Goal: Task Accomplishment & Management: Manage account settings

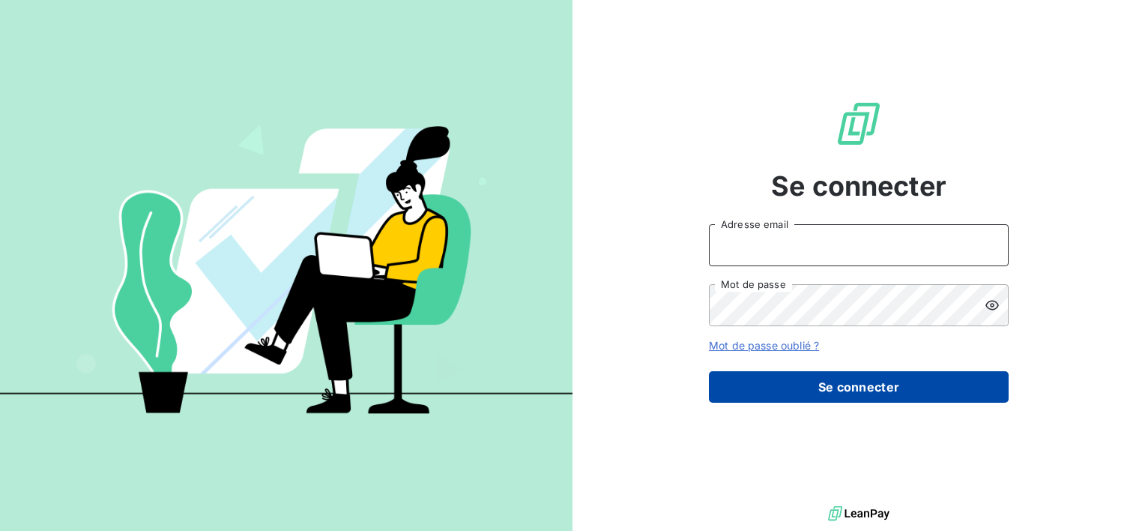
type input "[EMAIL_ADDRESS][DOMAIN_NAME]"
click at [826, 384] on button "Se connecter" at bounding box center [859, 386] width 300 height 31
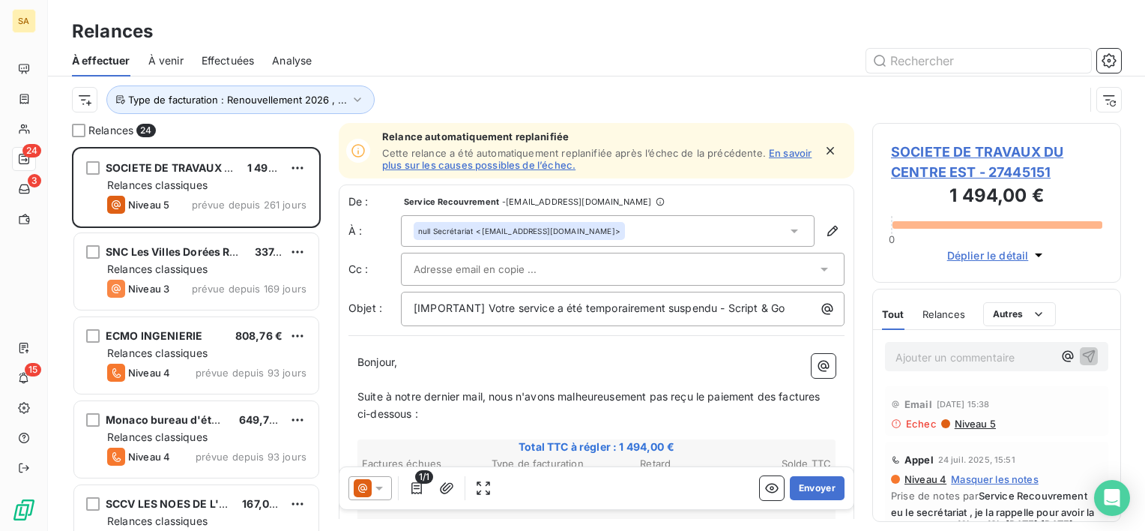
click at [231, 63] on span "Effectuées" at bounding box center [228, 60] width 53 height 15
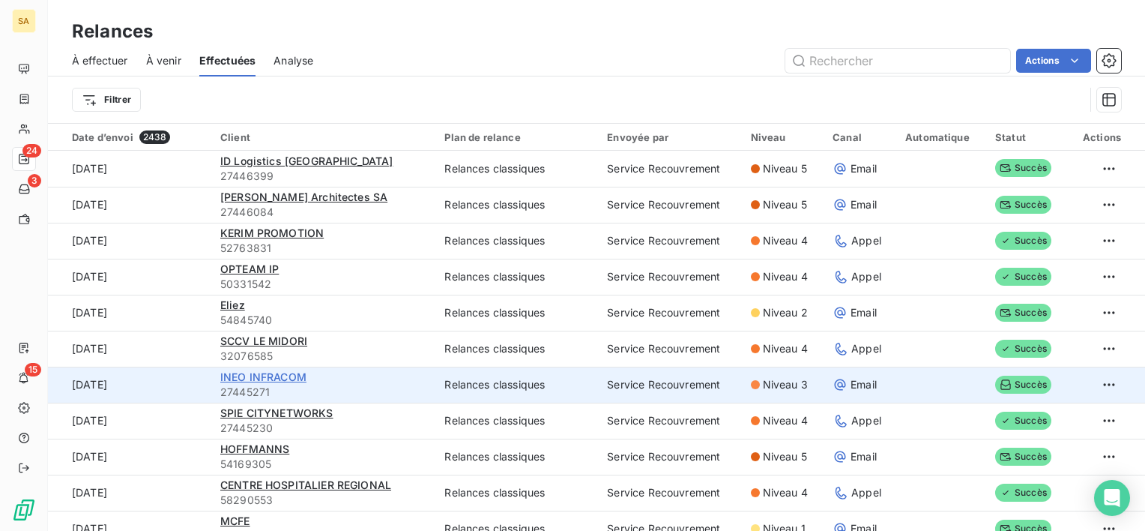
click at [289, 375] on span "INEO INFRACOM" at bounding box center [263, 376] width 86 height 13
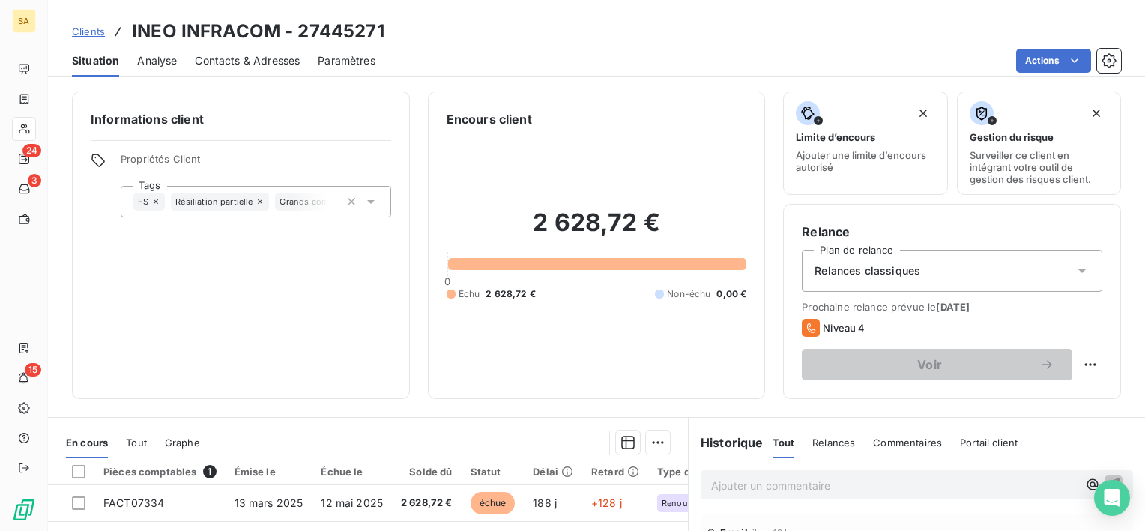
click at [104, 62] on span "Situation" at bounding box center [95, 60] width 47 height 15
click at [83, 28] on span "Clients" at bounding box center [88, 31] width 33 height 12
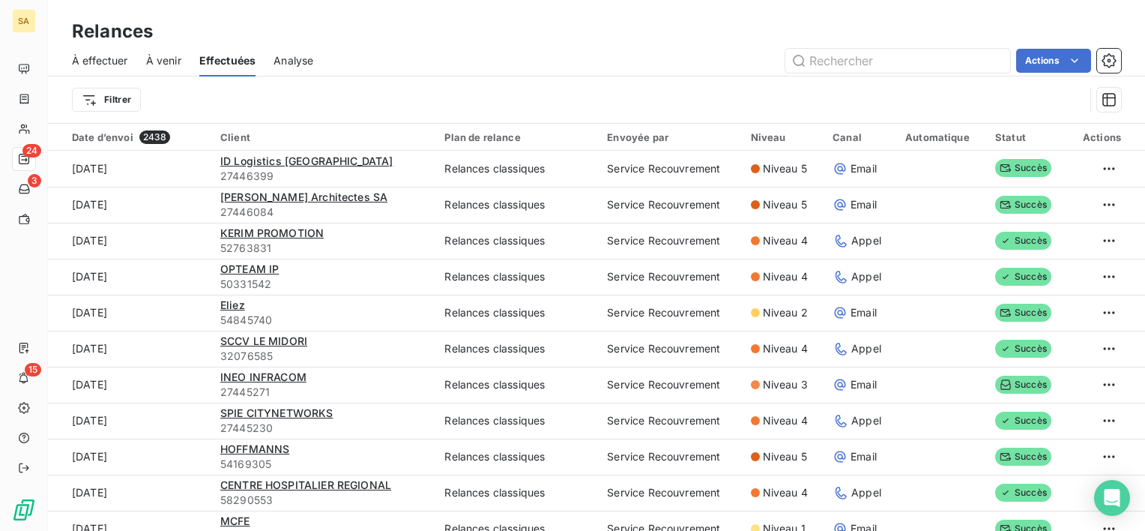
click at [125, 55] on span "À effectuer" at bounding box center [100, 60] width 56 height 15
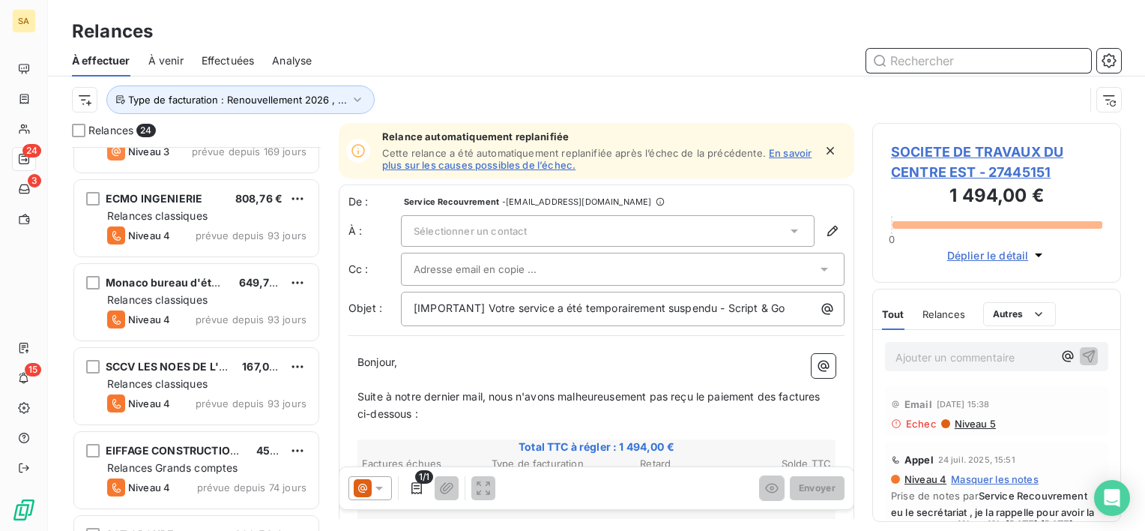
scroll to position [599, 0]
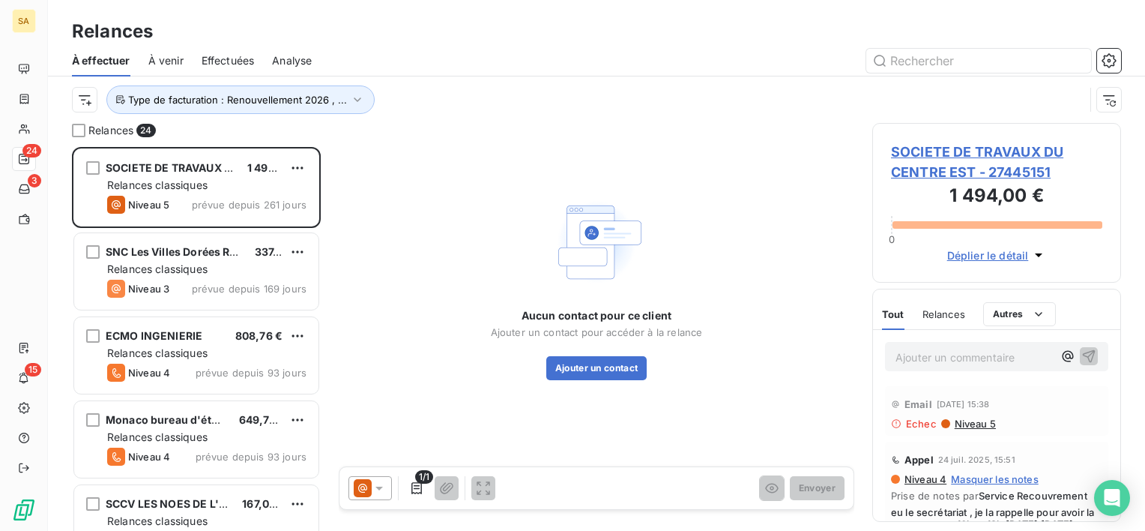
scroll to position [372, 237]
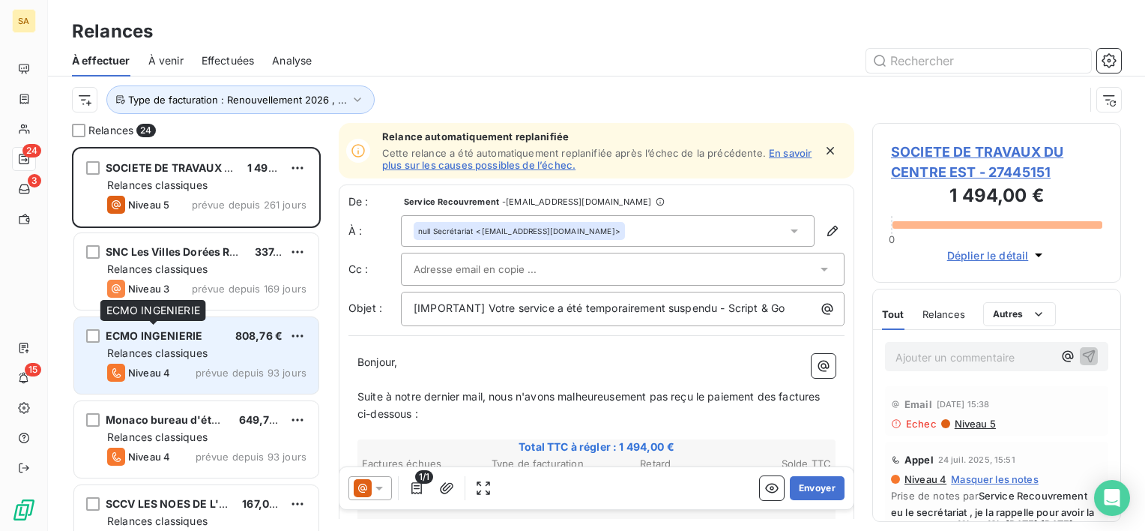
click at [192, 342] on div "ECMO INGENIERIE" at bounding box center [154, 335] width 97 height 15
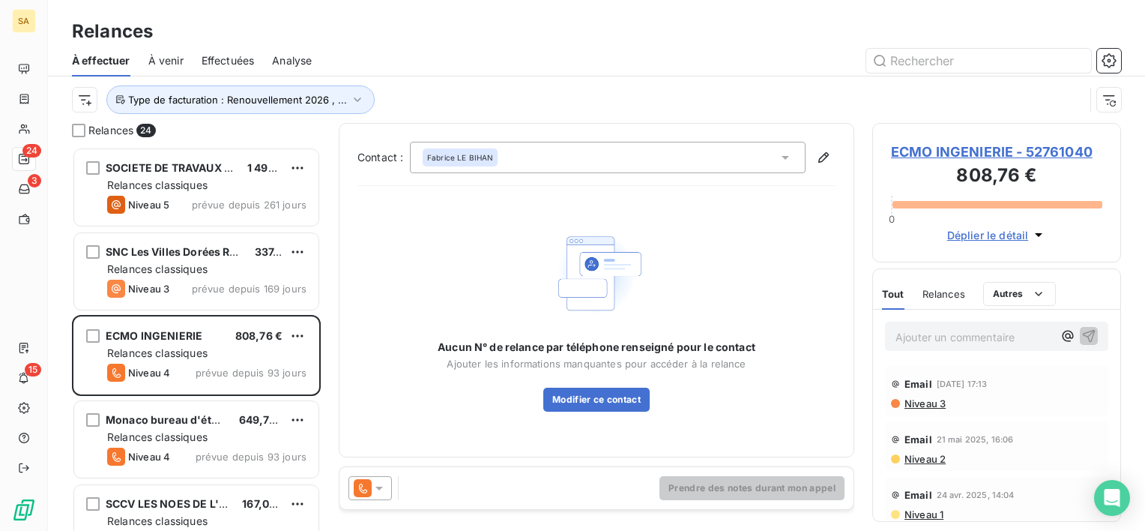
click at [947, 342] on p "Ajouter un commentaire ﻿" at bounding box center [973, 336] width 157 height 19
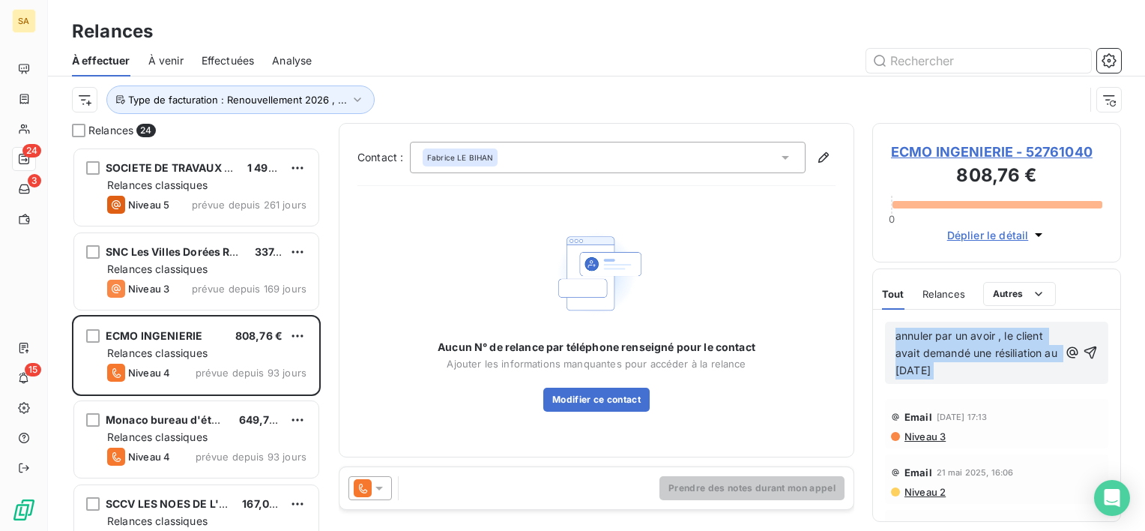
drag, startPoint x: 1147, startPoint y: 314, endPoint x: 1147, endPoint y: 327, distance: 12.7
click at [1144, 327] on html "SA 24 3 15 Relances À effectuer À venir Effectuées Analyse Type de facturation …" at bounding box center [572, 265] width 1145 height 531
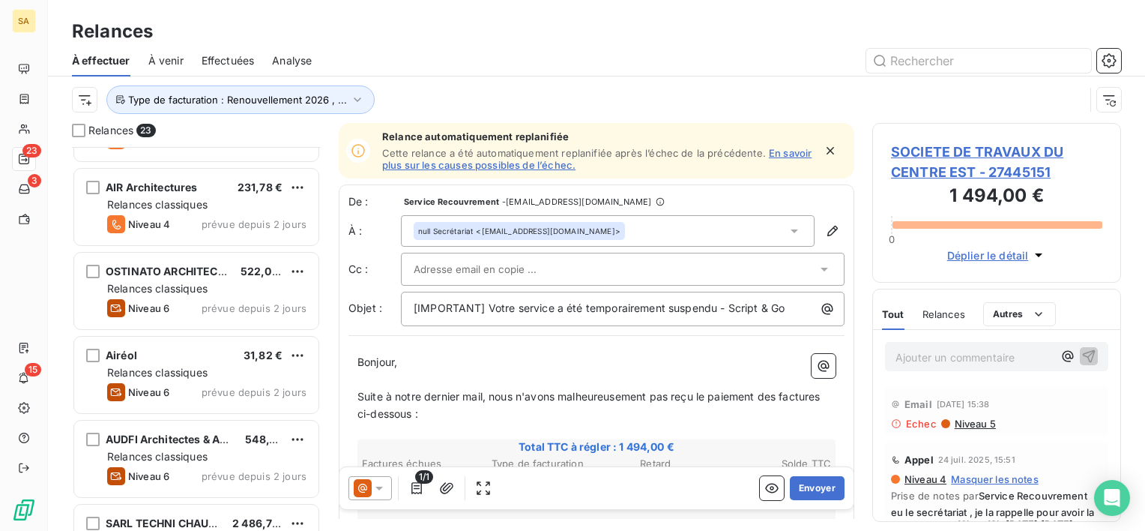
scroll to position [1322, 0]
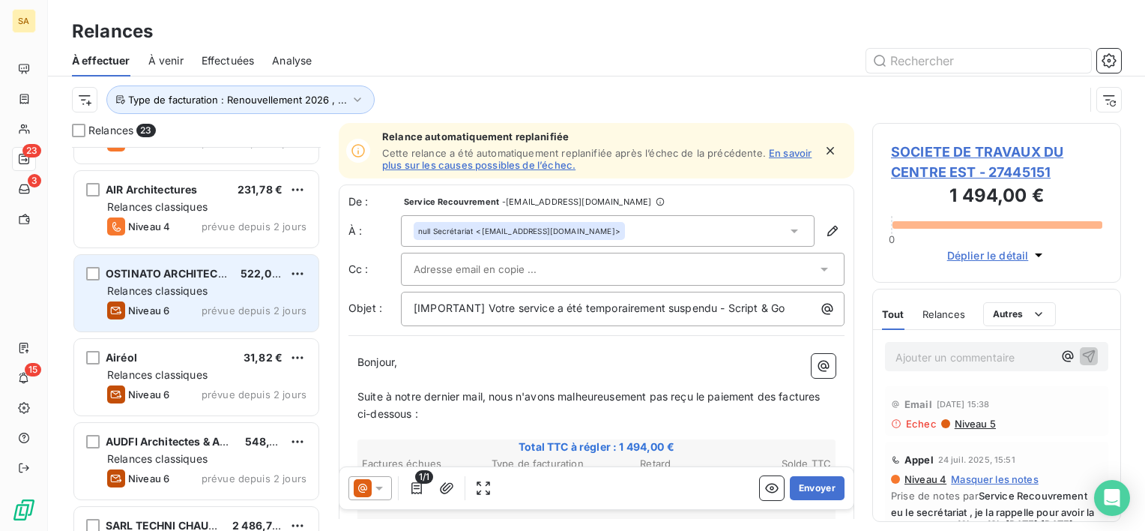
click at [172, 306] on div "Niveau 6 prévue depuis 2 jours" at bounding box center [206, 310] width 199 height 18
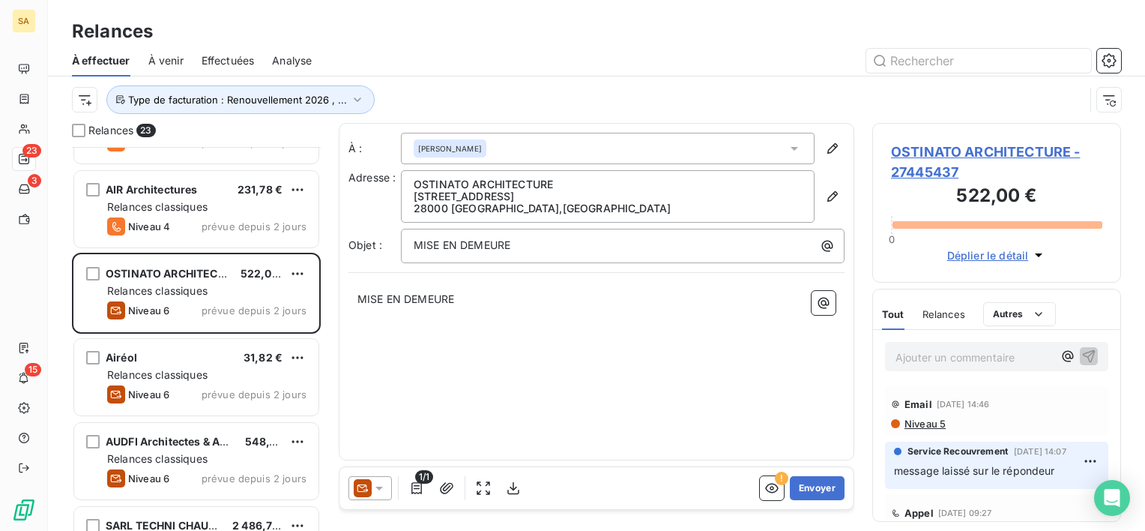
click at [1008, 154] on span "OSTINATO ARCHITECTURE - 27445437" at bounding box center [996, 162] width 211 height 40
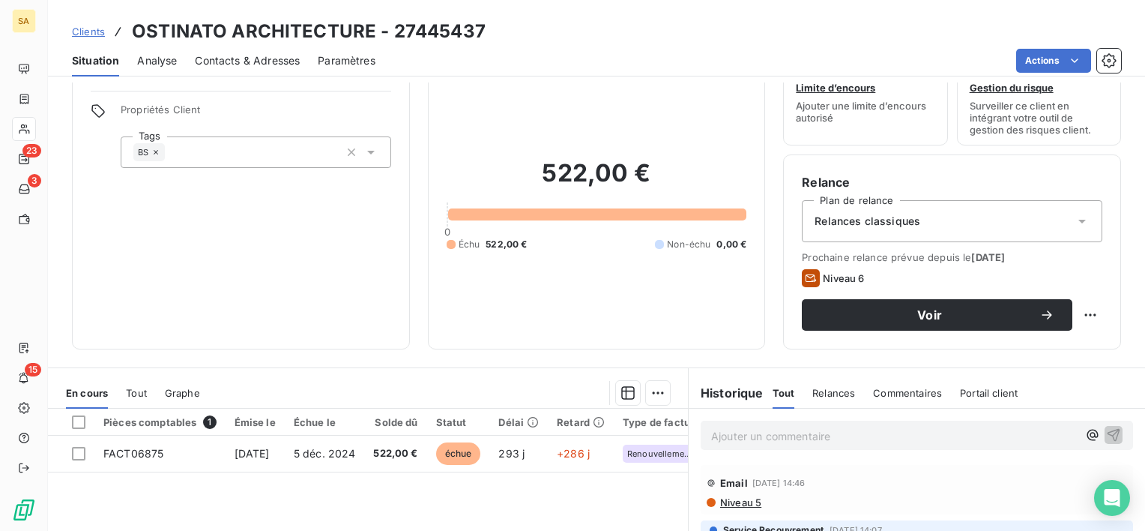
scroll to position [75, 0]
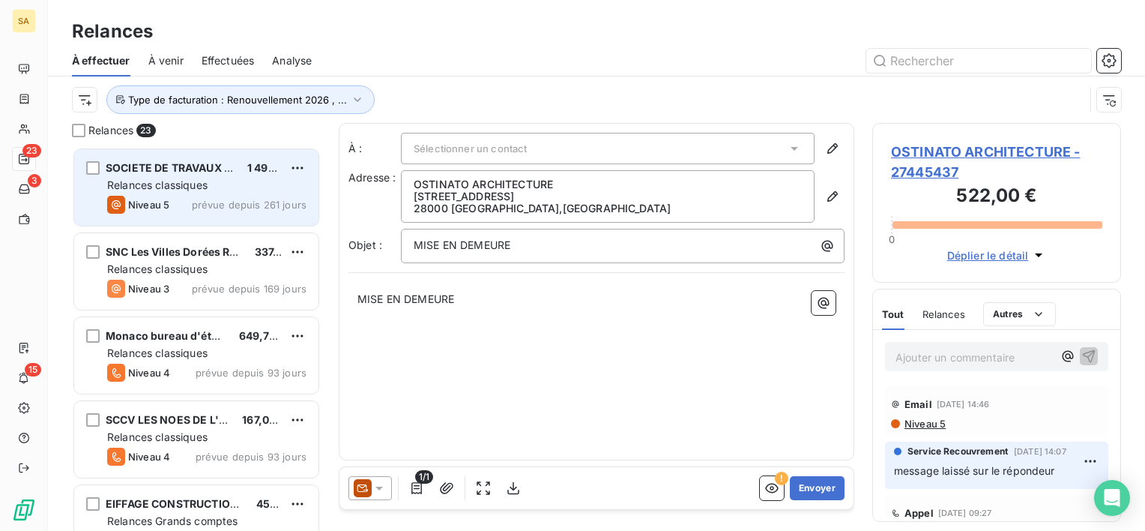
click at [207, 179] on span "Relances classiques" at bounding box center [157, 184] width 100 height 13
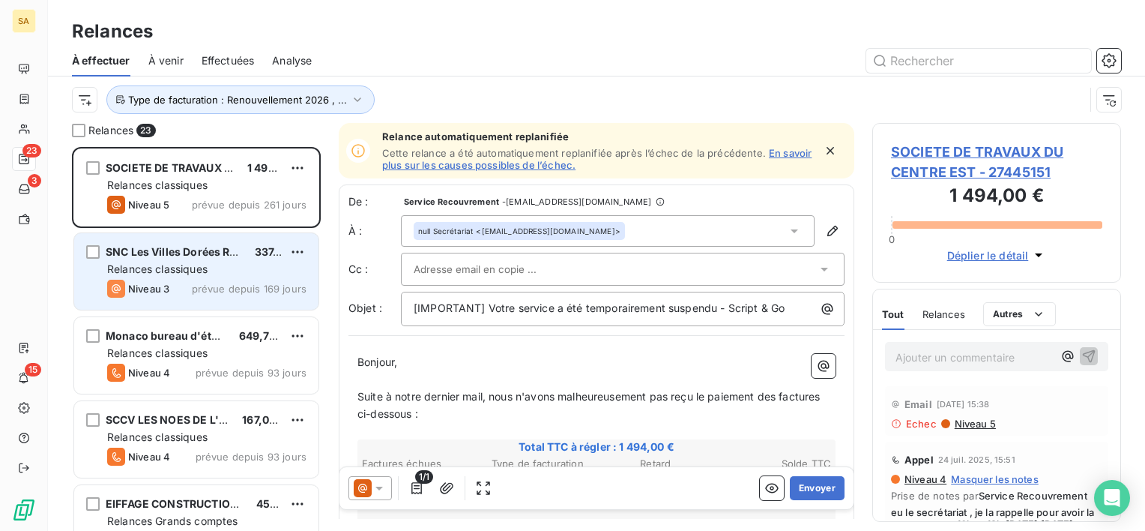
click at [204, 276] on div "SNC Les Villes Dorées Résidence Etudiante 337,32 € Relances classiques Niveau 3…" at bounding box center [196, 271] width 244 height 76
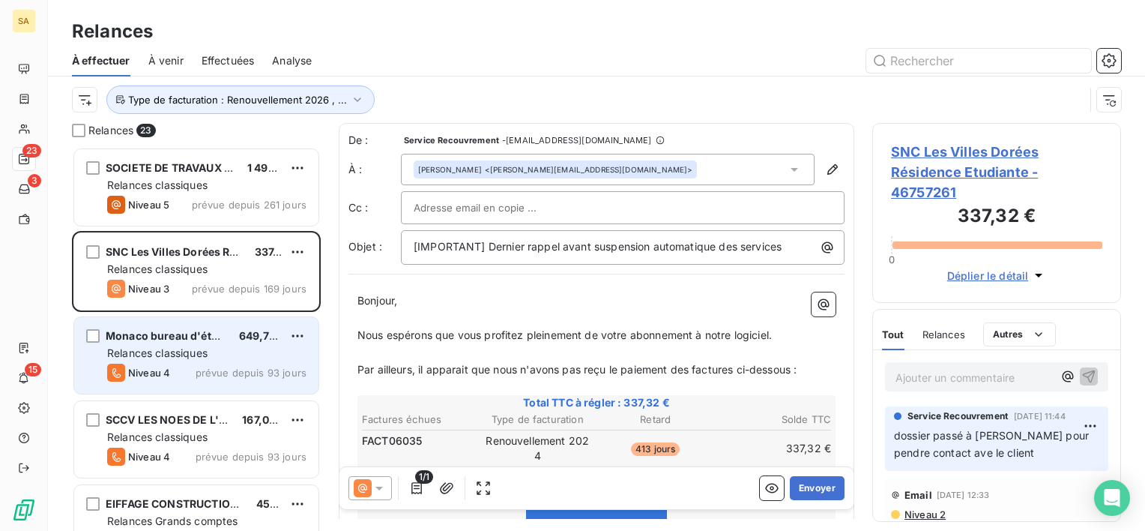
click at [213, 345] on div "Relances classiques" at bounding box center [206, 352] width 199 height 15
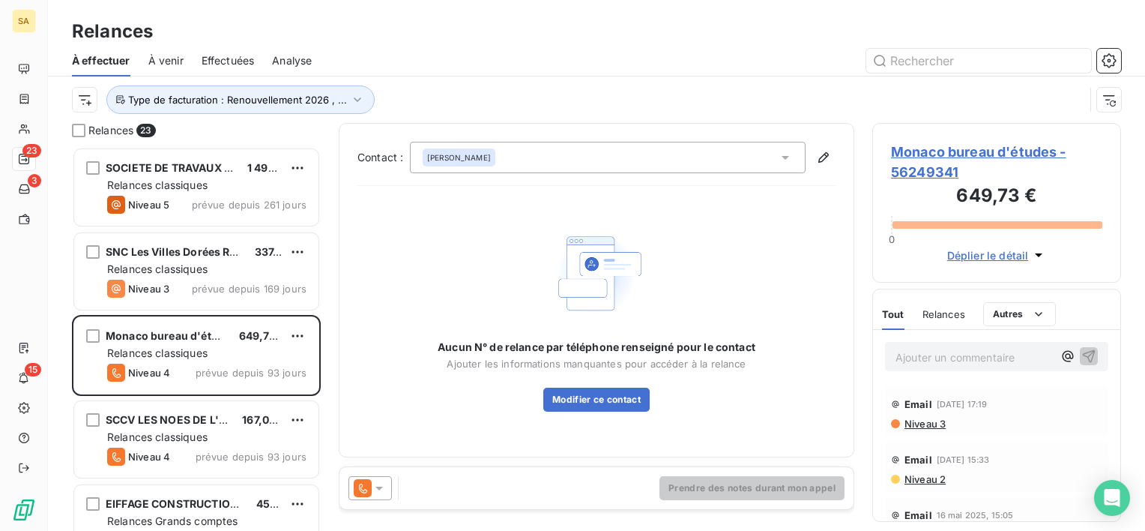
click at [945, 305] on div "Relances" at bounding box center [943, 313] width 43 height 31
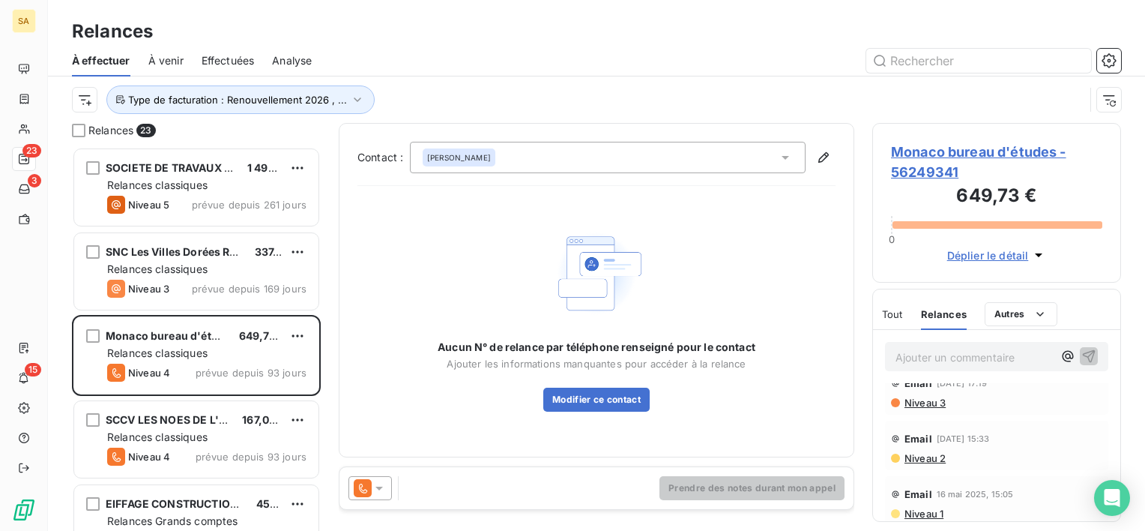
scroll to position [28, 0]
click at [783, 154] on icon at bounding box center [785, 157] width 15 height 15
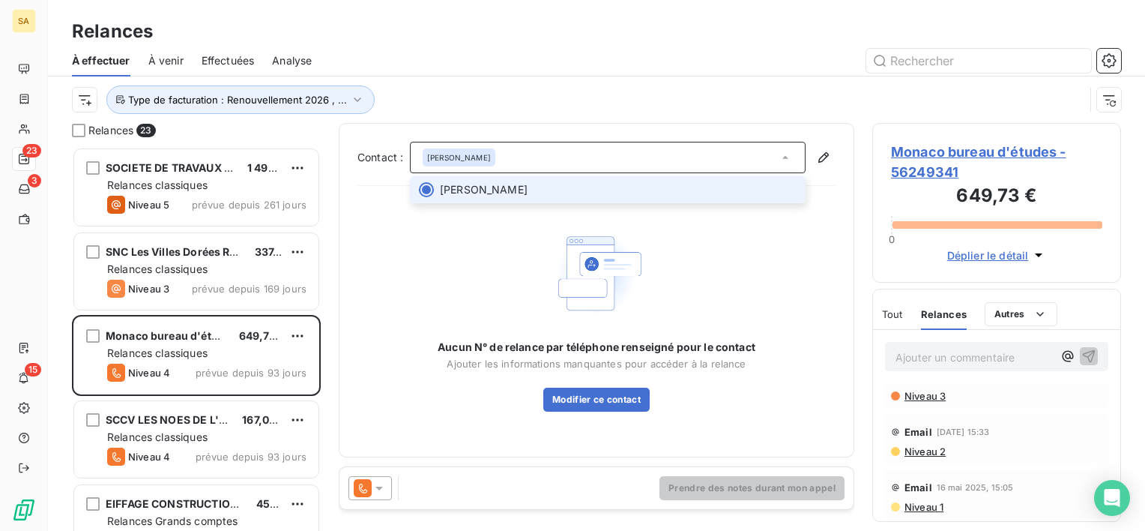
click at [1007, 147] on span "Monaco bureau d'études - 56249341" at bounding box center [996, 162] width 211 height 40
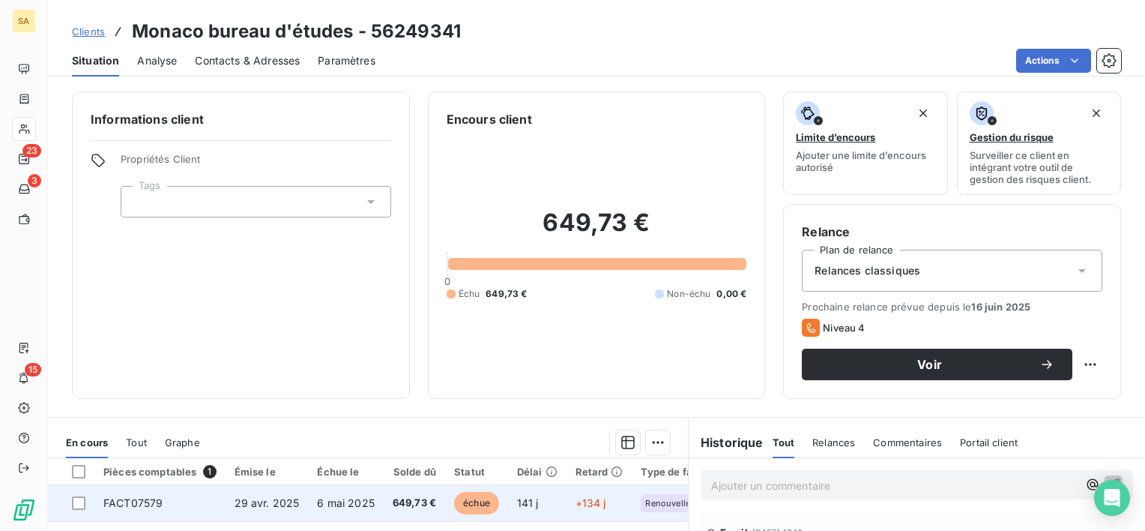
click at [141, 504] on span "FACT07579" at bounding box center [132, 502] width 59 height 13
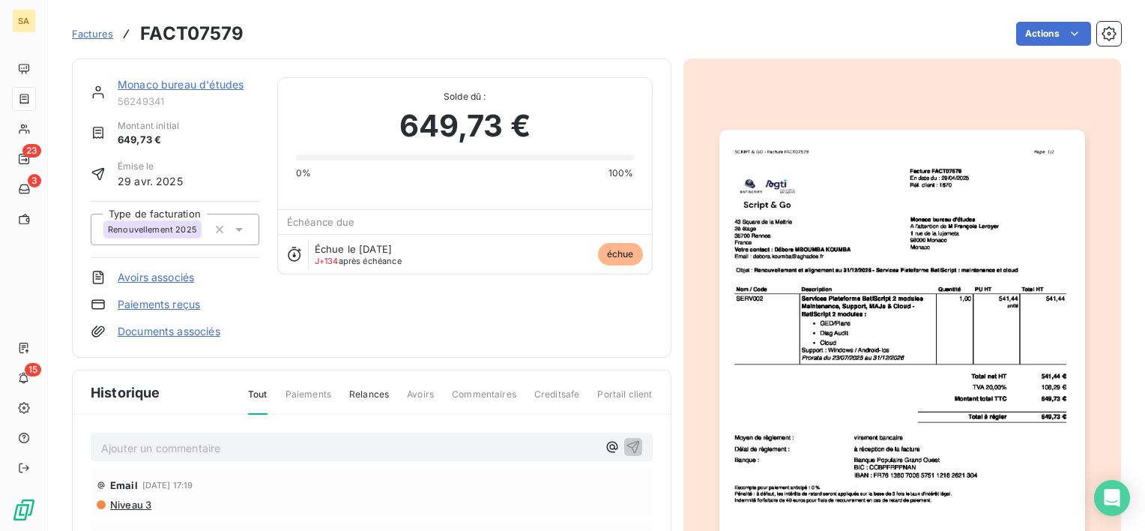
click at [192, 88] on link "Monaco bureau d'études" at bounding box center [181, 84] width 126 height 13
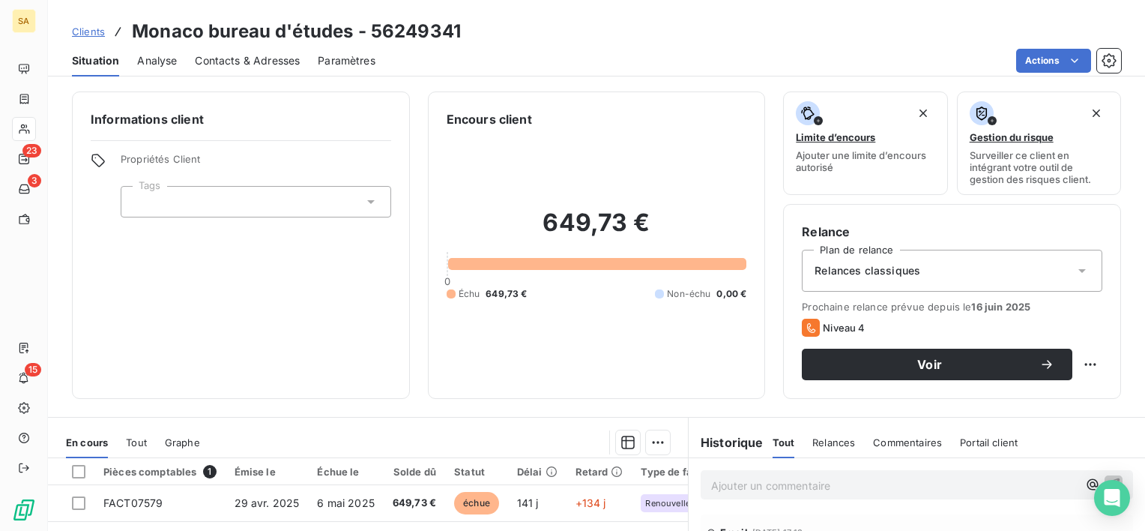
click at [226, 57] on span "Contacts & Adresses" at bounding box center [247, 60] width 105 height 15
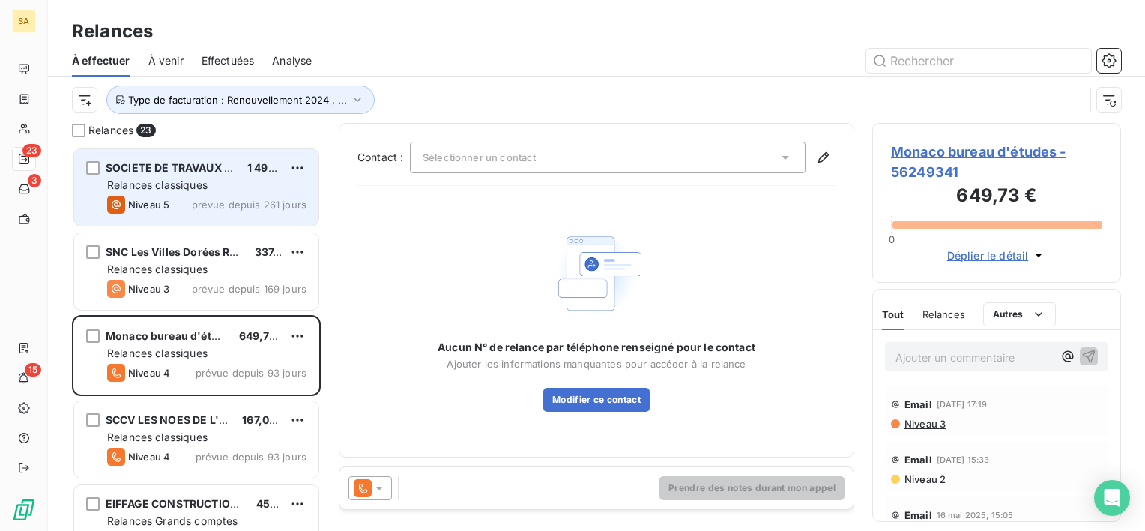
click at [210, 201] on span "prévue depuis 261 jours" at bounding box center [249, 205] width 115 height 12
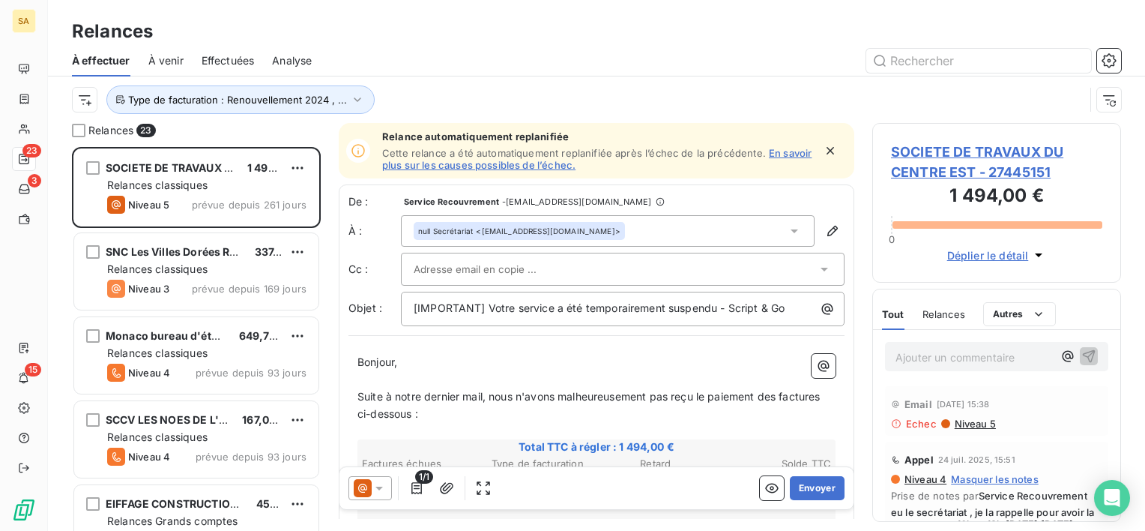
click at [912, 160] on span "SOCIETE DE TRAVAUX DU CENTRE EST - 27445151" at bounding box center [996, 162] width 211 height 40
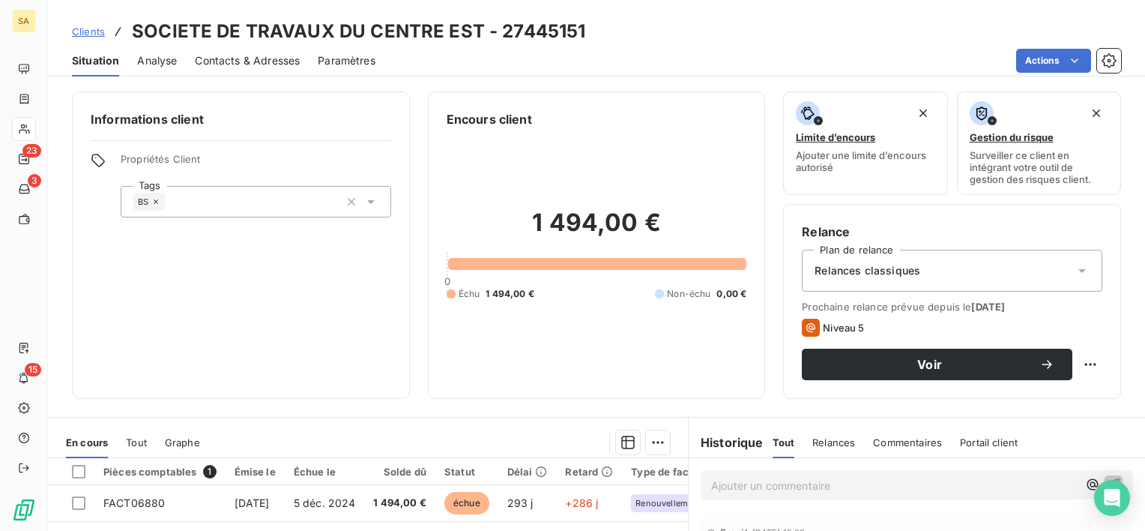
click at [220, 301] on div "Informations client Propriétés Client Tags BS" at bounding box center [241, 244] width 338 height 307
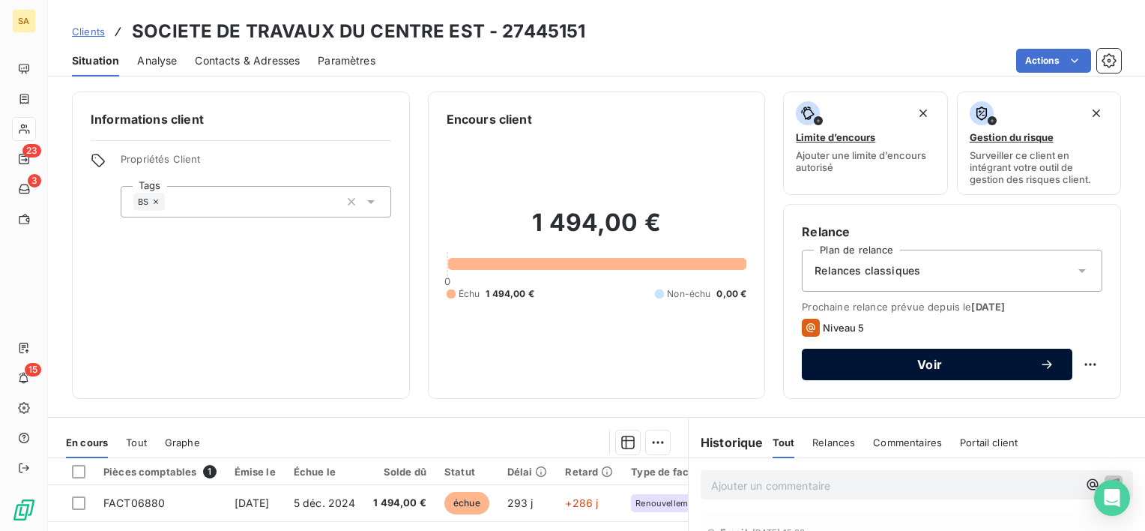
click at [918, 366] on span "Voir" at bounding box center [930, 364] width 220 height 12
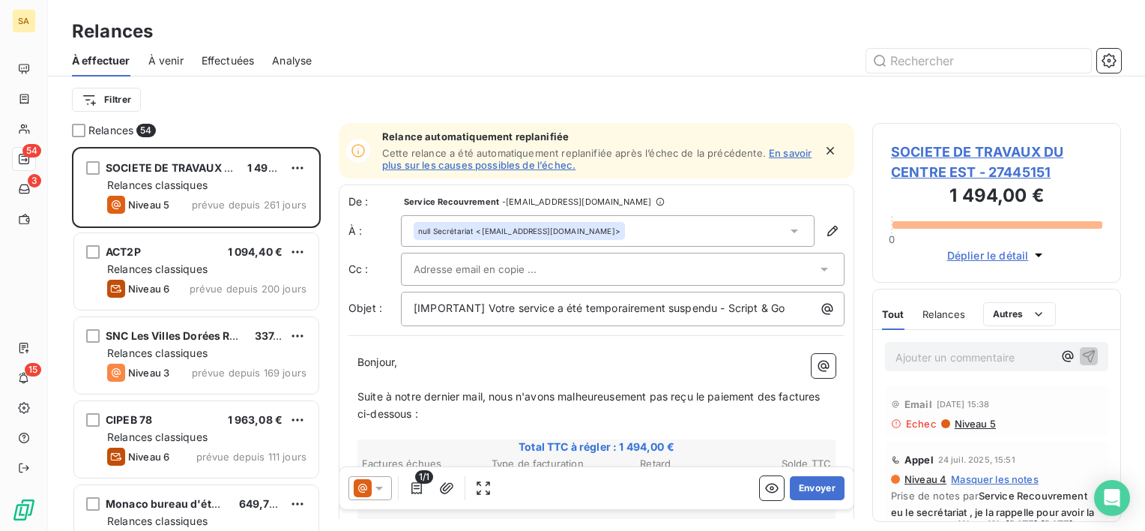
scroll to position [372, 237]
click at [788, 229] on icon at bounding box center [794, 230] width 15 height 15
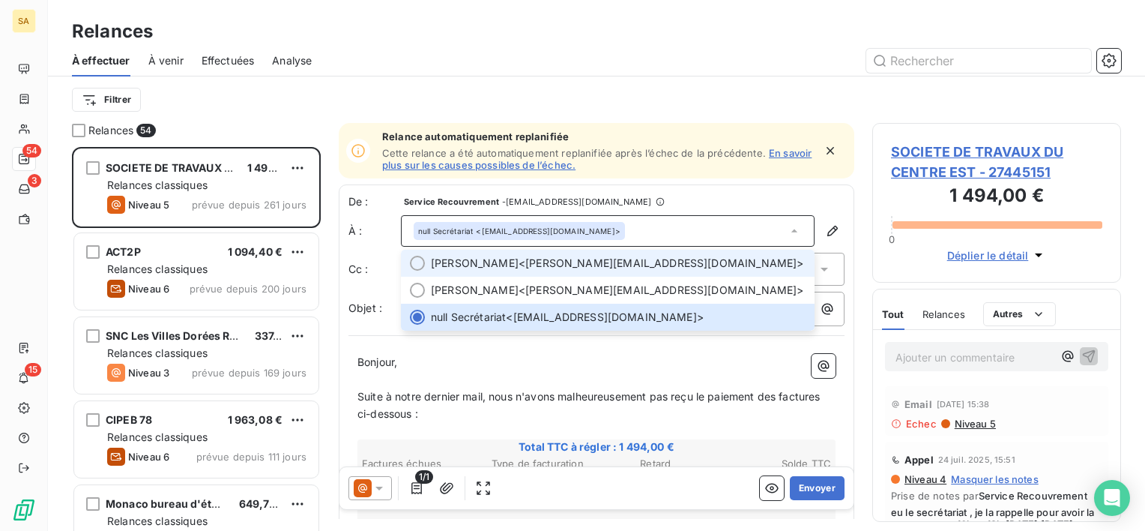
click at [729, 259] on span "[PERSON_NAME] <[PERSON_NAME][EMAIL_ADDRESS][DOMAIN_NAME]>" at bounding box center [618, 263] width 375 height 15
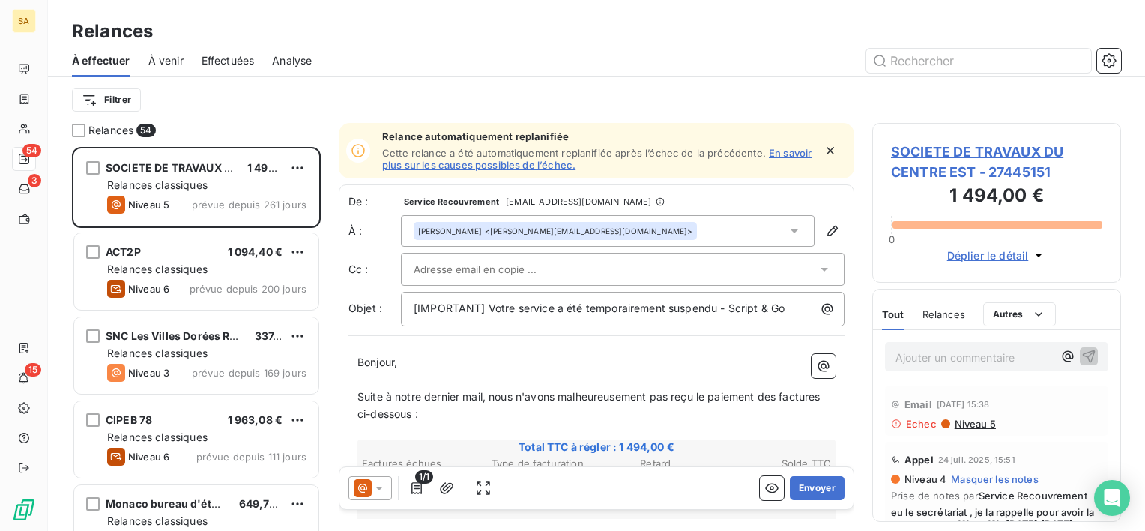
click at [739, 267] on div at bounding box center [615, 269] width 403 height 22
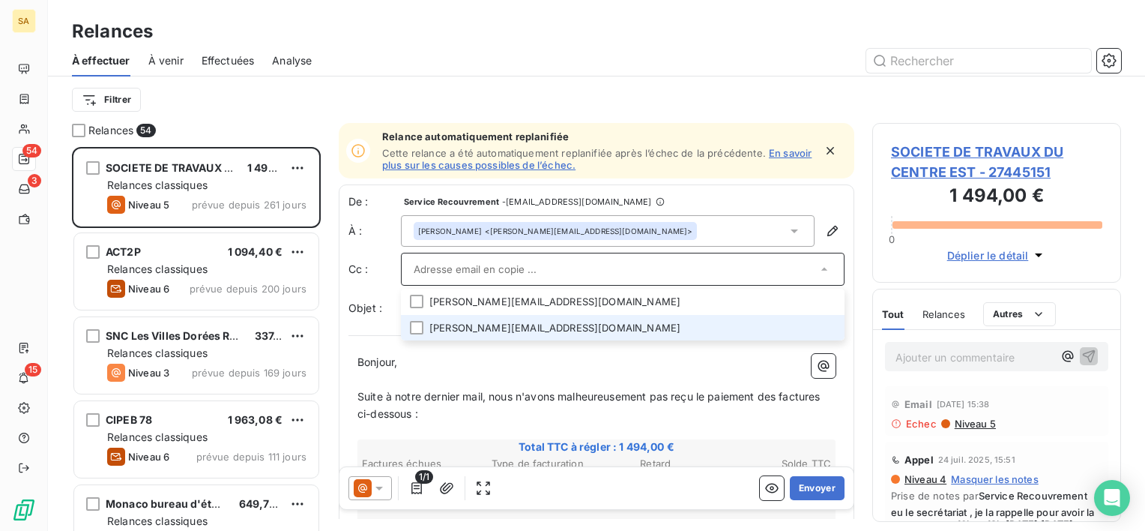
click at [690, 315] on li "[PERSON_NAME][EMAIL_ADDRESS][DOMAIN_NAME]" at bounding box center [623, 328] width 444 height 26
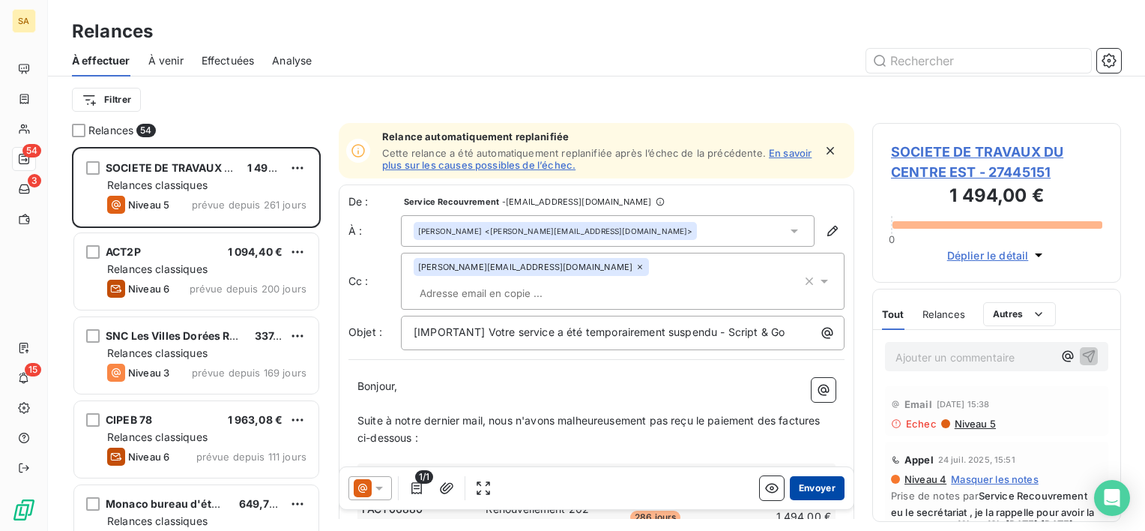
click at [824, 487] on button "Envoyer" at bounding box center [817, 488] width 55 height 24
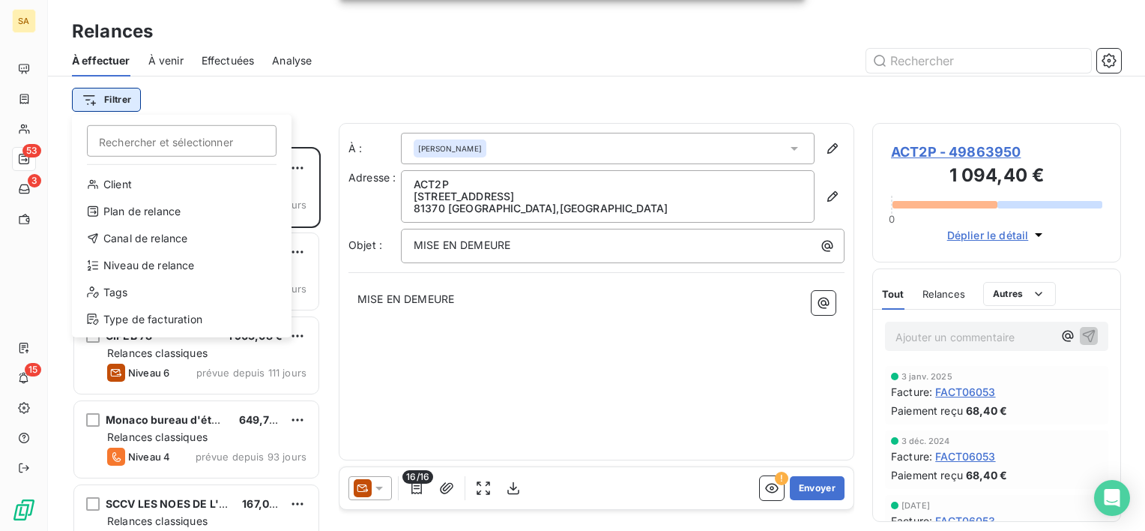
click at [121, 107] on html "SA 53 3 15 Relances À effectuer À venir Effectuées Analyse Filtrer Rechercher e…" at bounding box center [572, 265] width 1145 height 531
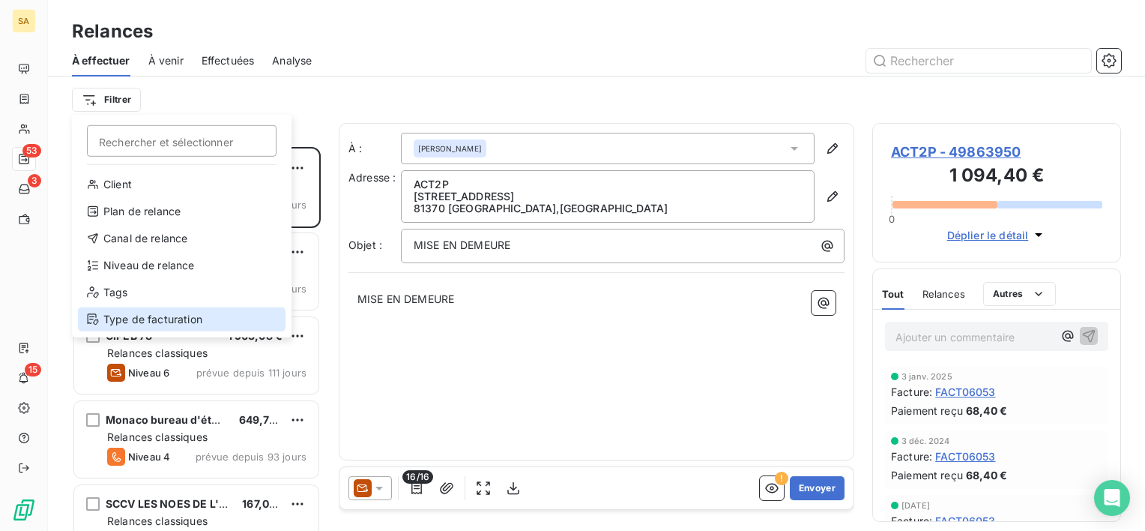
click at [191, 312] on div "Type de facturation" at bounding box center [182, 319] width 208 height 24
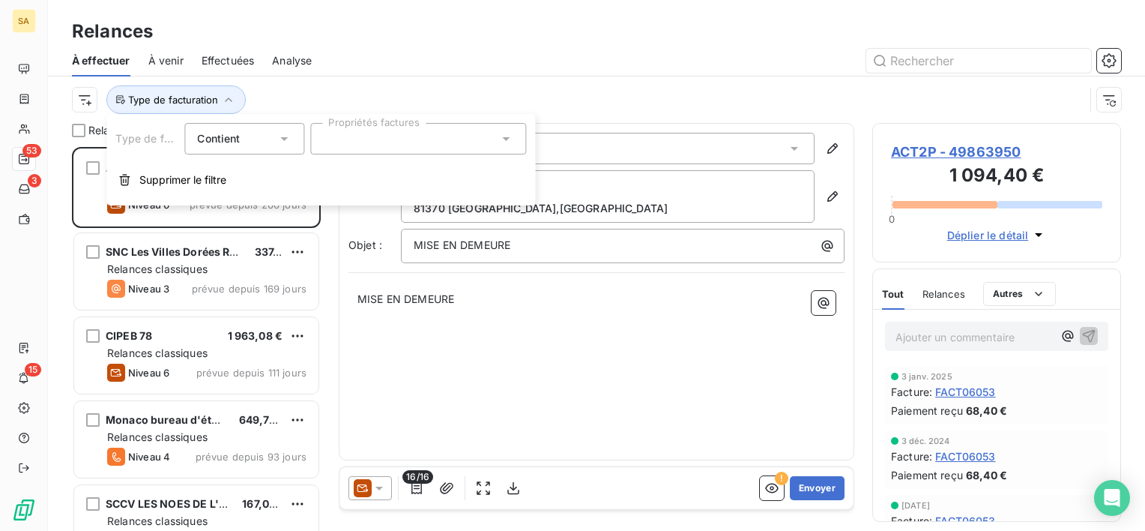
click at [351, 138] on div at bounding box center [418, 138] width 216 height 31
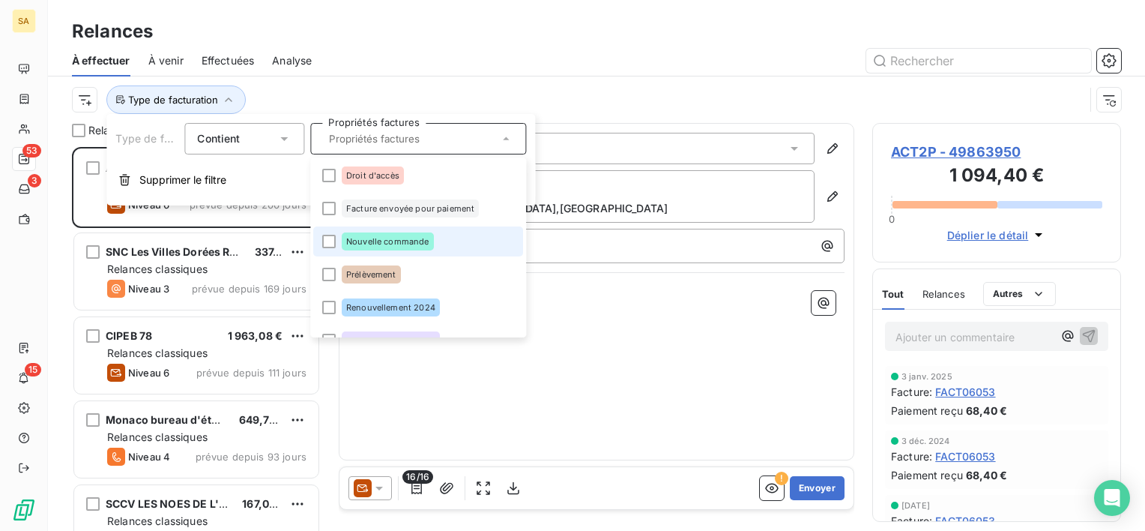
scroll to position [75, 0]
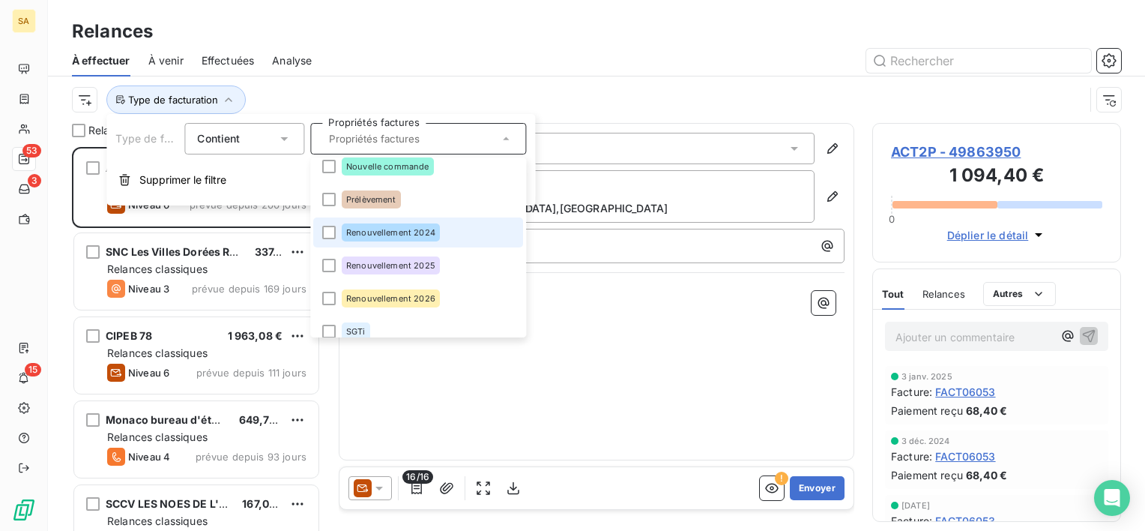
click at [381, 239] on div "Renouvellement 2024" at bounding box center [391, 232] width 98 height 18
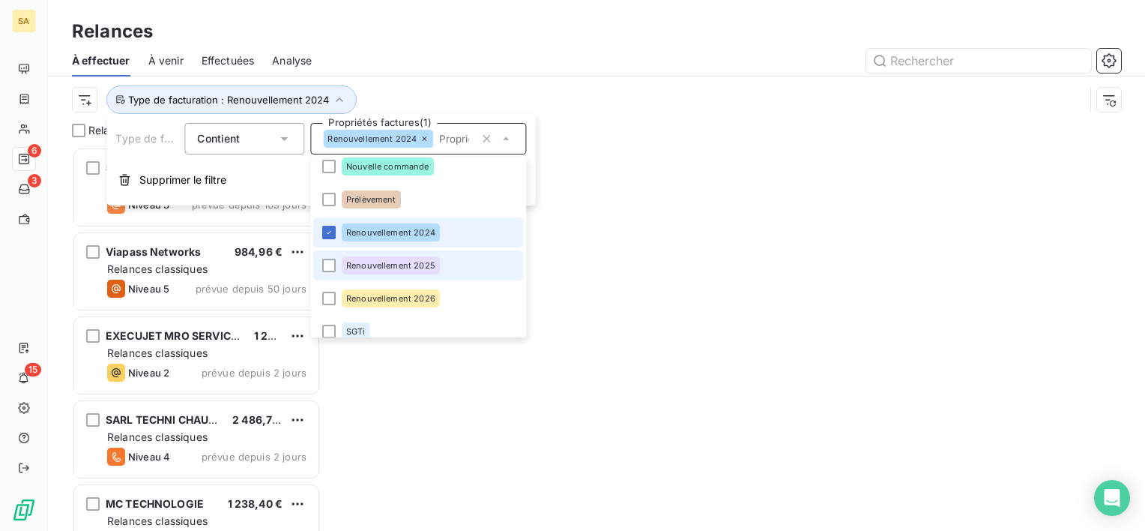
scroll to position [372, 237]
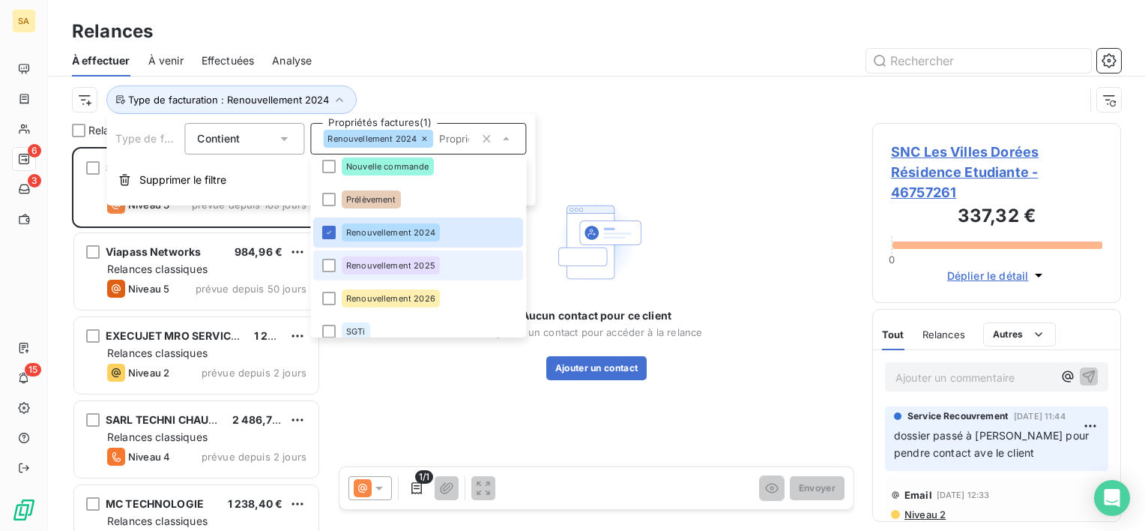
click at [381, 263] on span "Renouvellement 2025" at bounding box center [390, 265] width 89 height 9
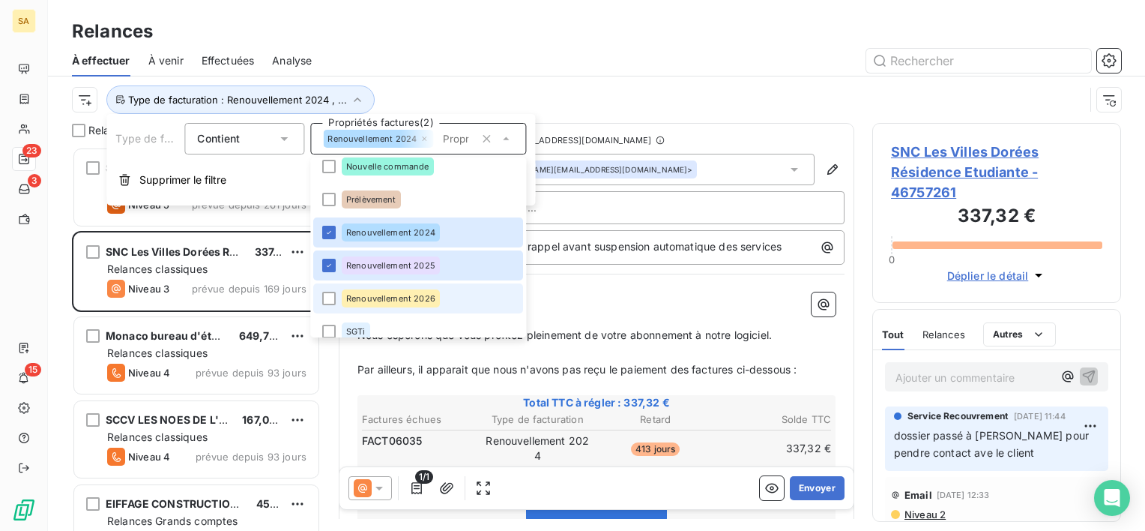
click at [387, 291] on div "Renouvellement 2026" at bounding box center [391, 298] width 98 height 18
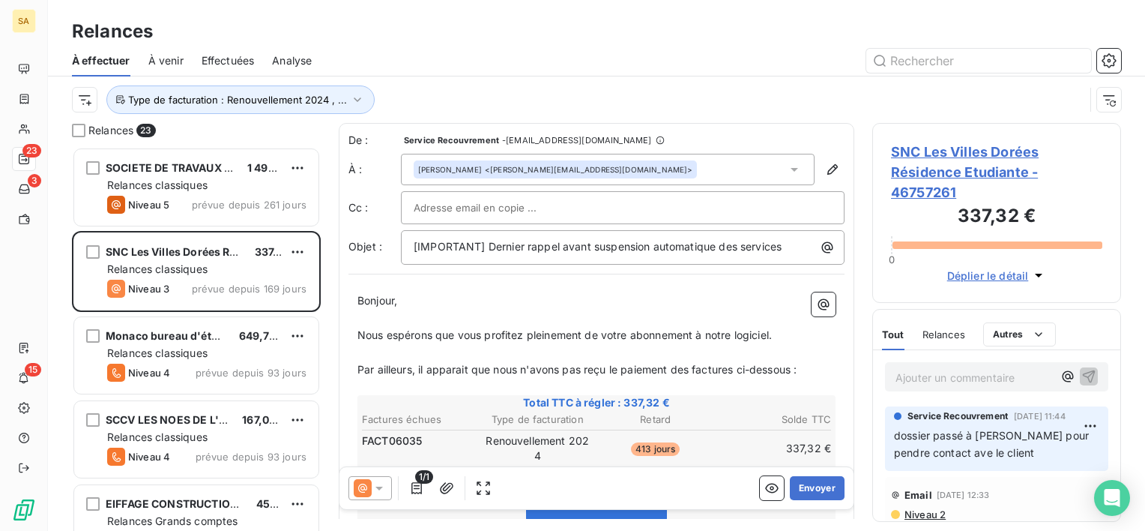
click at [387, 404] on span "Total TTC à régler : 337,32 €" at bounding box center [597, 402] width 474 height 15
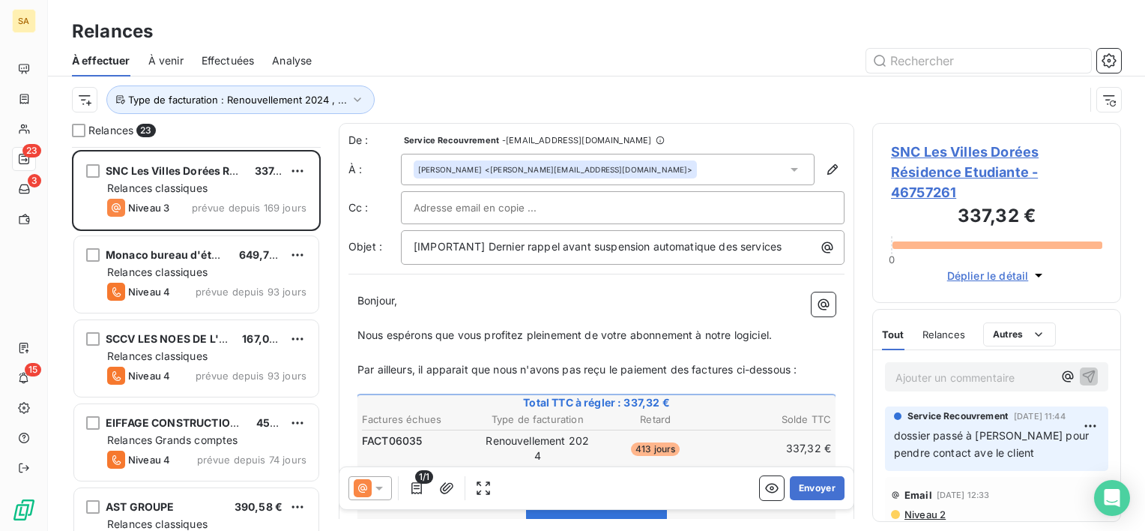
scroll to position [0, 0]
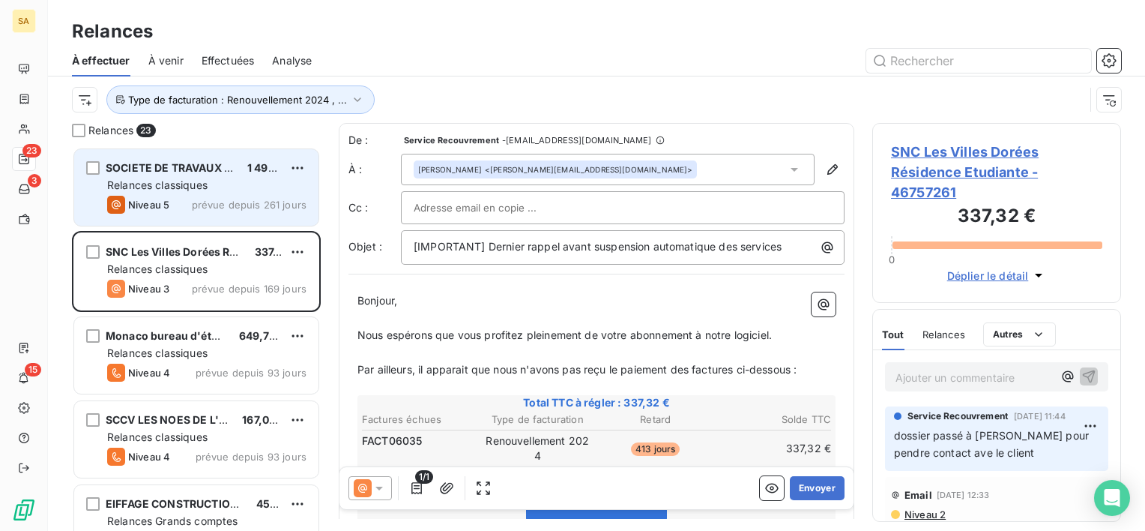
click at [228, 190] on div "Relances classiques" at bounding box center [206, 185] width 199 height 15
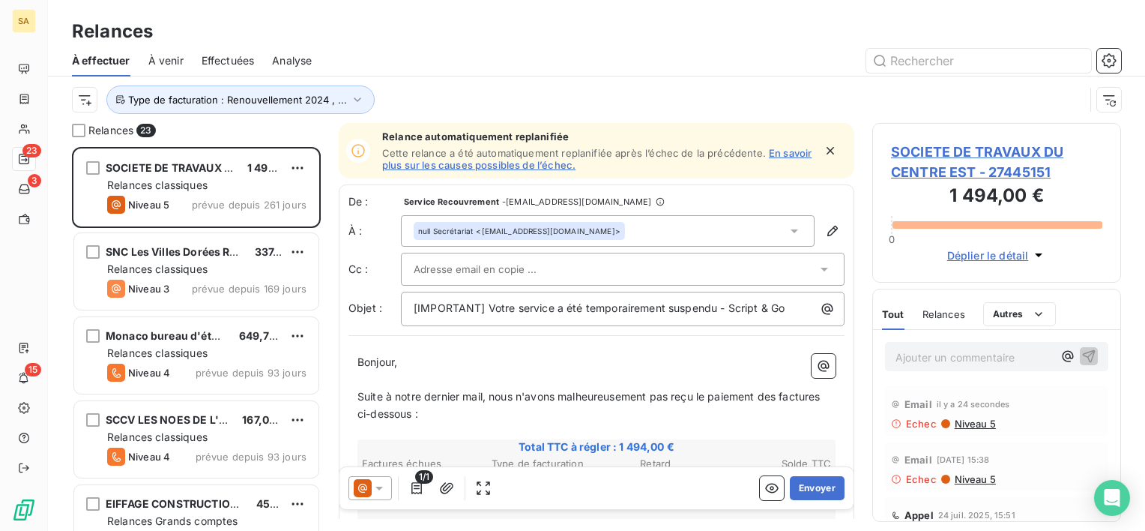
click at [787, 228] on icon at bounding box center [794, 230] width 15 height 15
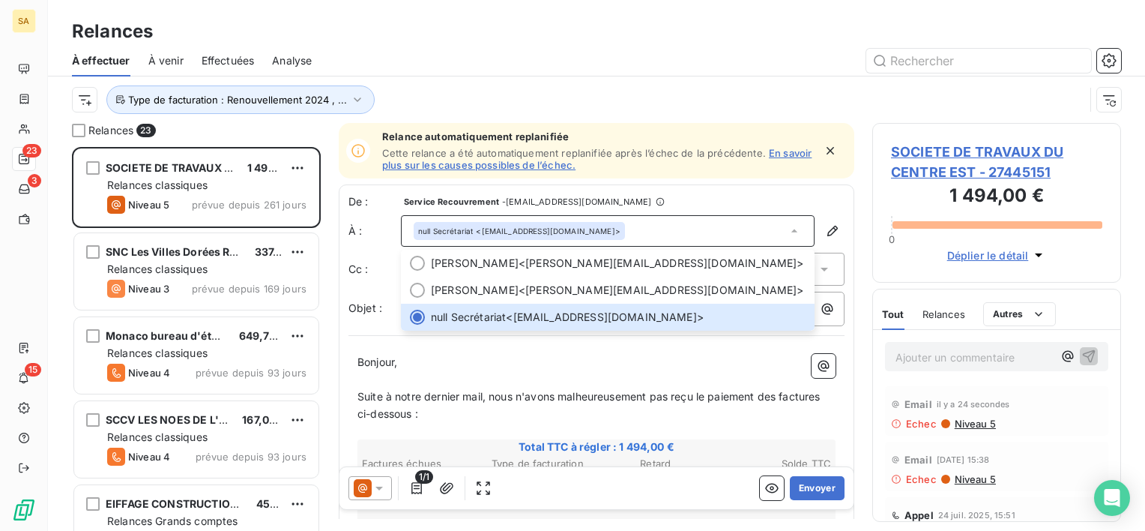
click at [960, 355] on p "Ajouter un commentaire ﻿" at bounding box center [973, 357] width 157 height 19
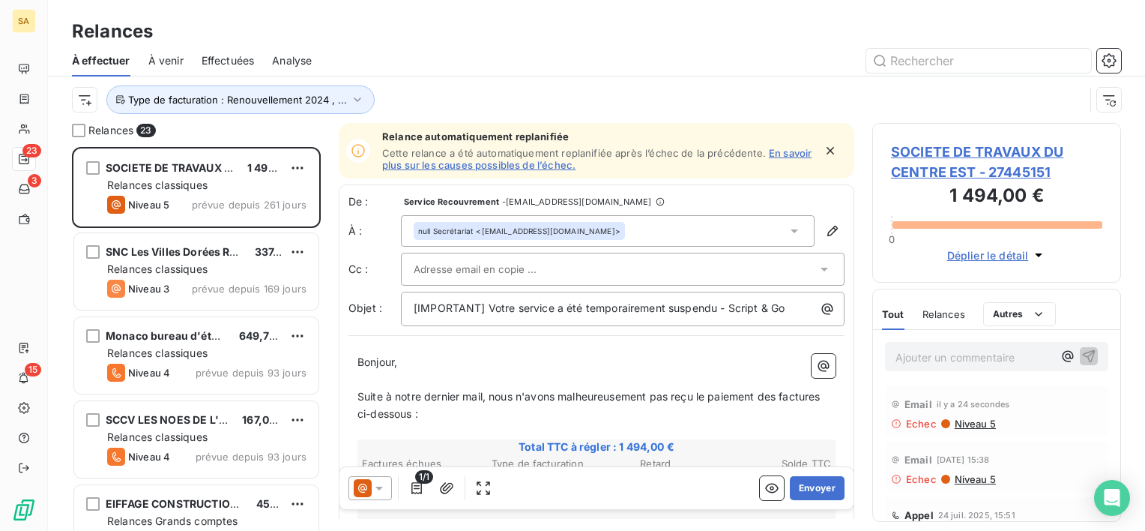
click at [948, 315] on span "Relances" at bounding box center [943, 314] width 43 height 12
click at [948, 354] on p "Ajouter un commentaire ﻿" at bounding box center [973, 357] width 157 height 19
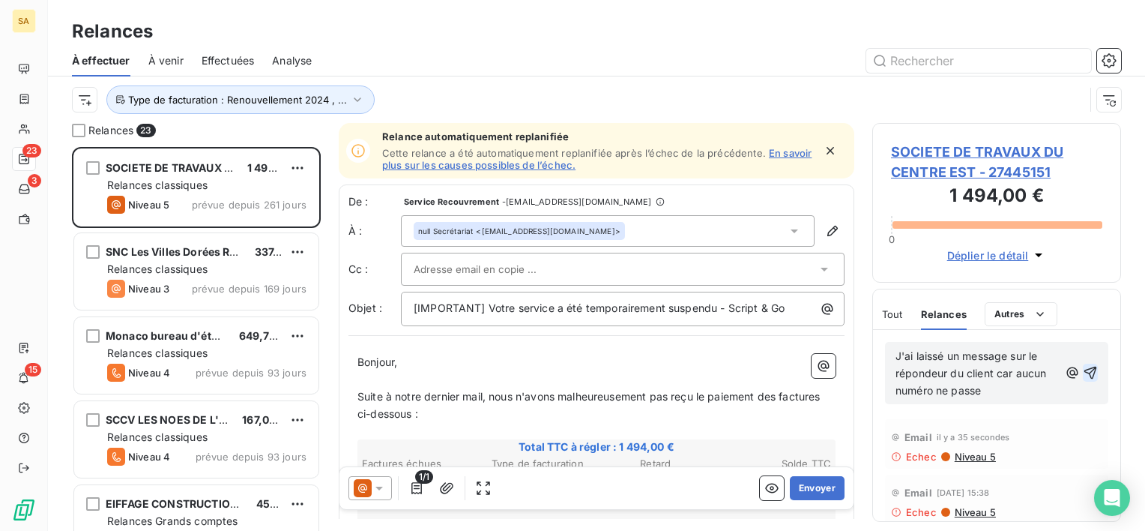
click at [1085, 368] on icon "button" at bounding box center [1090, 372] width 13 height 13
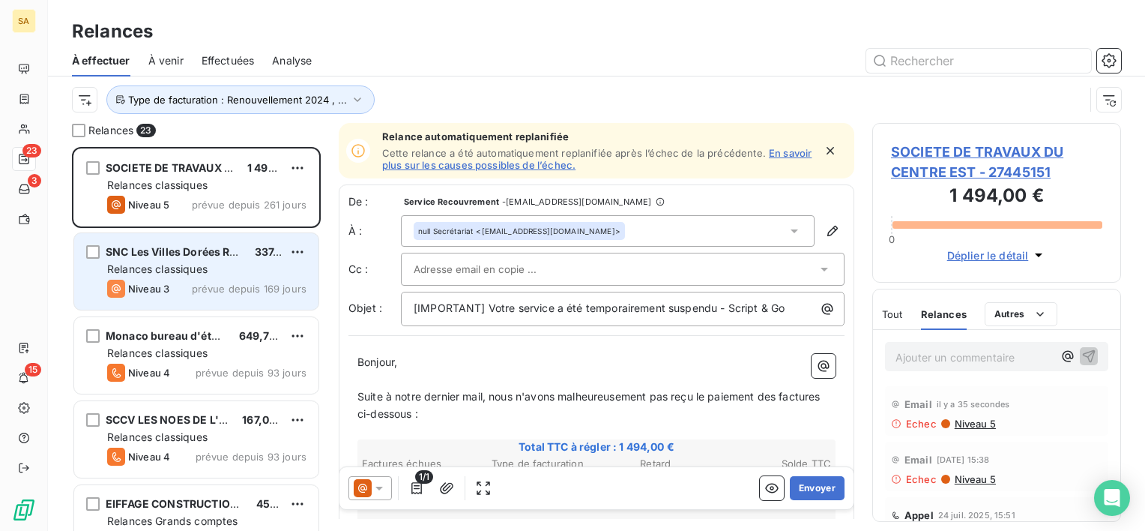
click at [172, 291] on div "Niveau 3 prévue depuis 169 jours" at bounding box center [206, 289] width 199 height 18
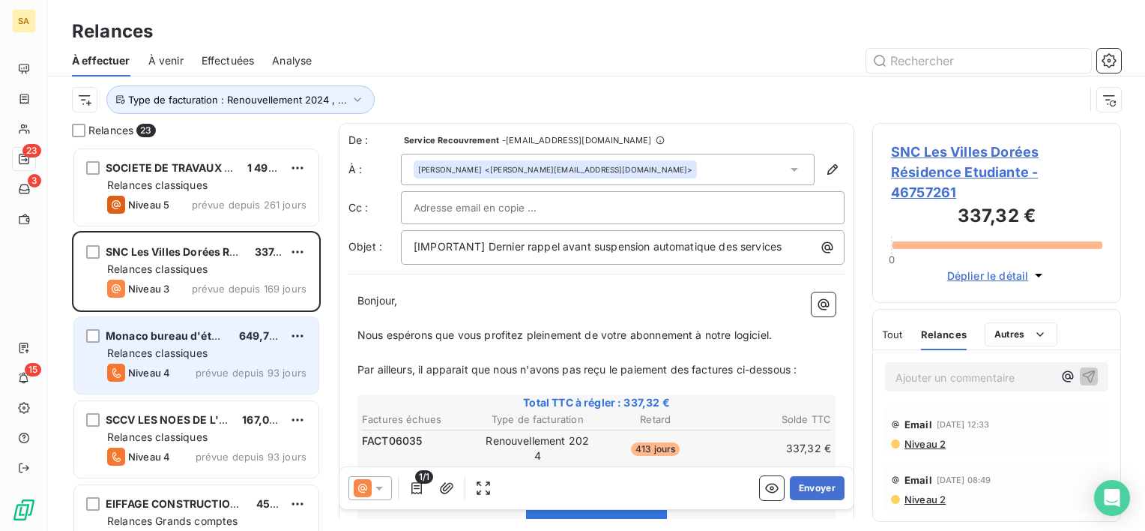
click at [173, 348] on span "Relances classiques" at bounding box center [157, 352] width 100 height 13
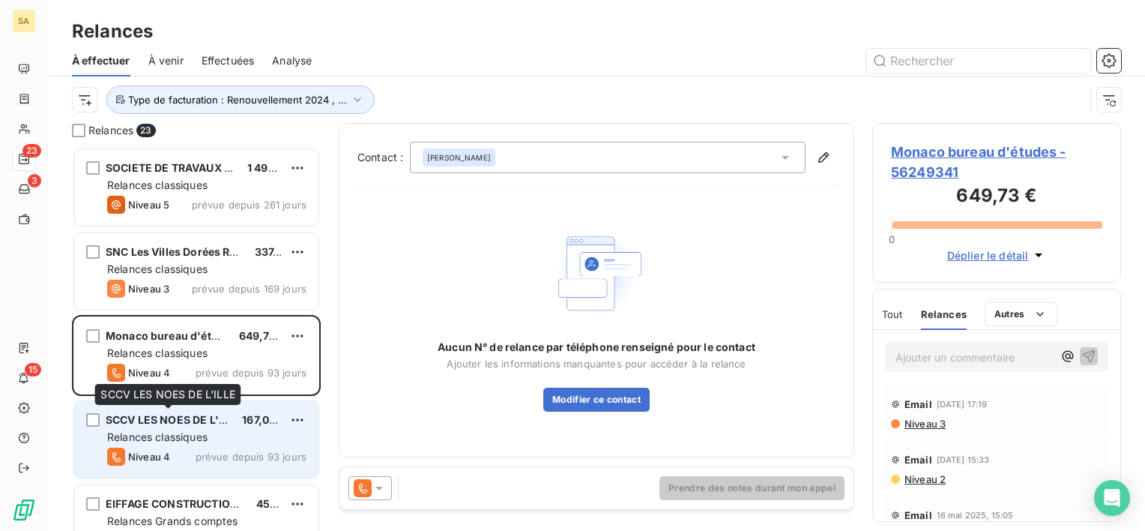
click at [181, 427] on div "SCCV LES NOES DE L'ILLE 167,00 € Relances classiques Niveau 4 prévue depuis 93 …" at bounding box center [196, 439] width 244 height 76
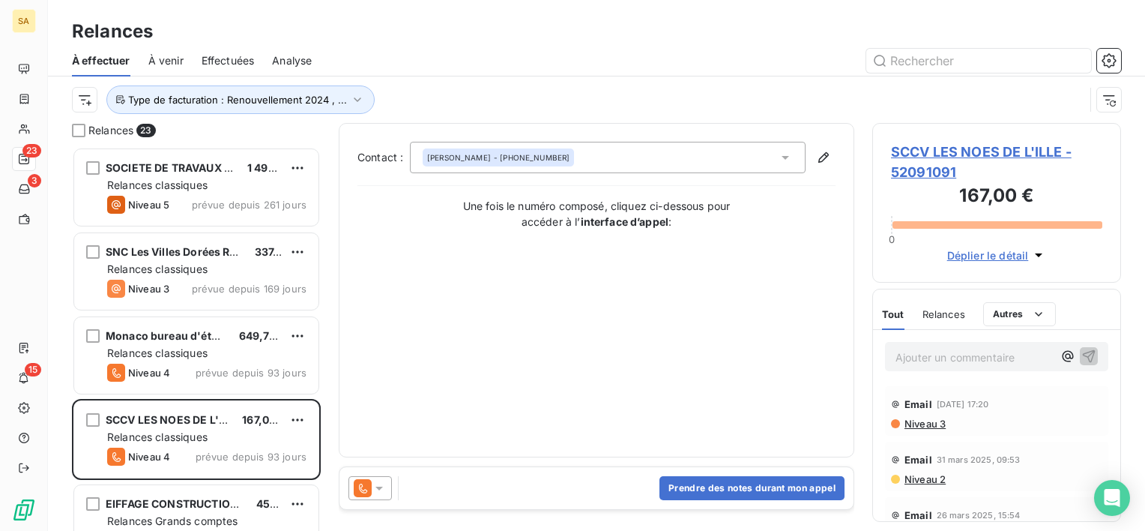
click at [985, 151] on span "SCCV LES NOES DE L'ILLE - 52091091" at bounding box center [996, 162] width 211 height 40
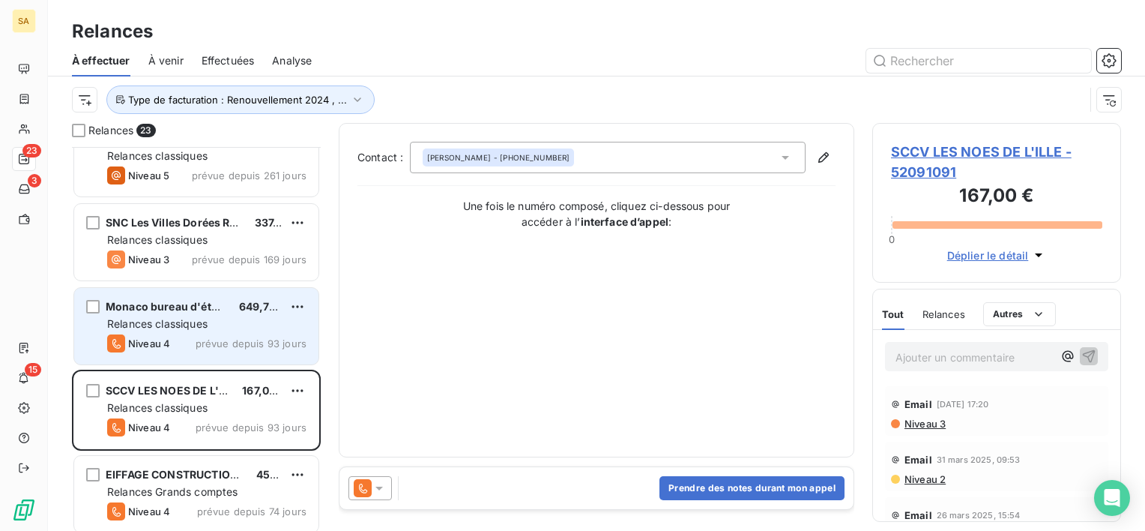
scroll to position [75, 0]
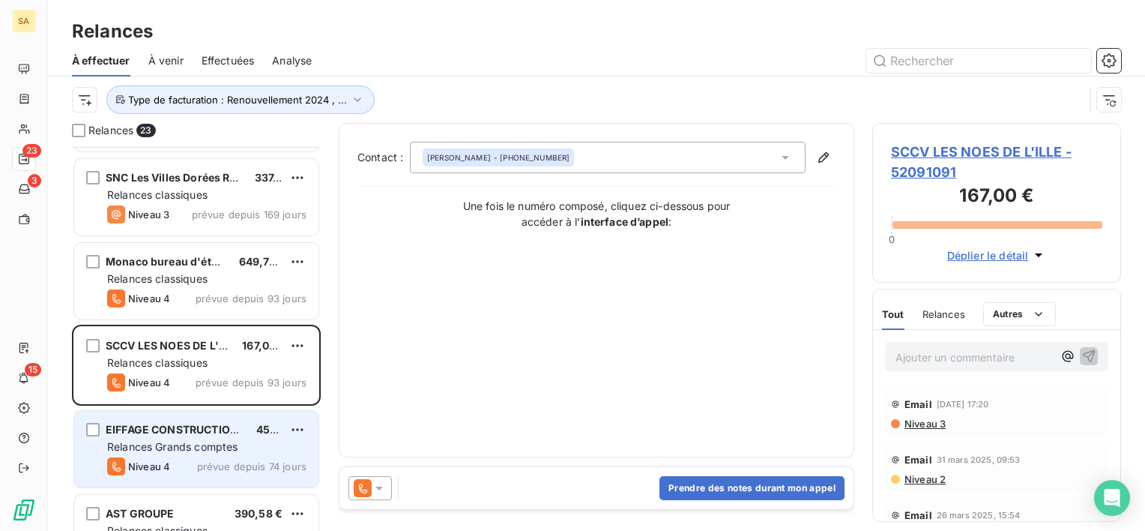
click at [210, 441] on span "Relances Grands comptes" at bounding box center [172, 446] width 130 height 13
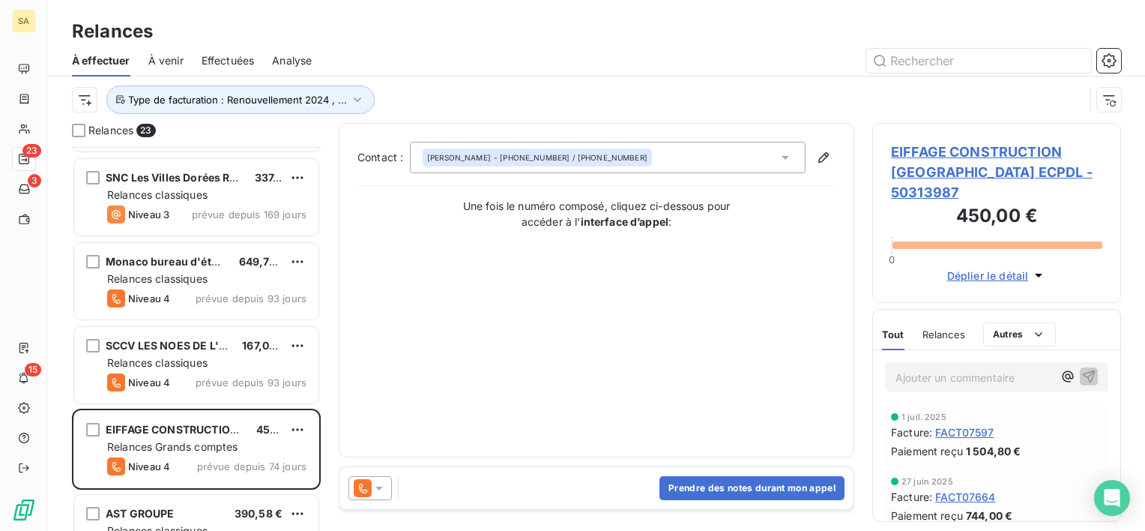
click at [930, 154] on span "EIFFAGE CONSTRUCTION [GEOGRAPHIC_DATA] ECPDL - 50313987" at bounding box center [996, 172] width 211 height 61
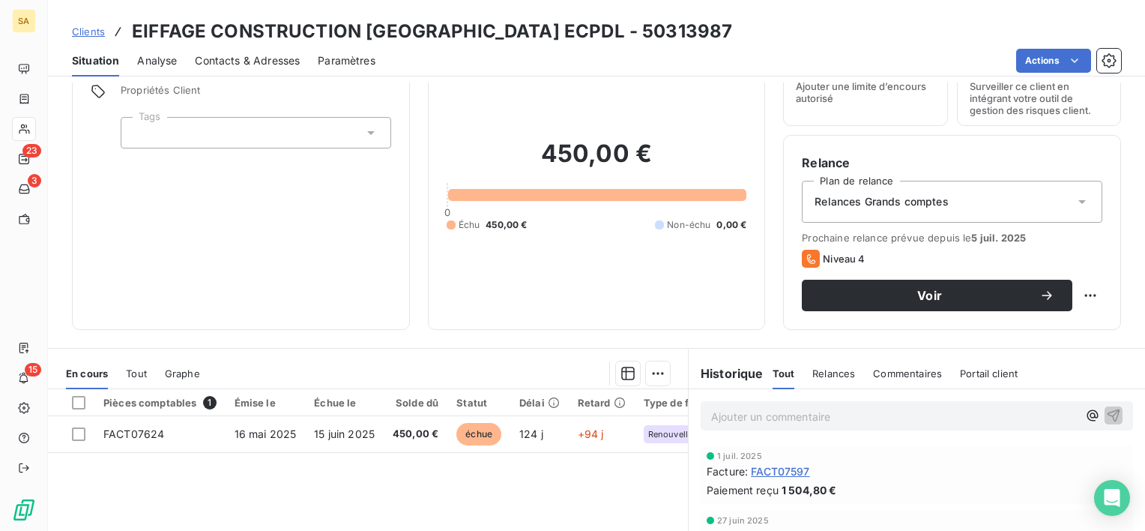
scroll to position [225, 0]
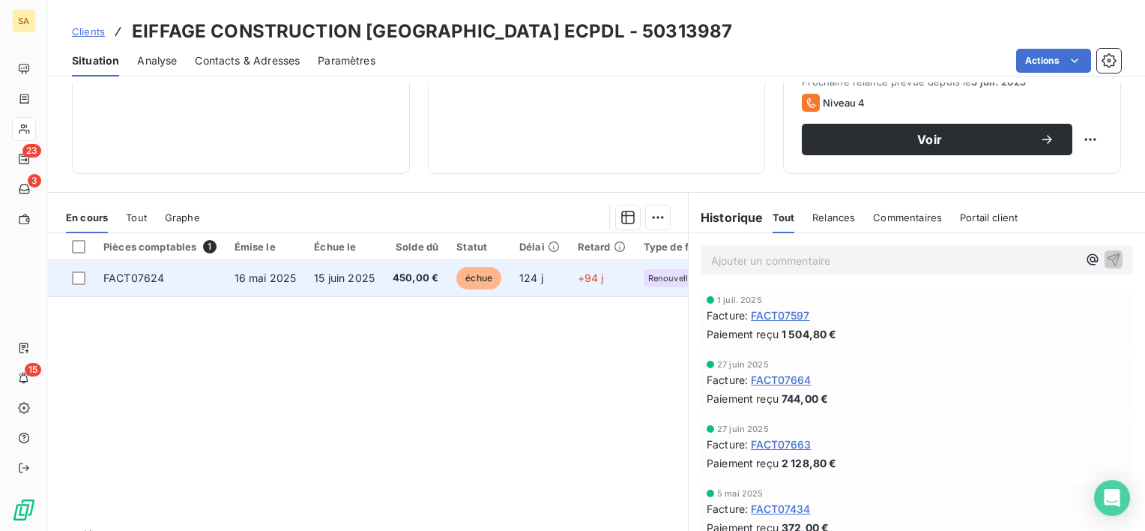
click at [149, 274] on span "FACT07624" at bounding box center [133, 277] width 61 height 13
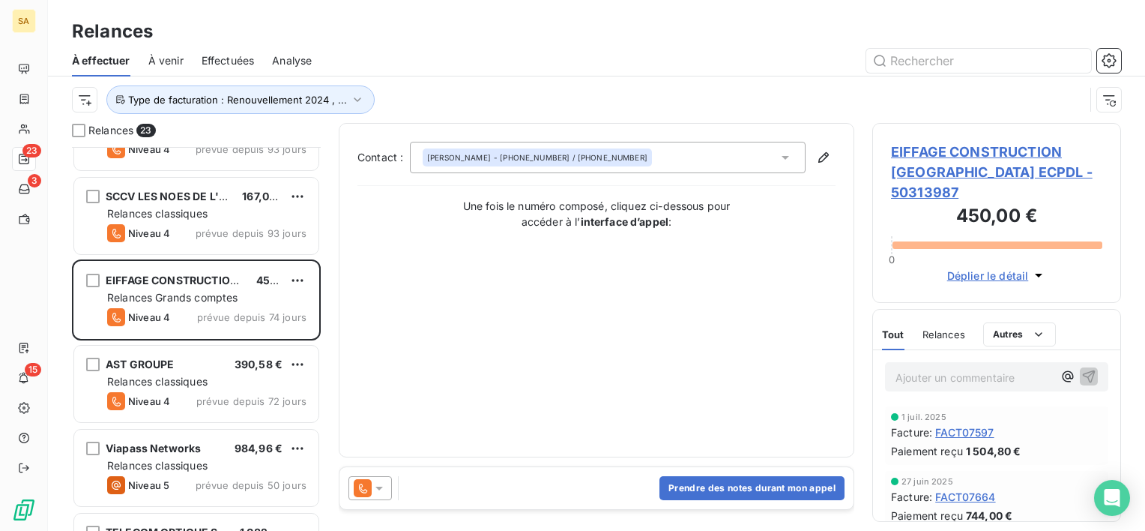
scroll to position [225, 0]
click at [789, 152] on icon at bounding box center [785, 157] width 15 height 15
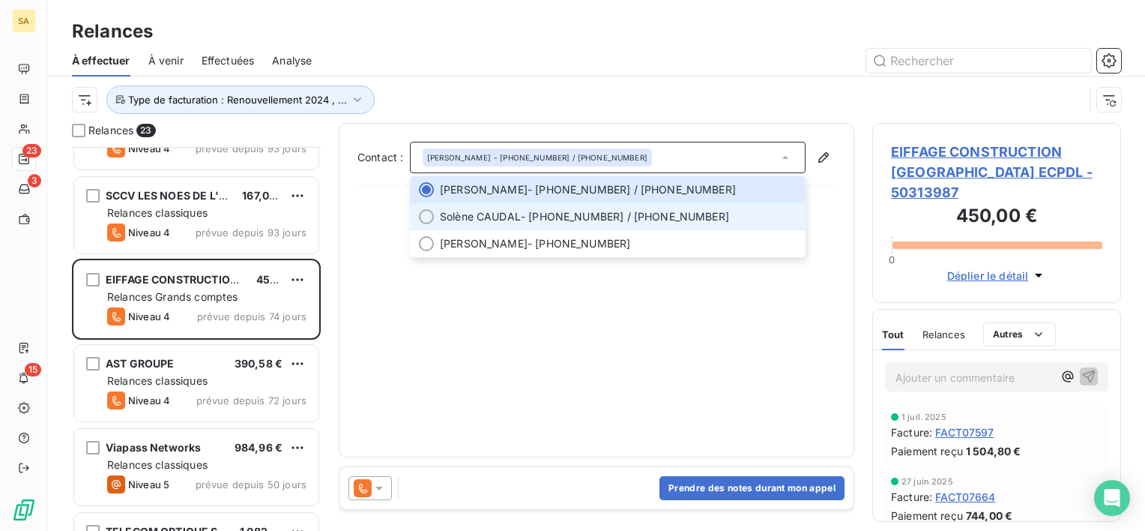
click at [707, 225] on li "Solène CAUDAL - [PHONE_NUMBER] / [PHONE_NUMBER]" at bounding box center [608, 216] width 396 height 27
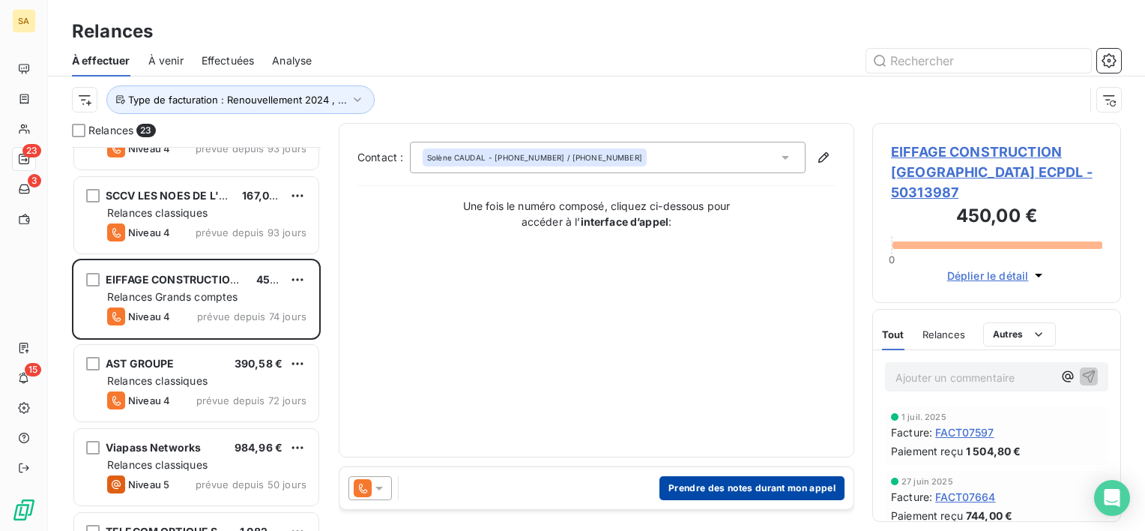
click at [814, 486] on button "Prendre des notes durant mon appel" at bounding box center [751, 488] width 185 height 24
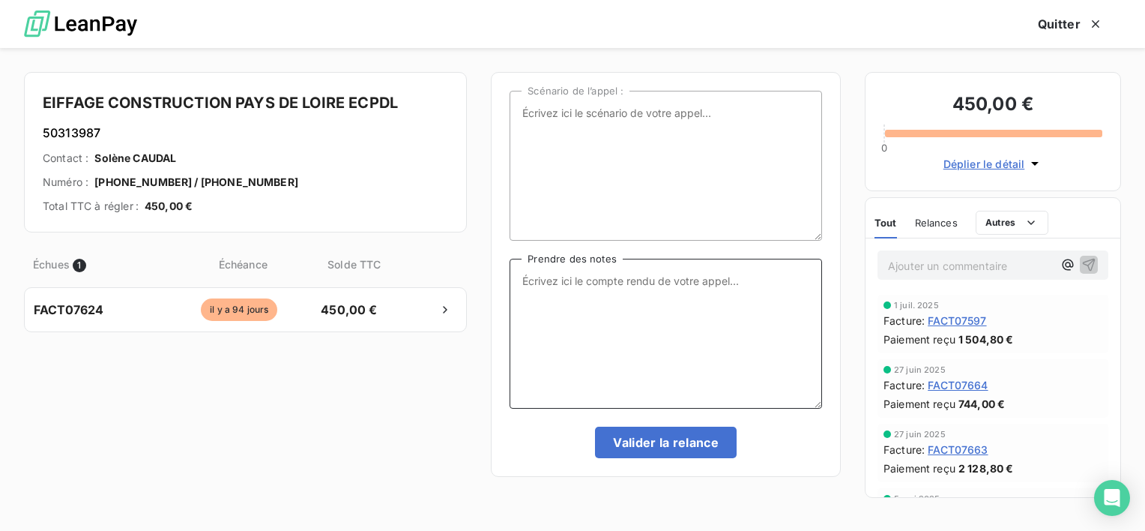
click at [661, 266] on textarea "Prendre des notes" at bounding box center [666, 334] width 312 height 150
type textarea "e"
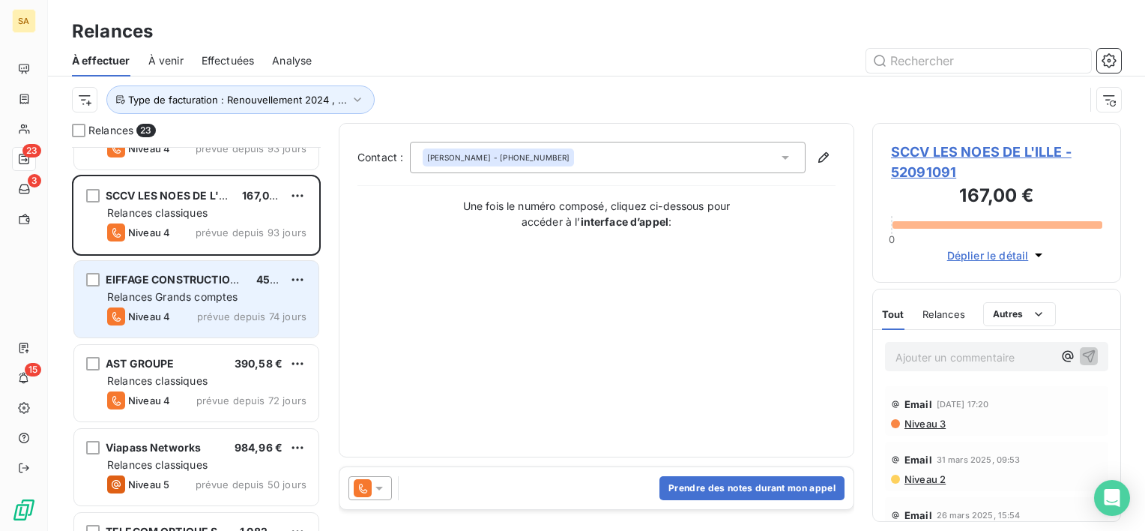
click at [171, 283] on span "EIFFAGE CONSTRUCTION PAYS DE LOIRE ECPDL" at bounding box center [231, 279] width 250 height 13
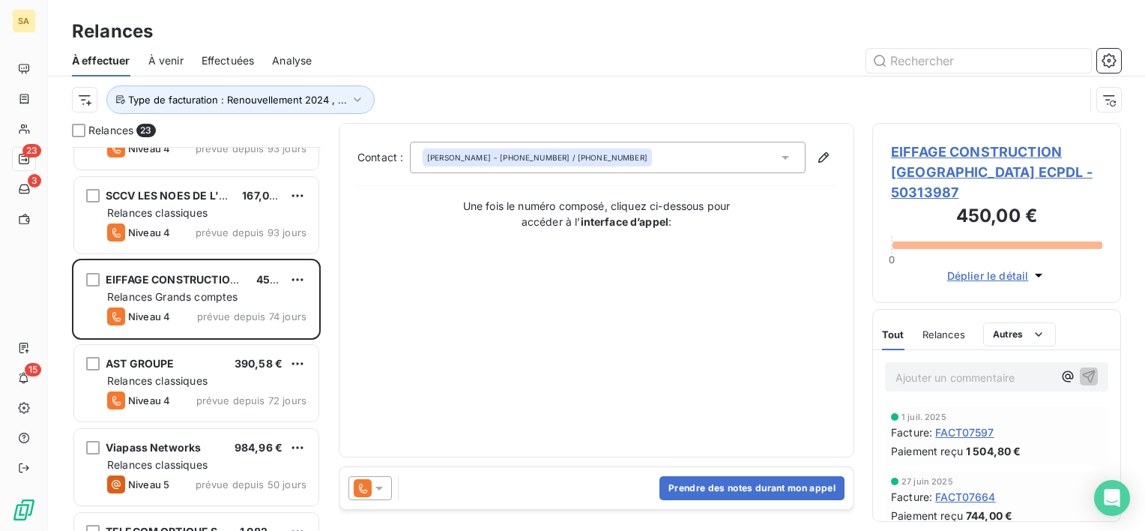
click at [787, 154] on icon at bounding box center [785, 157] width 15 height 15
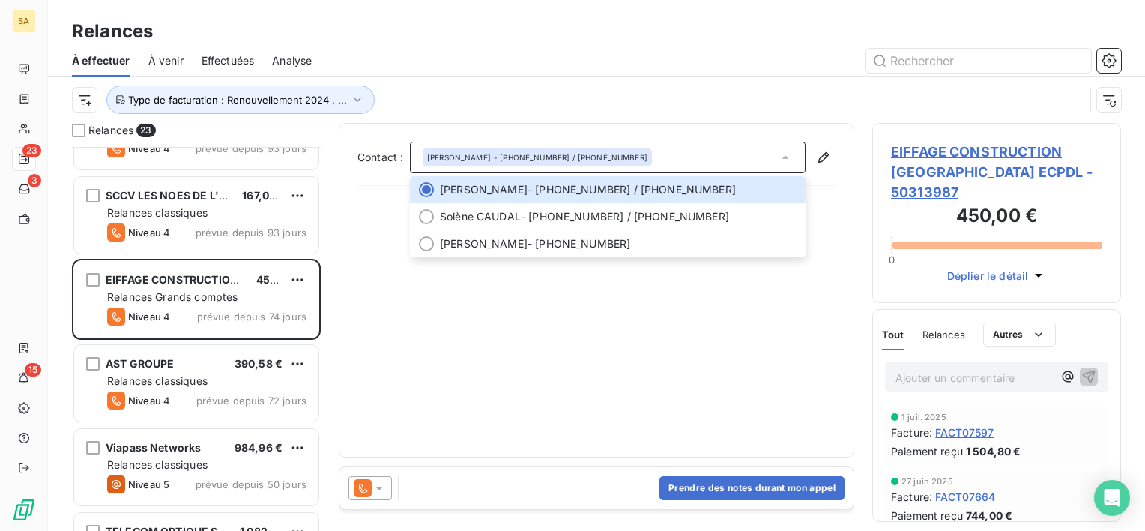
click at [699, 381] on div "Contact : [PERSON_NAME] - [PHONE_NUMBER] / [PHONE_NUMBER] [PERSON_NAME] - [PHON…" at bounding box center [596, 290] width 478 height 297
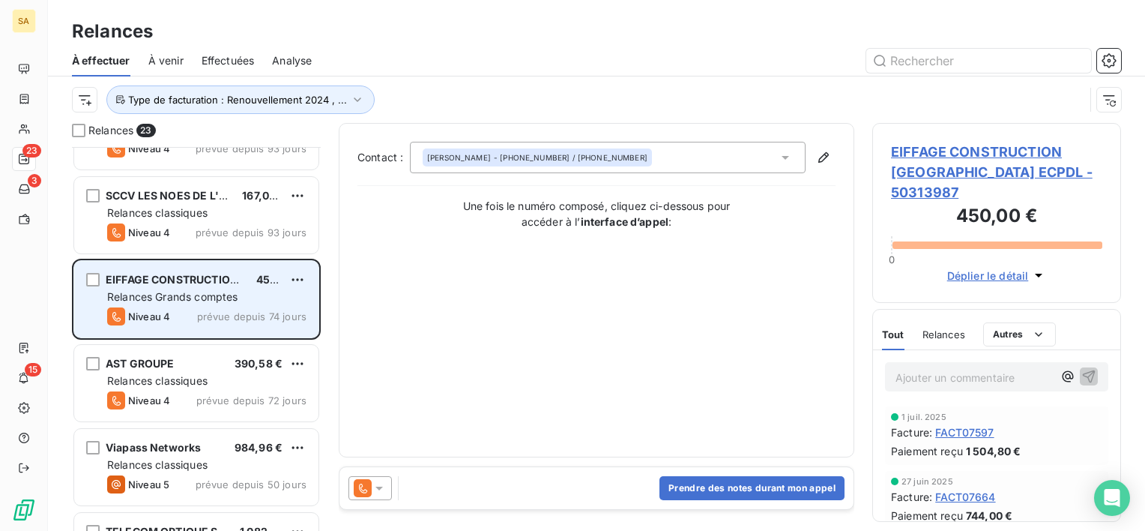
click at [193, 309] on div "Niveau 4 prévue depuis 74 jours" at bounding box center [206, 316] width 199 height 18
click at [192, 309] on div "Niveau 4 prévue depuis 74 jours" at bounding box center [206, 316] width 199 height 18
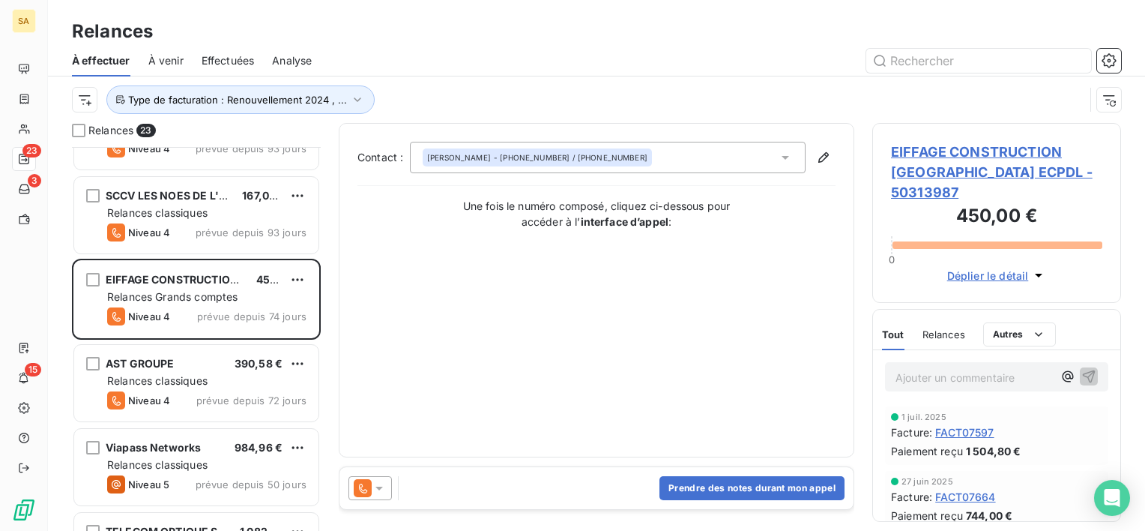
click at [918, 162] on span "EIFFAGE CONSTRUCTION [GEOGRAPHIC_DATA] ECPDL - 50313987" at bounding box center [996, 172] width 211 height 61
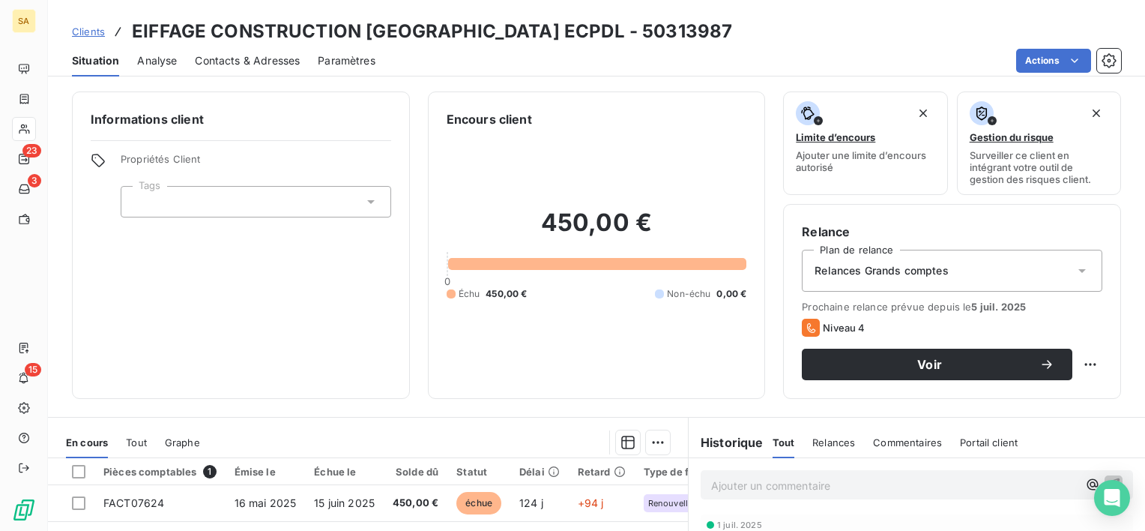
click at [820, 441] on span "Relances" at bounding box center [833, 442] width 43 height 12
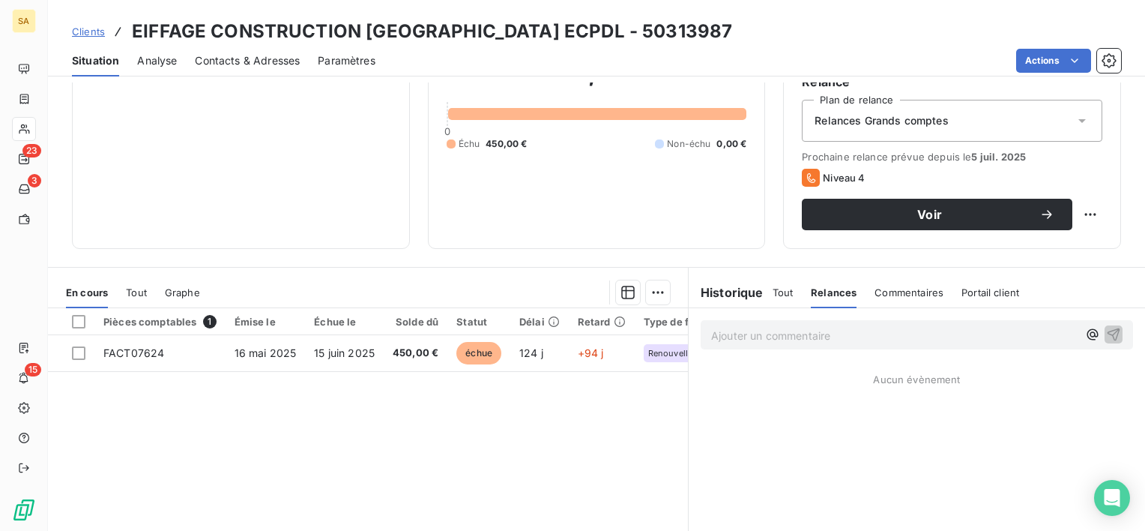
click at [776, 294] on span "Tout" at bounding box center [783, 292] width 21 height 12
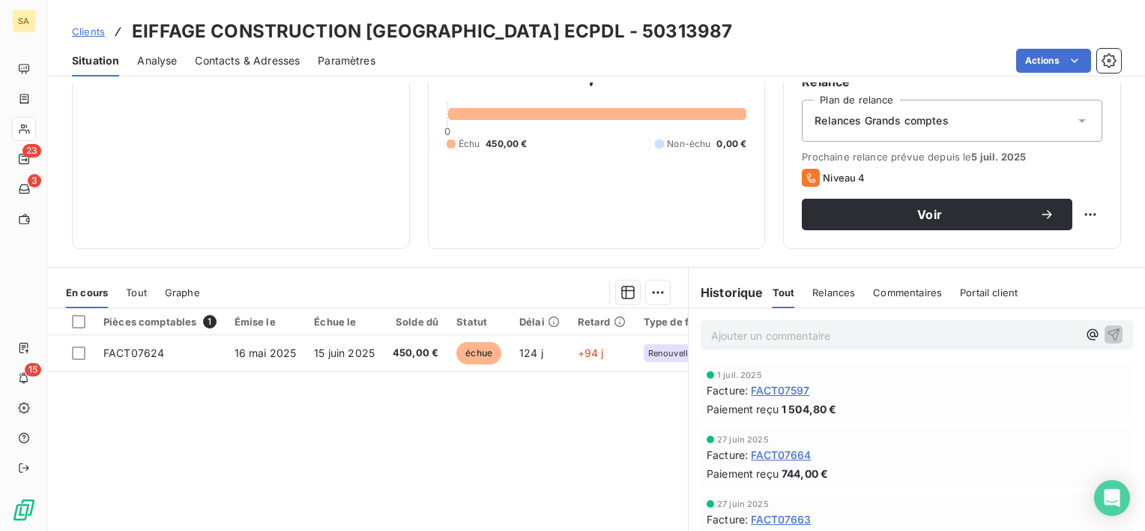
click at [818, 294] on span "Relances" at bounding box center [833, 292] width 43 height 12
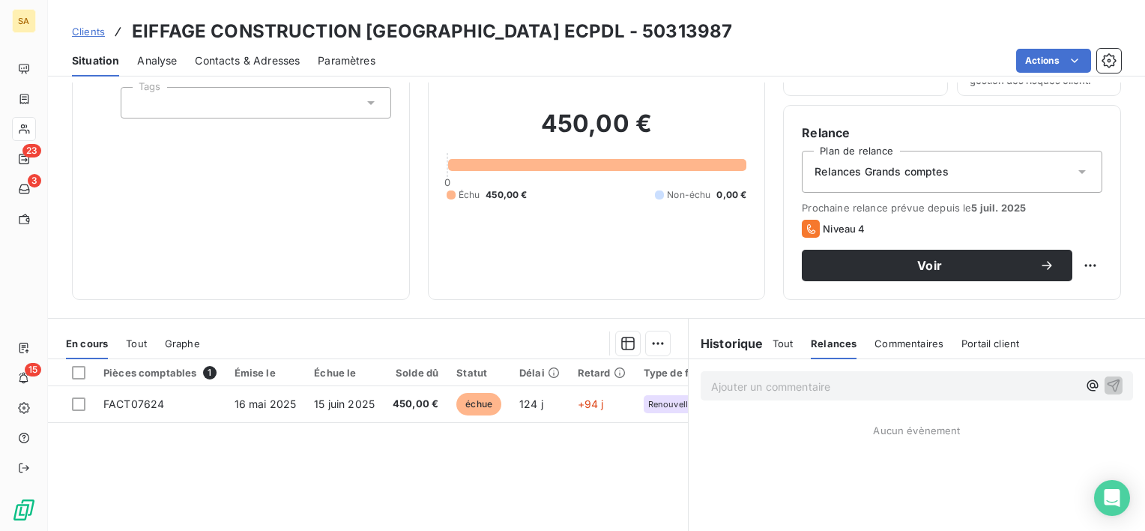
scroll to position [75, 0]
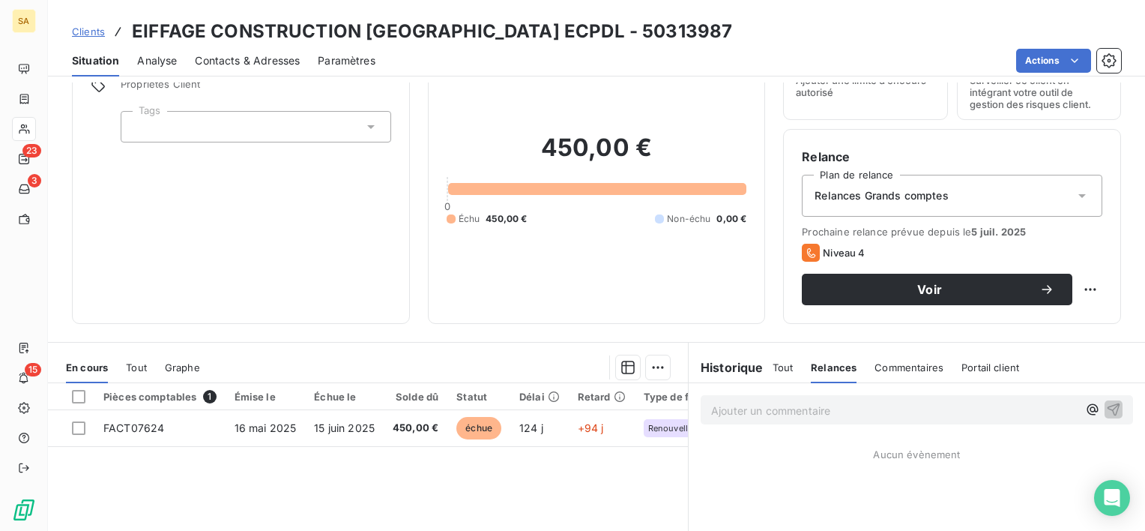
click at [927, 205] on div "Relances Grands comptes" at bounding box center [952, 196] width 300 height 42
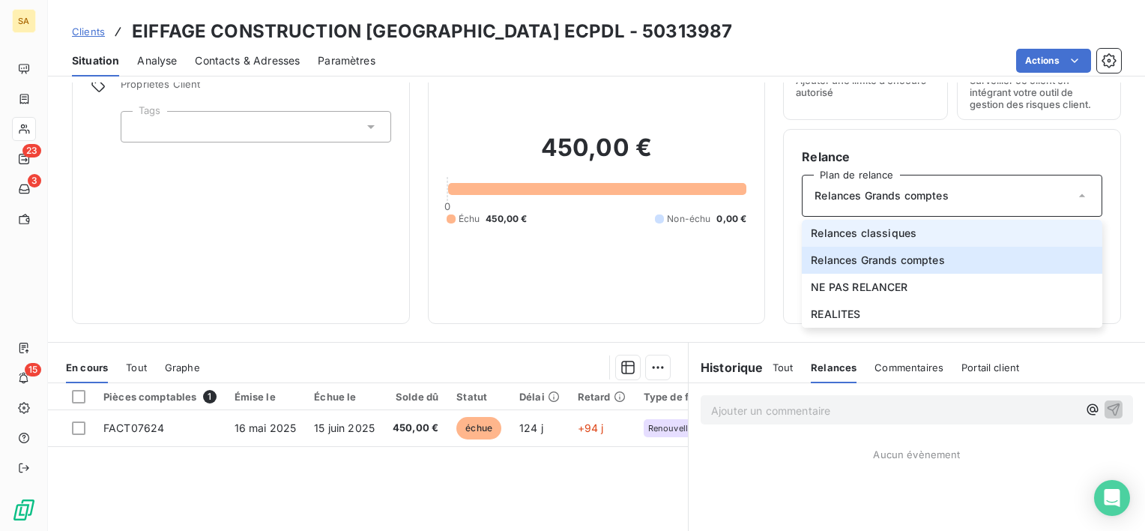
click at [836, 238] on span "Relances classiques" at bounding box center [864, 233] width 106 height 15
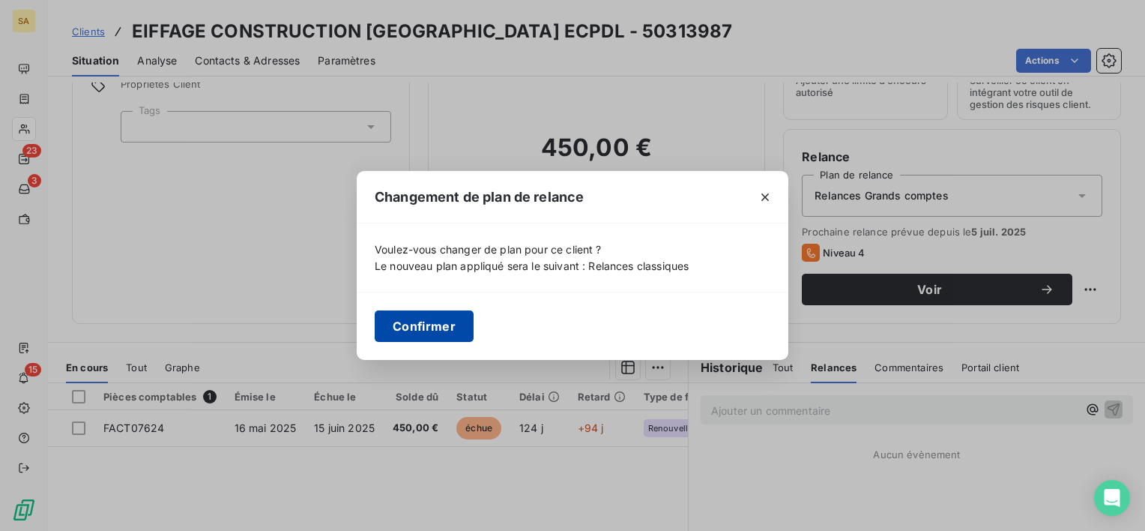
click at [444, 332] on button "Confirmer" at bounding box center [424, 325] width 99 height 31
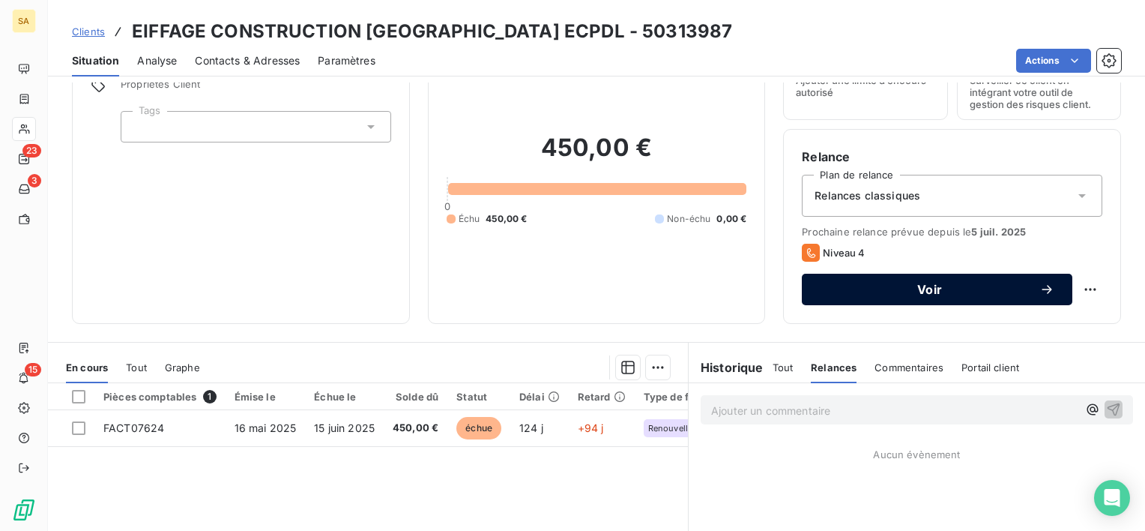
click at [1045, 290] on button "Voir" at bounding box center [937, 289] width 271 height 31
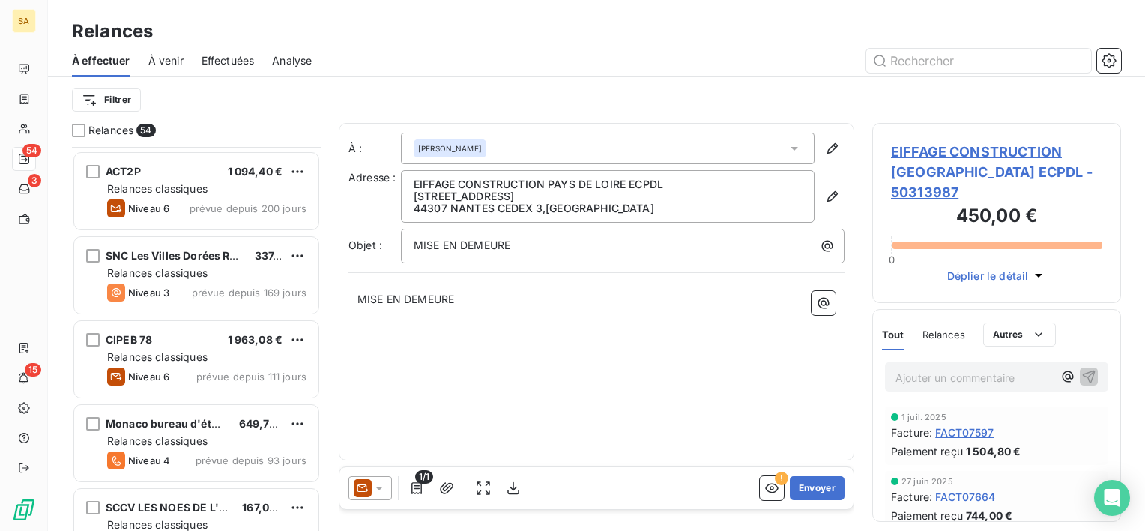
scroll to position [300, 0]
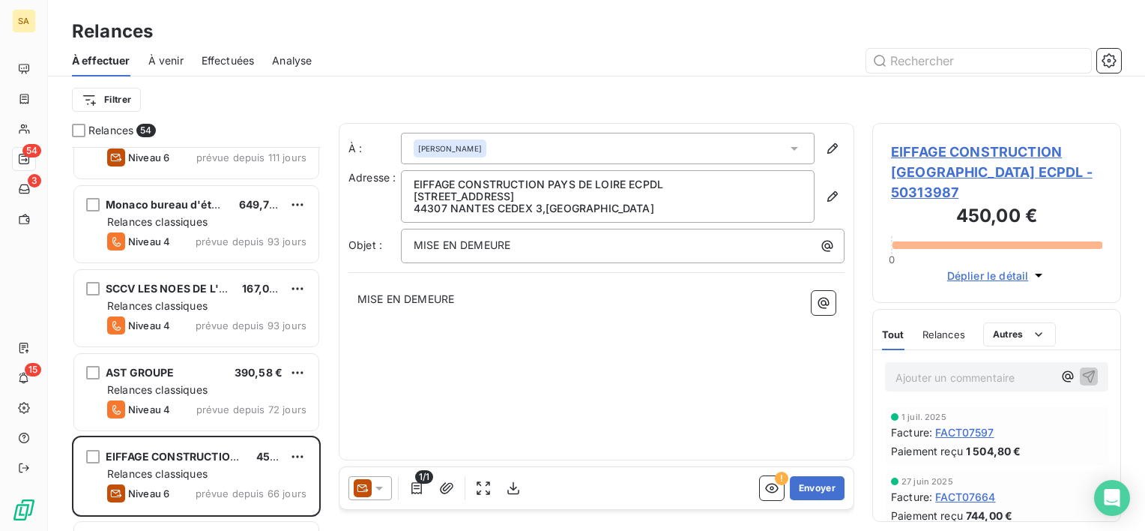
click at [383, 480] on icon at bounding box center [379, 487] width 15 height 15
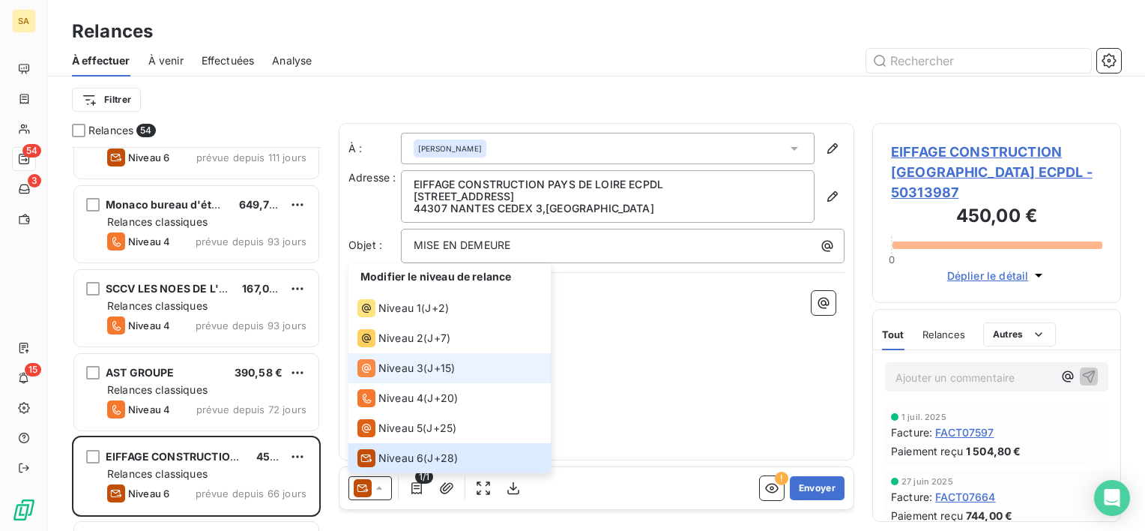
click at [404, 372] on span "Niveau 3" at bounding box center [400, 367] width 45 height 15
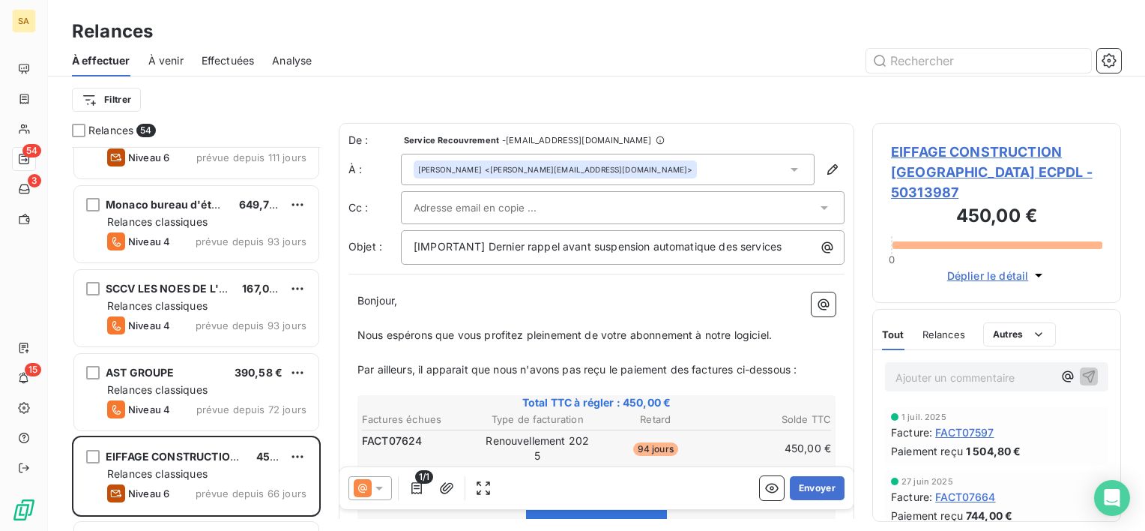
click at [671, 214] on div at bounding box center [615, 207] width 403 height 22
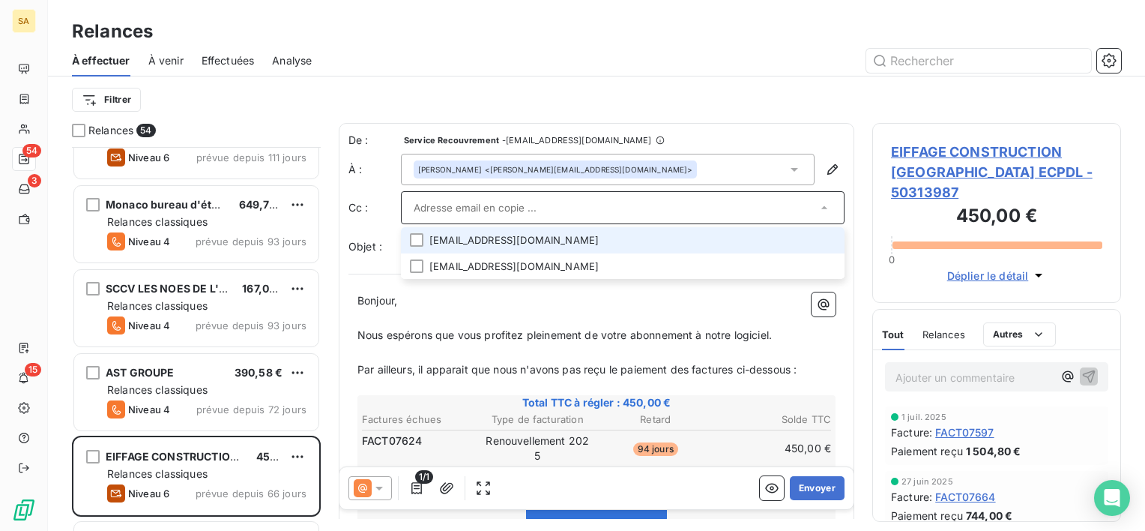
paste input "[EMAIL_ADDRESS][DOMAIN_NAME]"
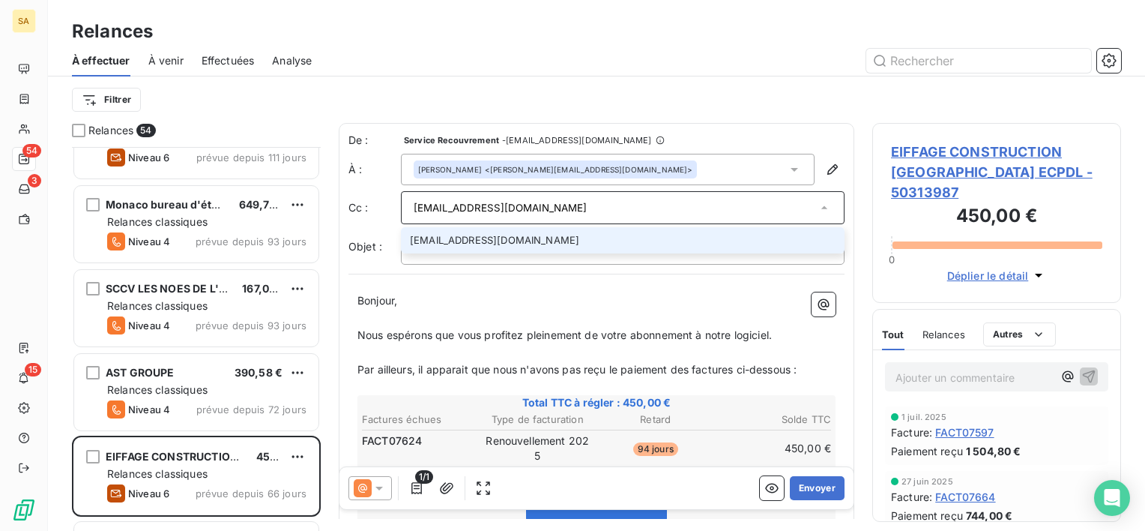
type input "[EMAIL_ADDRESS][DOMAIN_NAME]"
click at [625, 235] on li "[EMAIL_ADDRESS][DOMAIN_NAME]" at bounding box center [623, 240] width 444 height 26
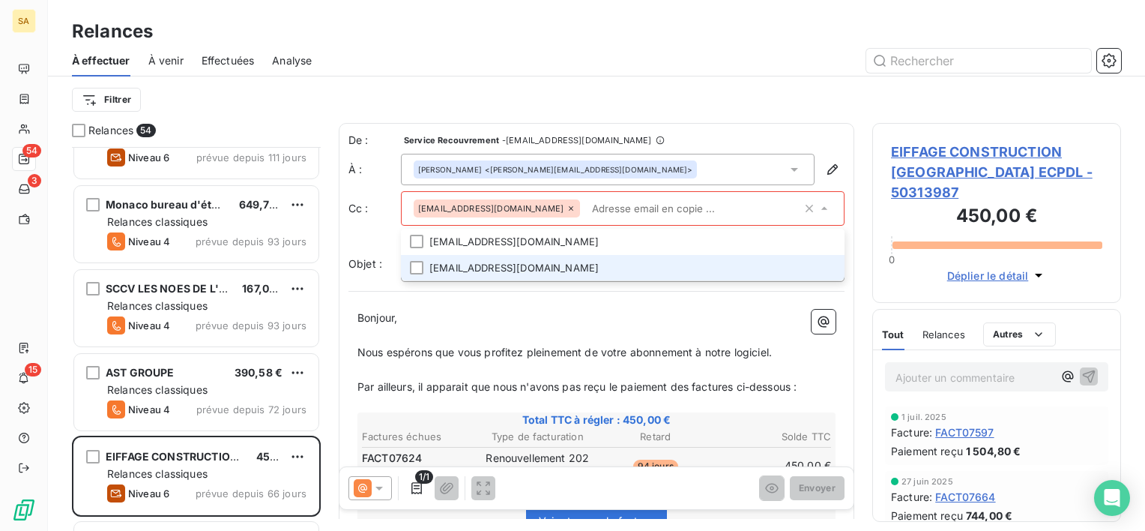
click at [601, 279] on li "[EMAIL_ADDRESS][DOMAIN_NAME]" at bounding box center [623, 268] width 444 height 26
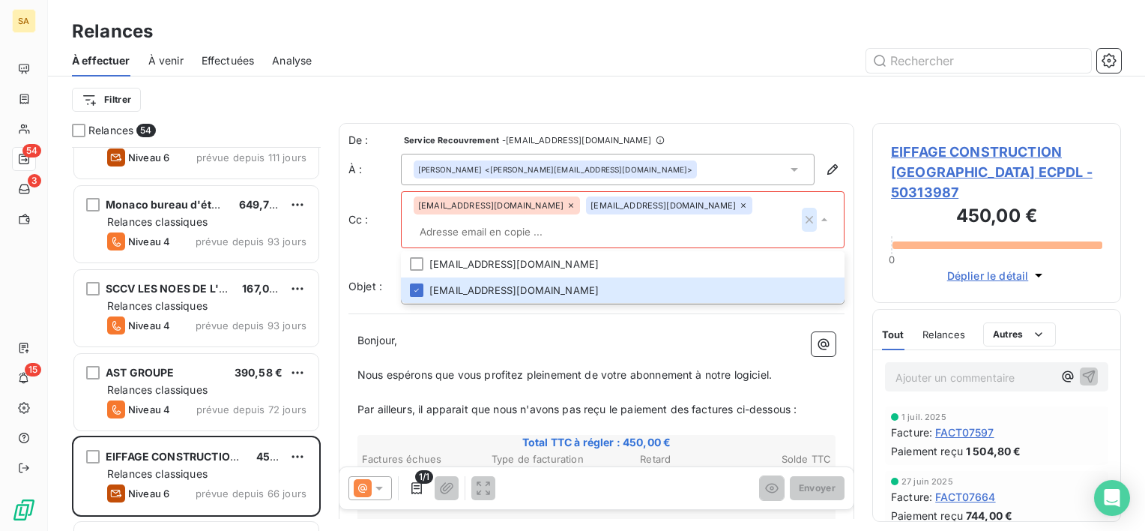
click at [806, 217] on icon "button" at bounding box center [809, 219] width 7 height 7
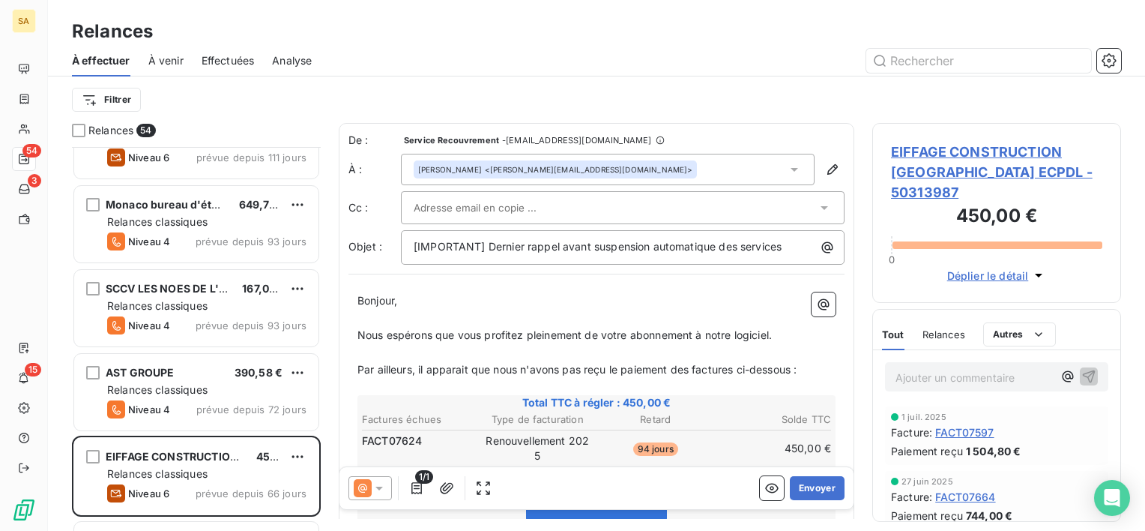
click at [736, 168] on div "[PERSON_NAME] <[PERSON_NAME][EMAIL_ADDRESS][DOMAIN_NAME]>" at bounding box center [608, 169] width 414 height 31
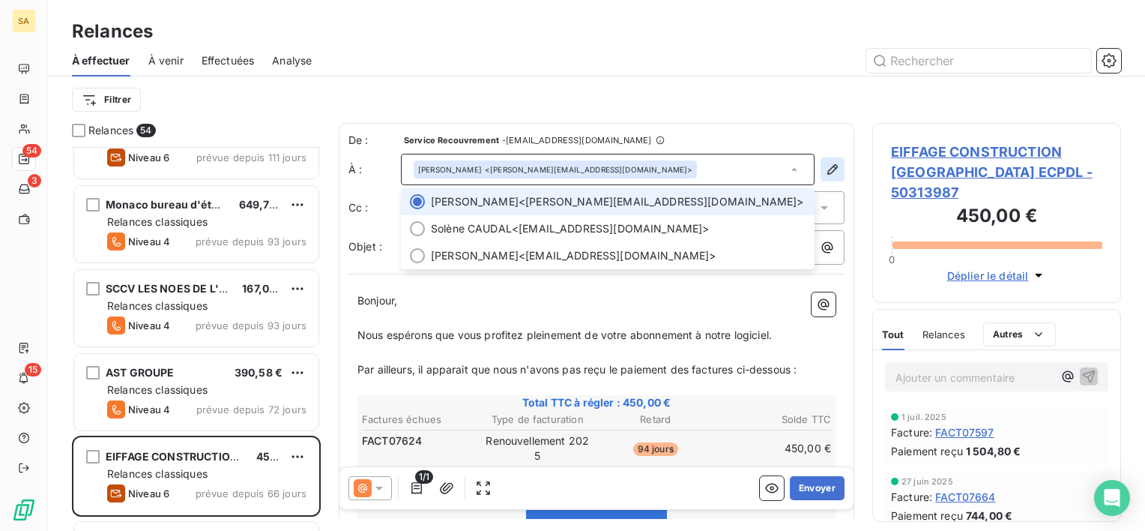
click at [825, 165] on icon "button" at bounding box center [832, 169] width 15 height 15
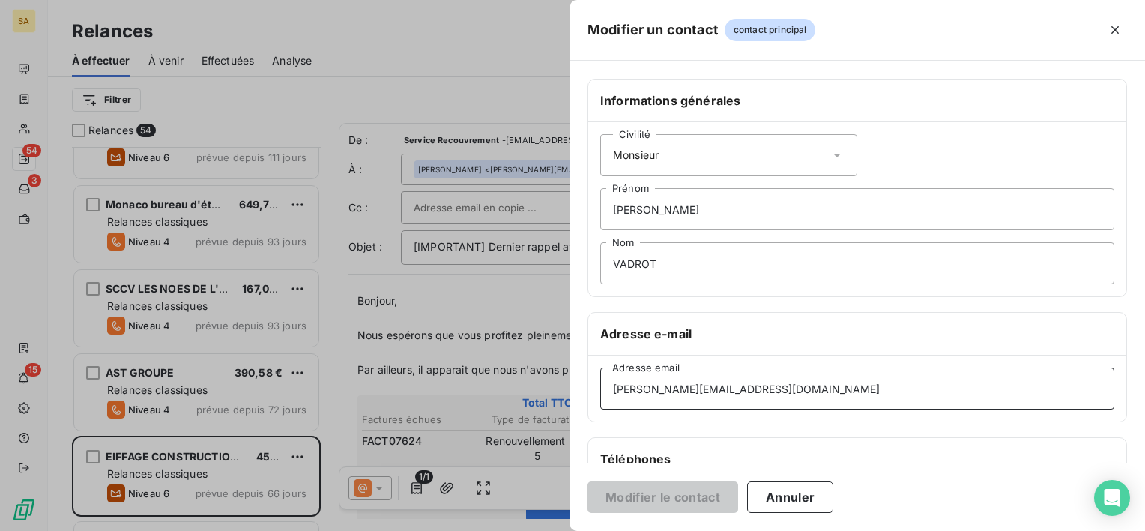
drag, startPoint x: 806, startPoint y: 388, endPoint x: 522, endPoint y: 399, distance: 284.2
click at [522, 530] on div "Modifier un contact contact principal Informations générales Civilité Monsieur …" at bounding box center [572, 531] width 1145 height 0
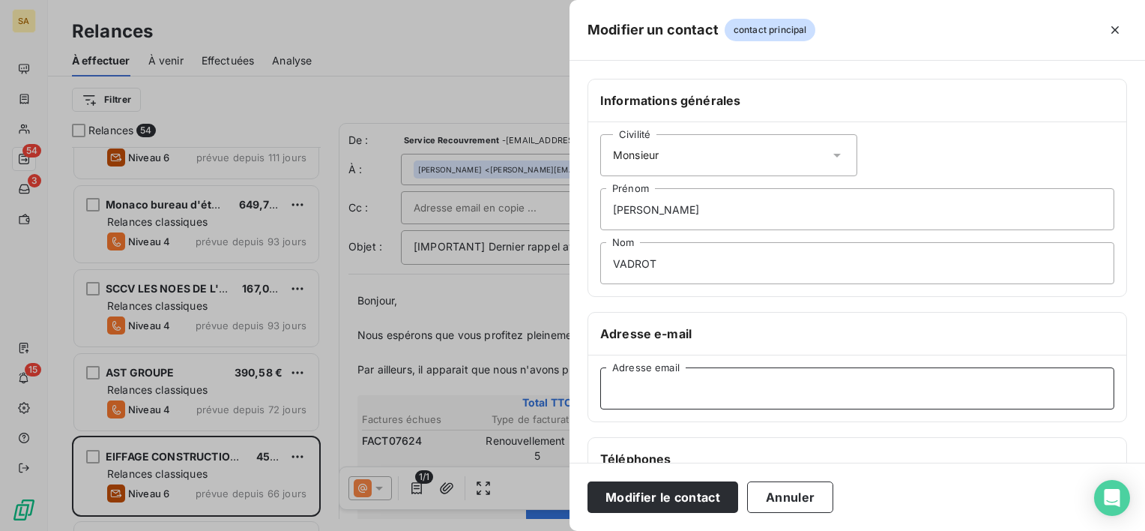
paste input "[EMAIL_ADDRESS][DOMAIN_NAME]"
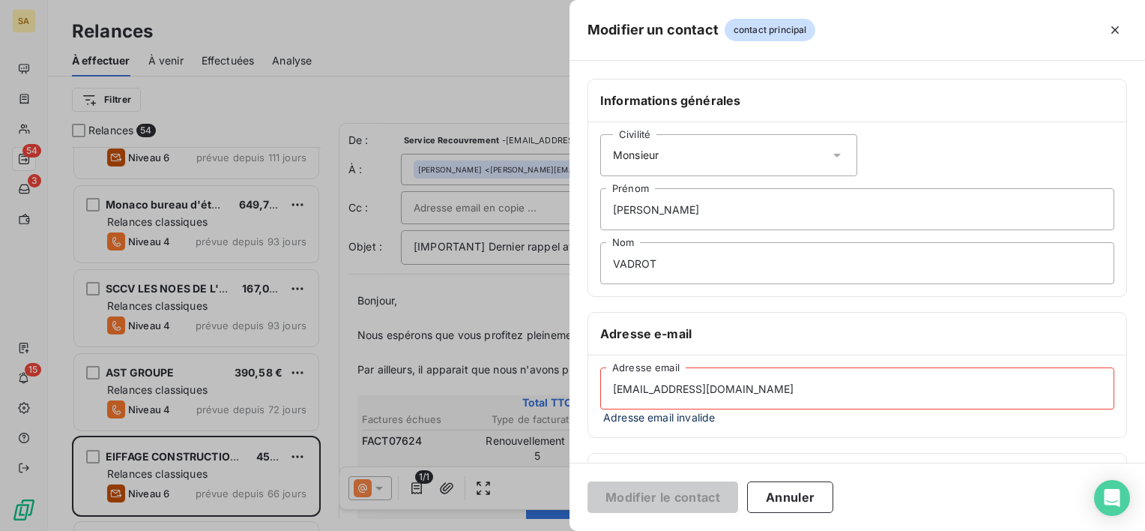
drag, startPoint x: 829, startPoint y: 390, endPoint x: 585, endPoint y: 403, distance: 243.9
click at [585, 403] on div "Informations générales Civilité Monsieur [PERSON_NAME] VADROT Nom Adresse e-mai…" at bounding box center [856, 419] width 575 height 681
paste input
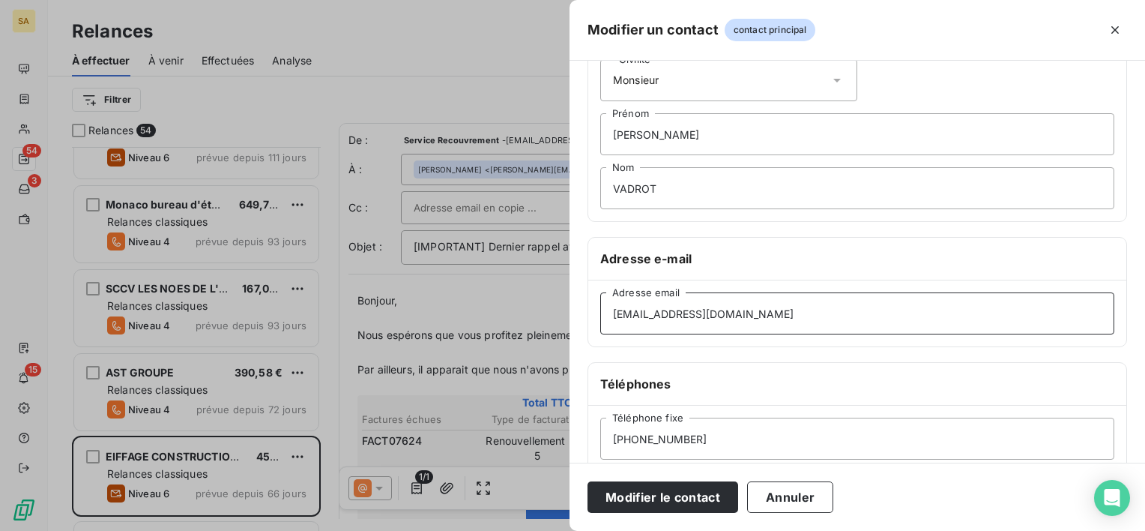
scroll to position [0, 0]
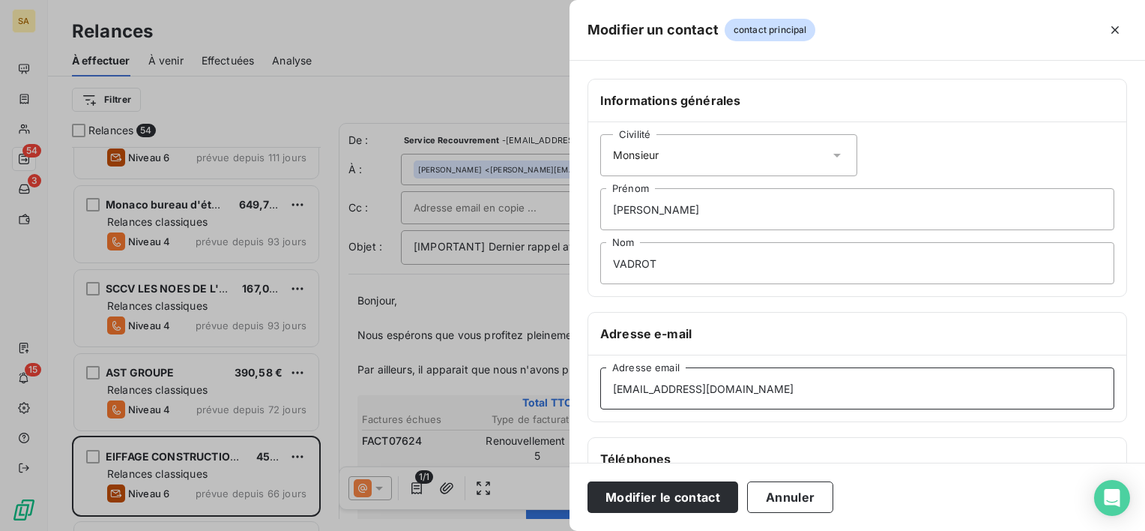
type input "[EMAIL_ADDRESS][DOMAIN_NAME]"
click at [687, 255] on input "VADROT" at bounding box center [857, 263] width 514 height 42
type input "V"
type input "Relance"
drag, startPoint x: 679, startPoint y: 201, endPoint x: 602, endPoint y: 216, distance: 77.9
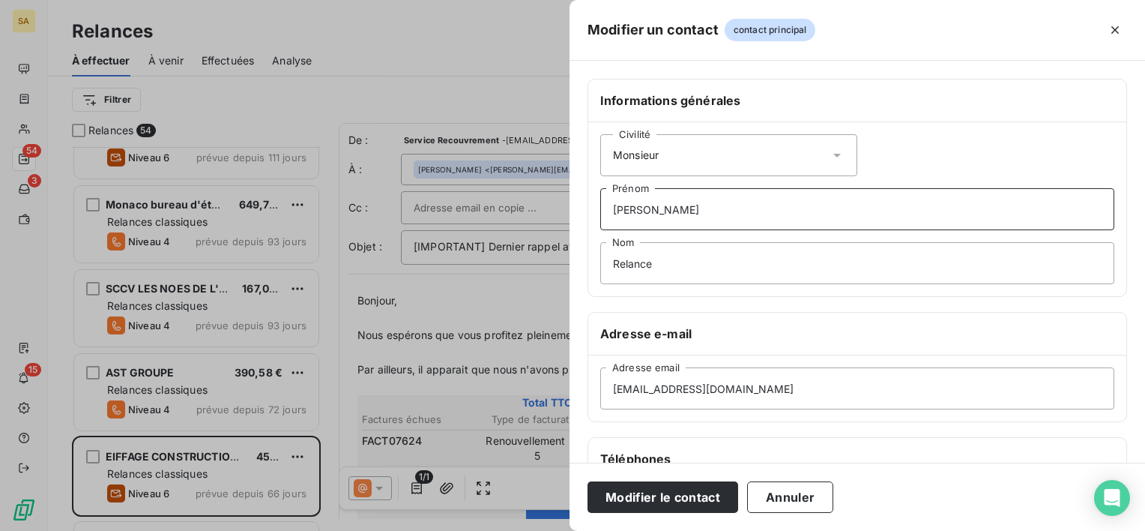
click at [602, 216] on input "[PERSON_NAME]" at bounding box center [857, 209] width 514 height 42
type input "Fournisseur"
click at [698, 497] on button "Modifier le contact" at bounding box center [662, 496] width 151 height 31
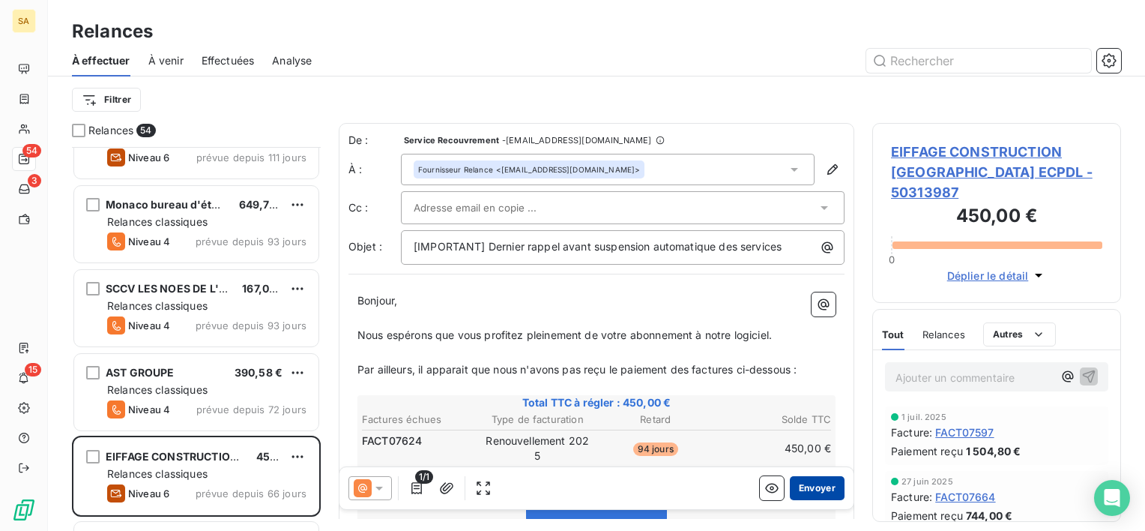
click at [818, 487] on button "Envoyer" at bounding box center [817, 488] width 55 height 24
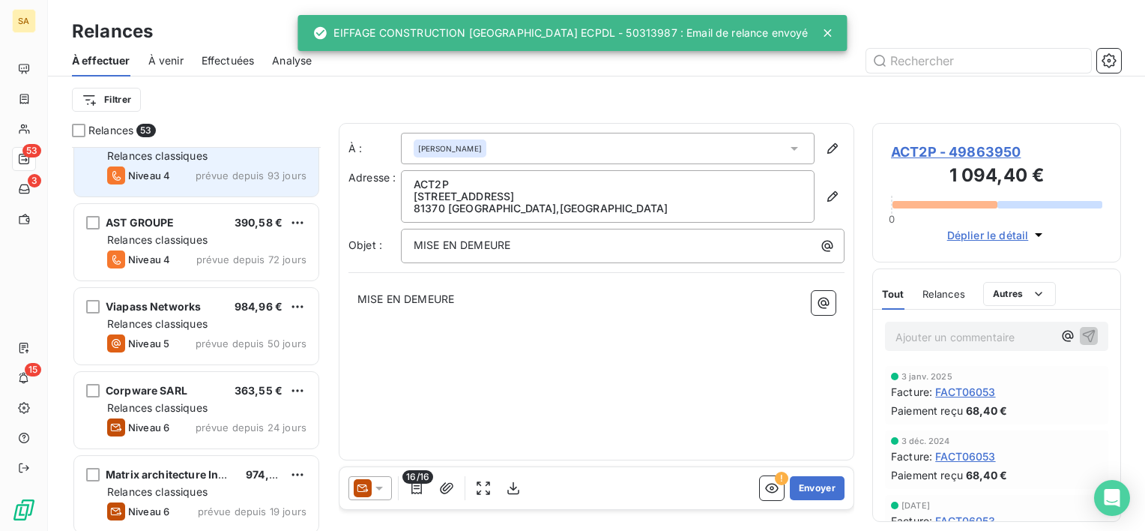
scroll to position [450, 0]
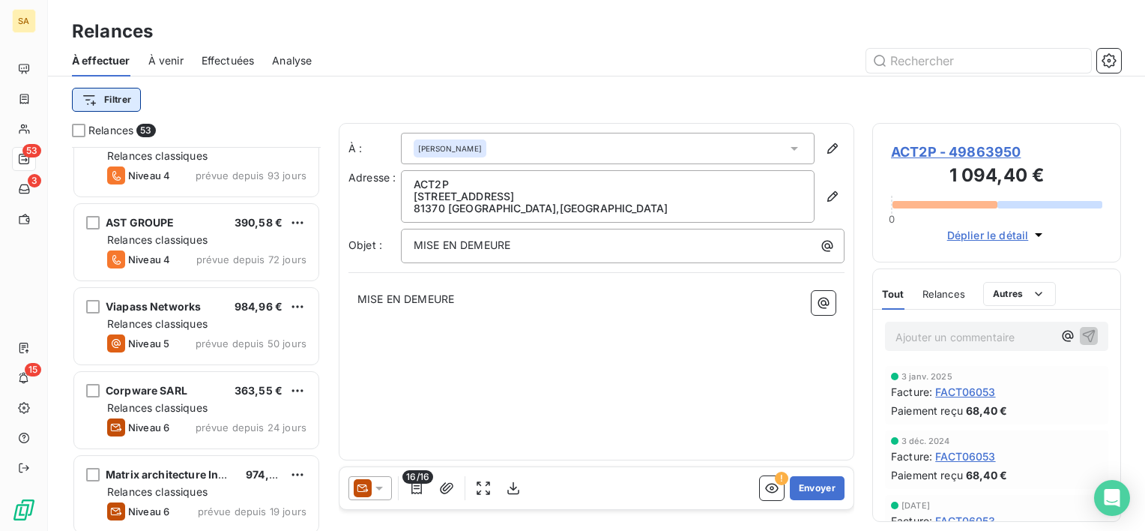
click at [98, 103] on html "SA 53 3 15 Relances À effectuer À venir Effectuées Analyse Filtrer Relances 53 …" at bounding box center [572, 265] width 1145 height 531
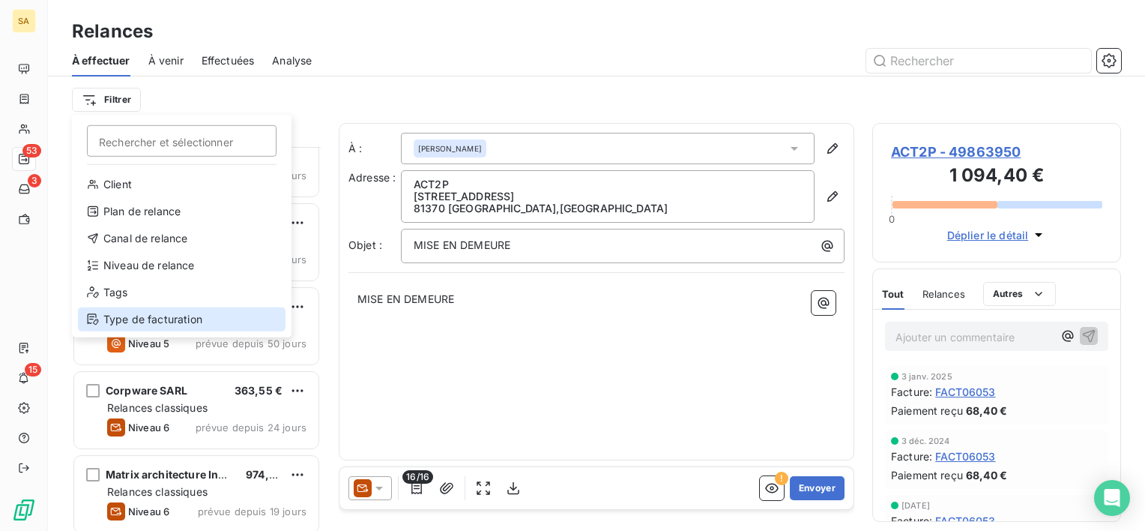
click at [192, 316] on div "Type de facturation" at bounding box center [182, 319] width 208 height 24
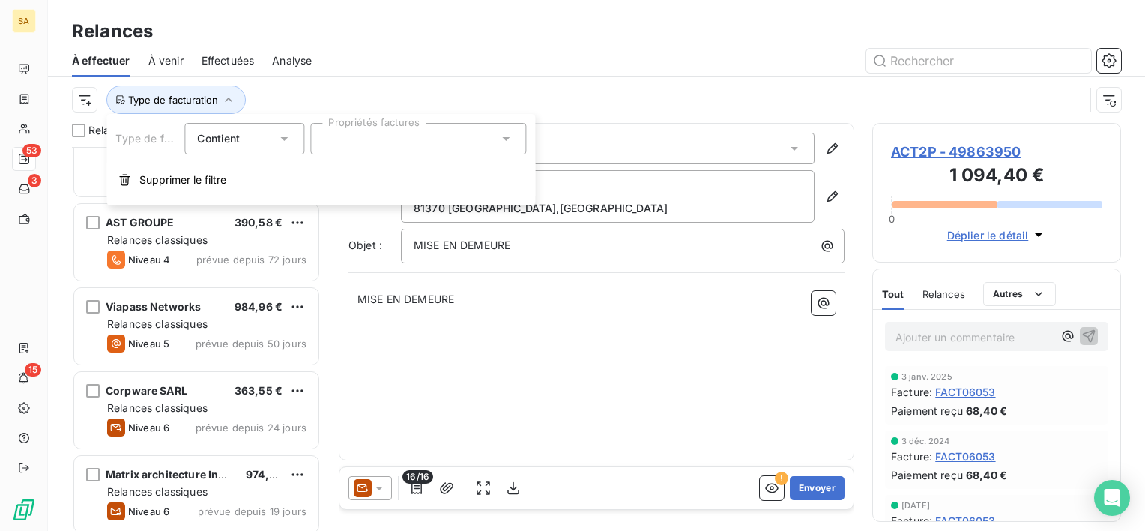
click at [384, 130] on div at bounding box center [418, 138] width 216 height 31
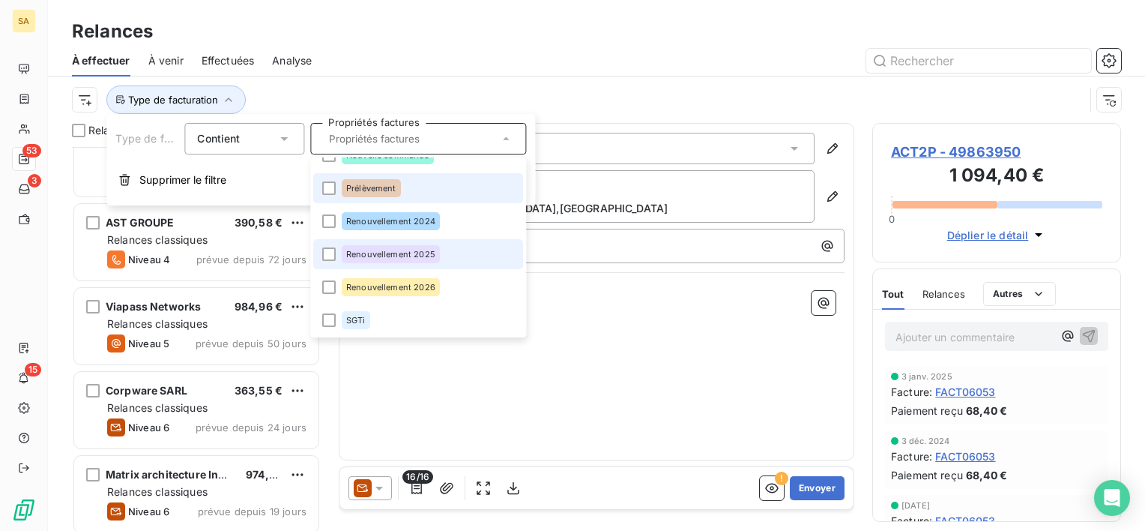
scroll to position [87, 0]
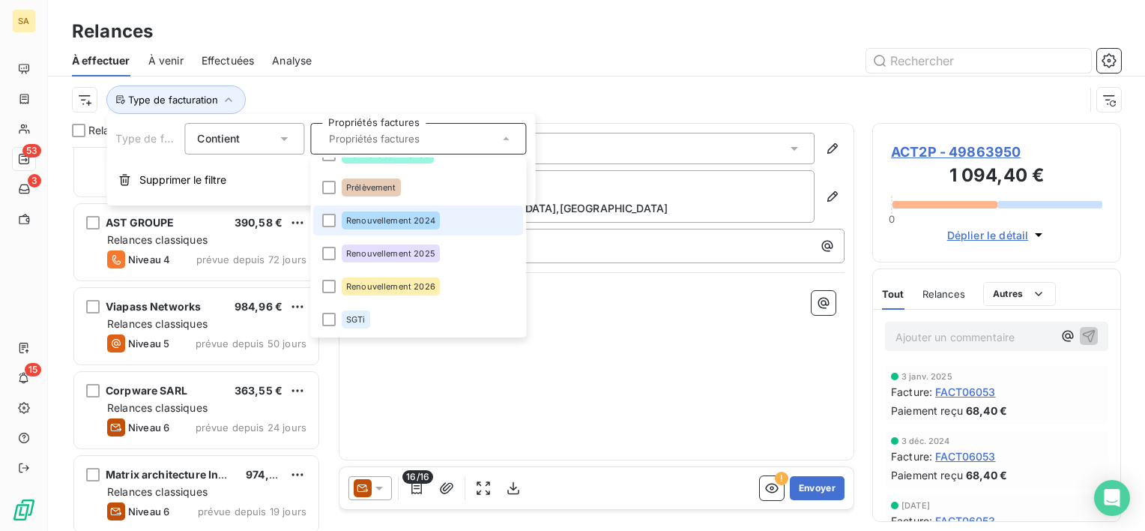
click at [405, 227] on div "Renouvellement 2024" at bounding box center [391, 220] width 98 height 18
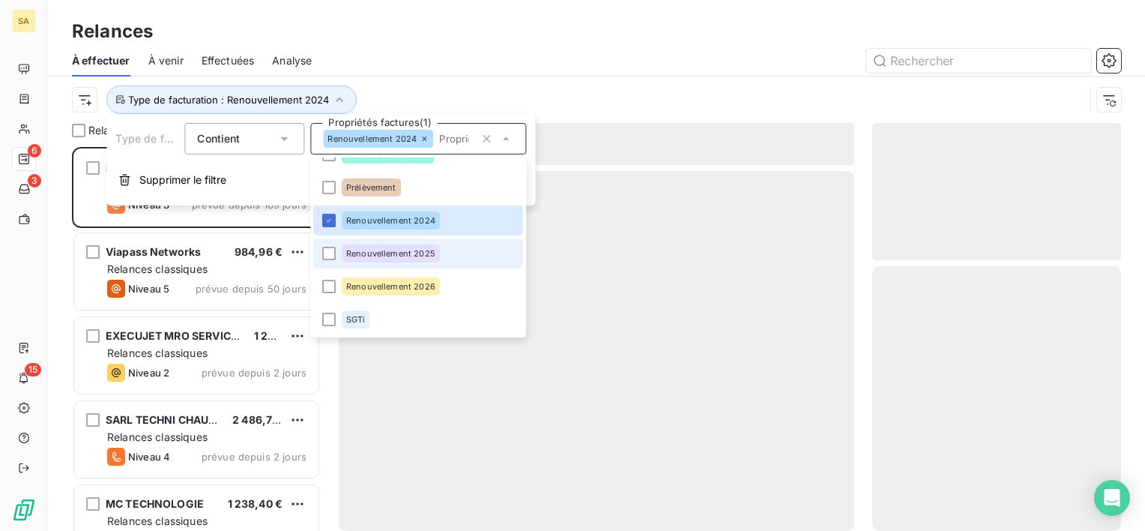
scroll to position [372, 237]
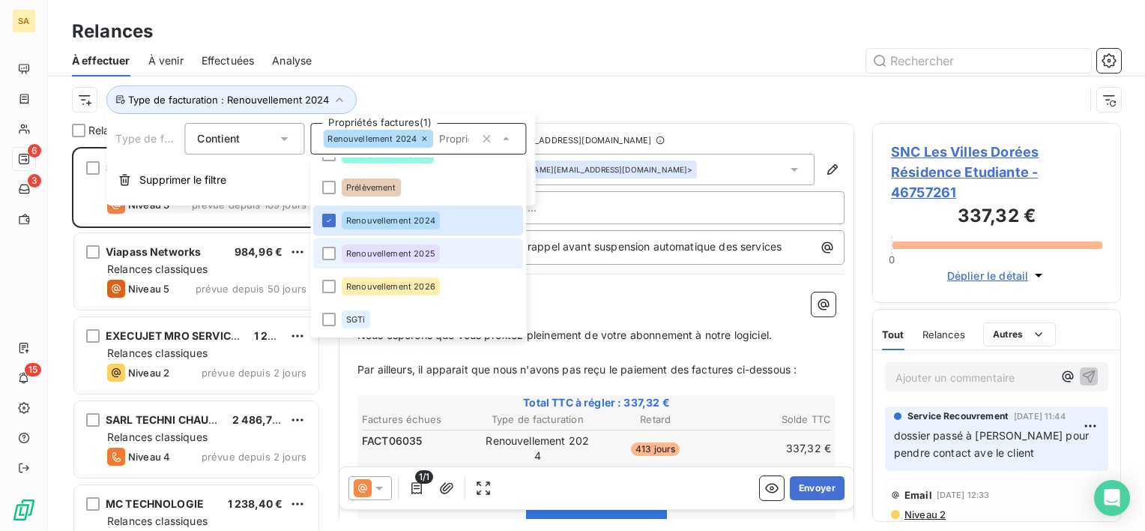
click at [405, 256] on span "Renouvellement 2025" at bounding box center [390, 253] width 89 height 9
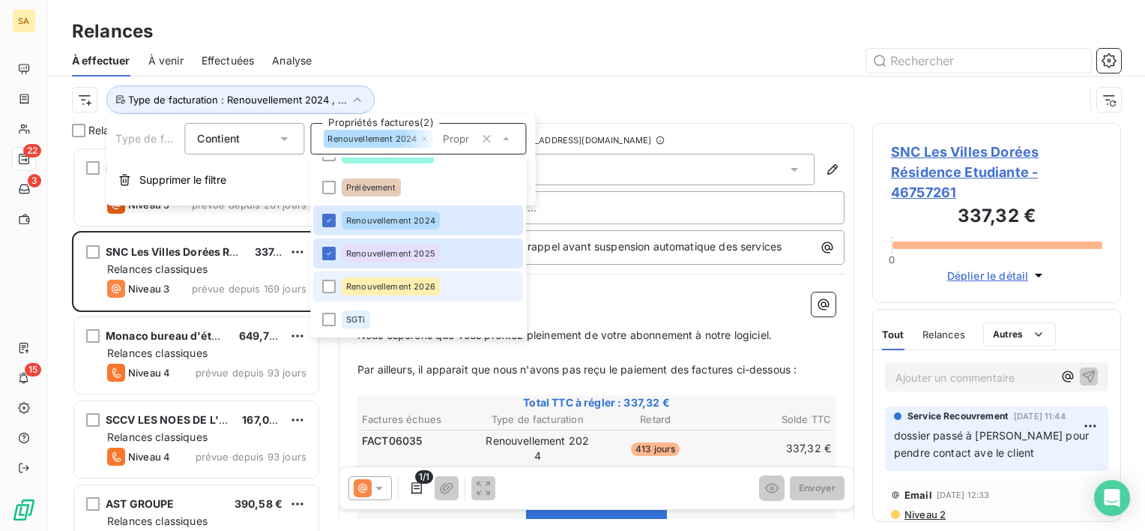
click at [411, 288] on span "Renouvellement 2026" at bounding box center [390, 286] width 89 height 9
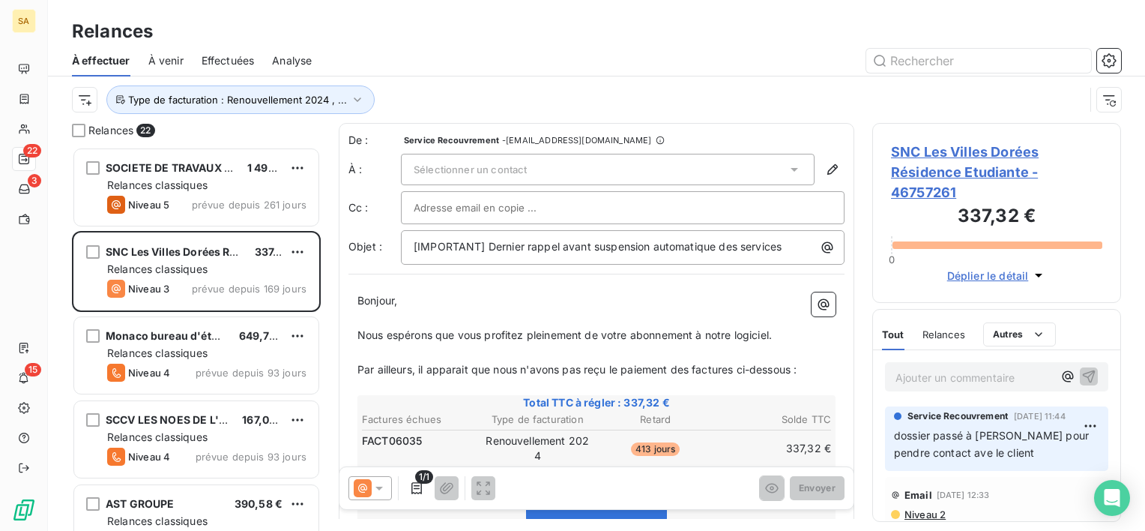
click at [324, 408] on div "Relances 22 SOCIETE DE TRAVAUX DU CENTRE EST 1 494,00 € Relances classiques Niv…" at bounding box center [596, 327] width 1097 height 408
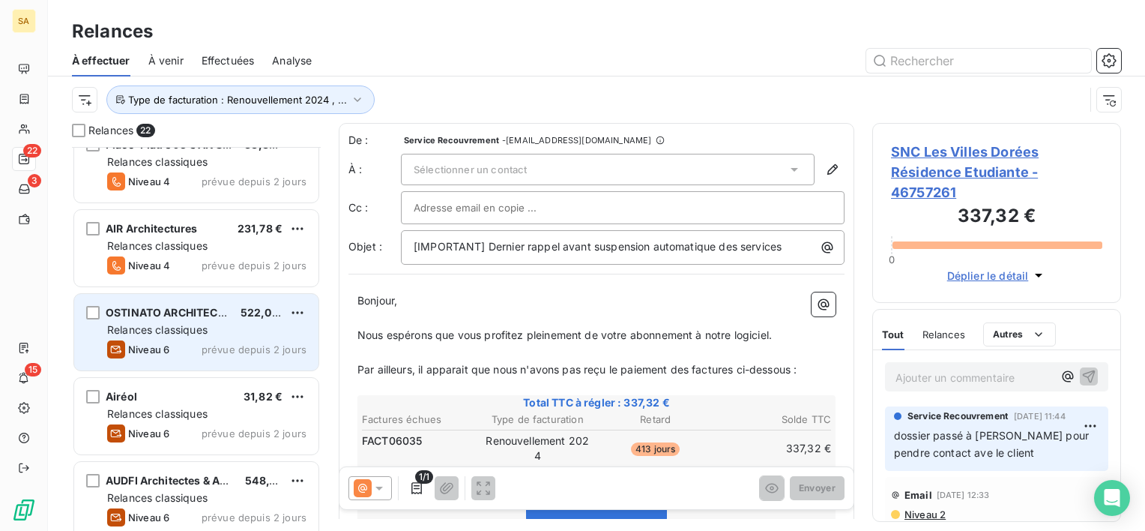
scroll to position [1463, 0]
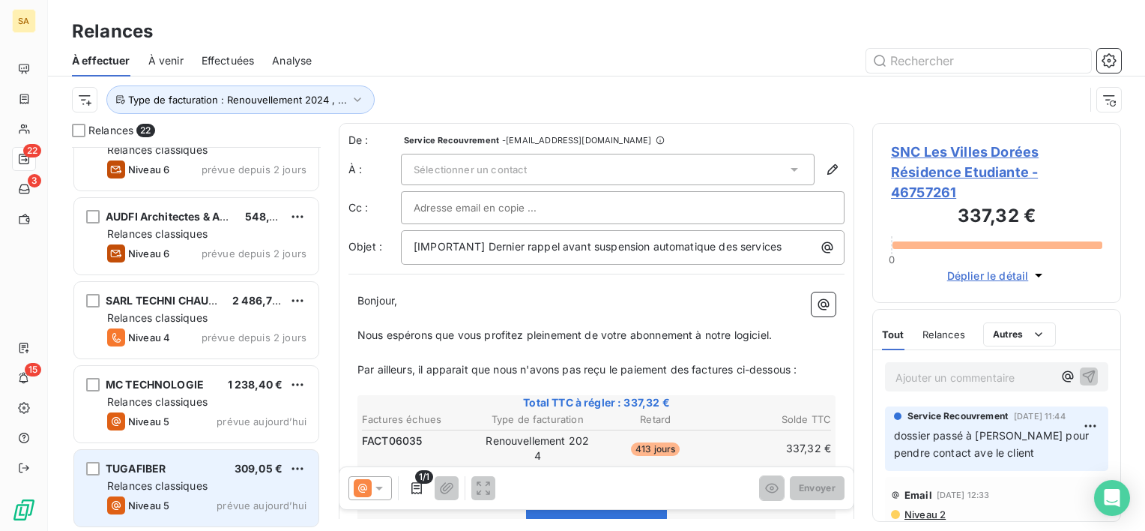
click at [196, 492] on div "Relances classiques" at bounding box center [206, 485] width 199 height 15
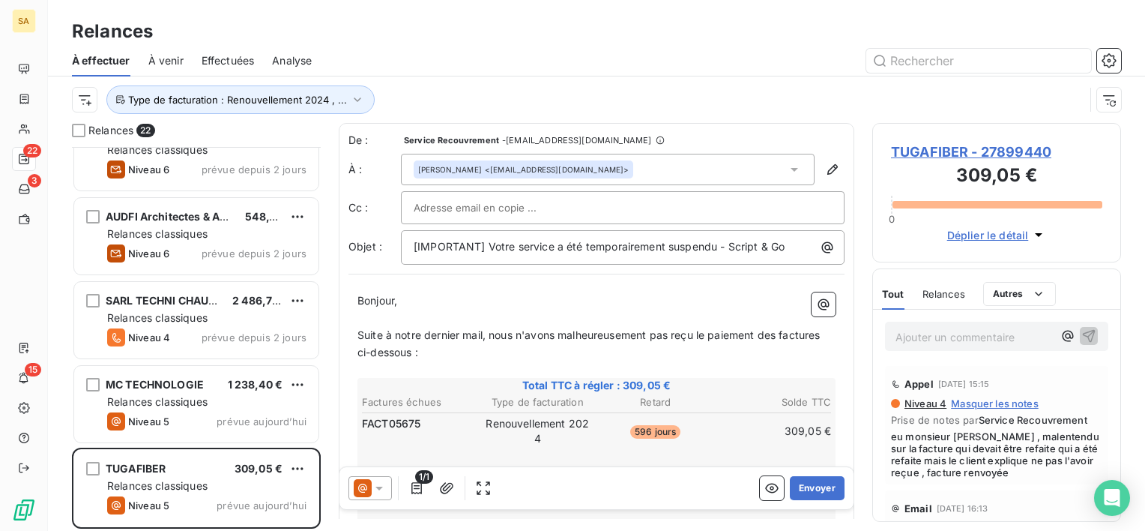
click at [787, 164] on icon at bounding box center [794, 169] width 15 height 15
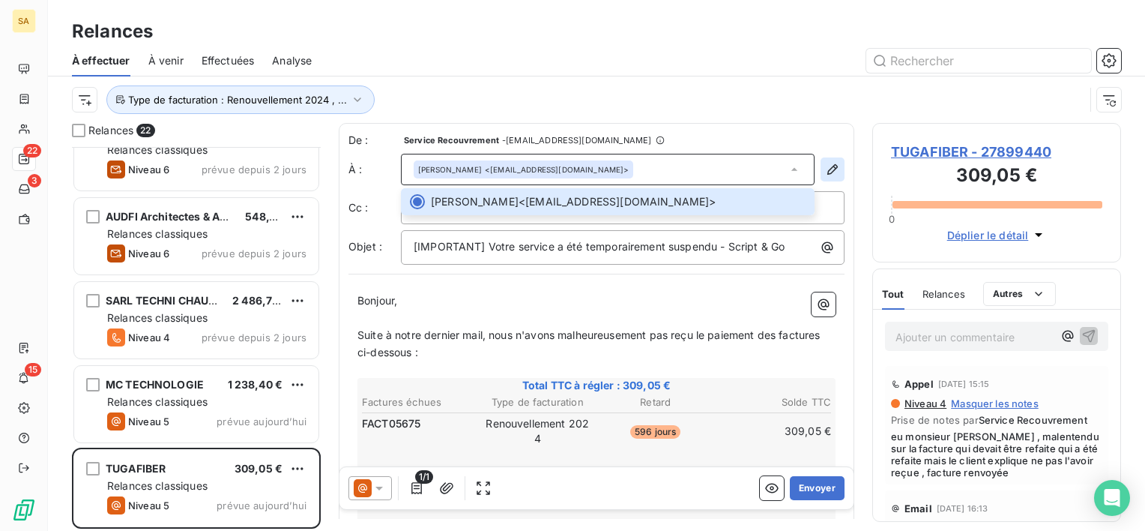
click at [825, 169] on icon "button" at bounding box center [832, 169] width 15 height 15
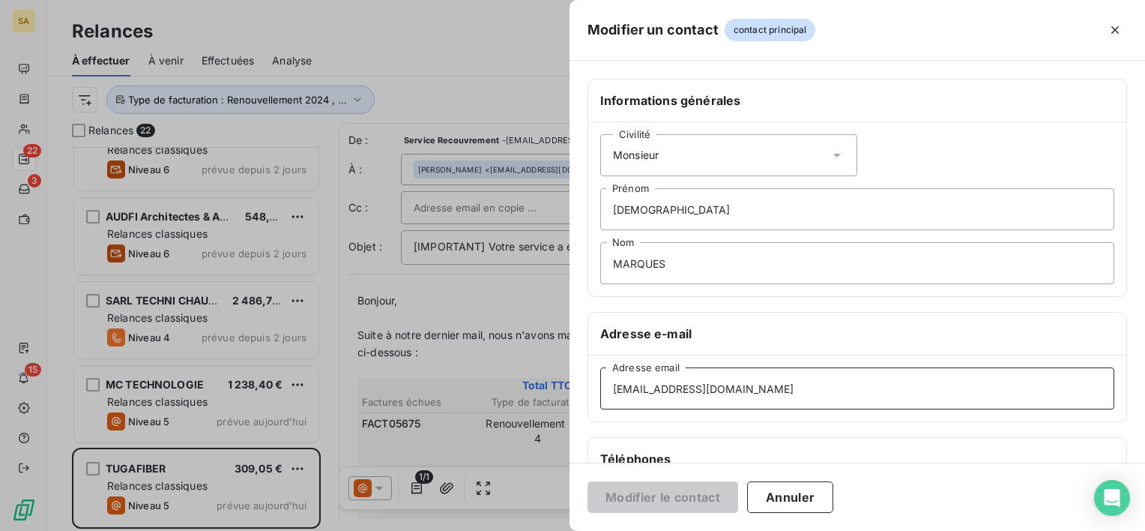
drag, startPoint x: 759, startPoint y: 387, endPoint x: 558, endPoint y: 405, distance: 202.4
click at [558, 530] on div "Modifier un contact contact principal Informations générales Civilité Monsieur …" at bounding box center [572, 531] width 1145 height 0
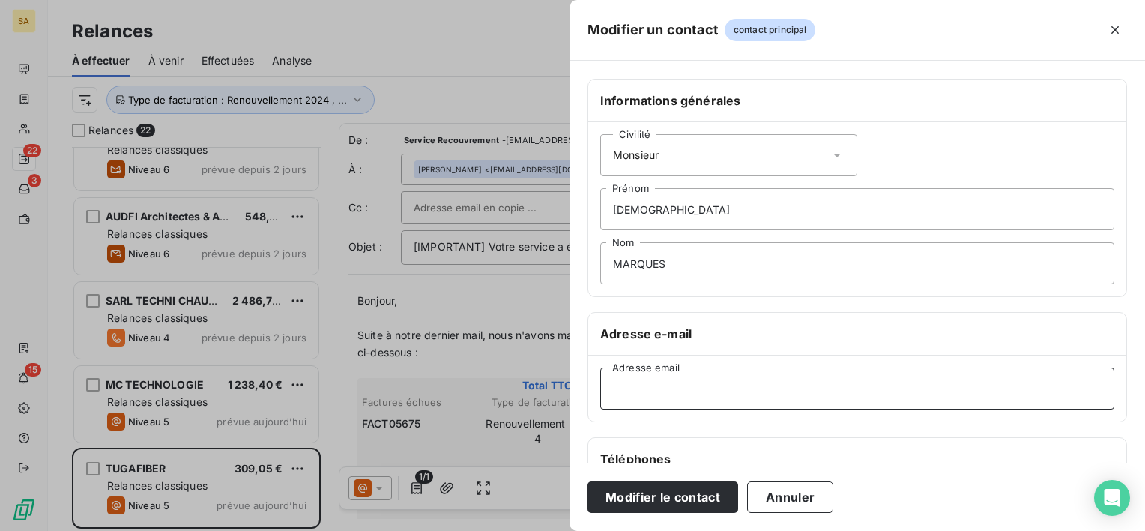
paste input "[EMAIL_ADDRESS][DOMAIN_NAME]"
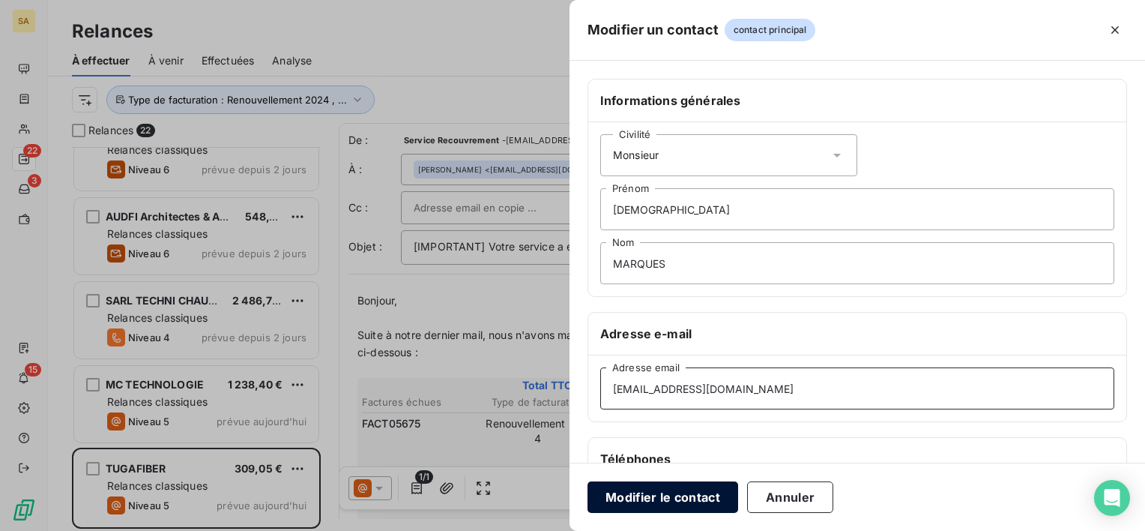
type input "[EMAIL_ADDRESS][DOMAIN_NAME]"
click at [692, 500] on button "Modifier le contact" at bounding box center [662, 496] width 151 height 31
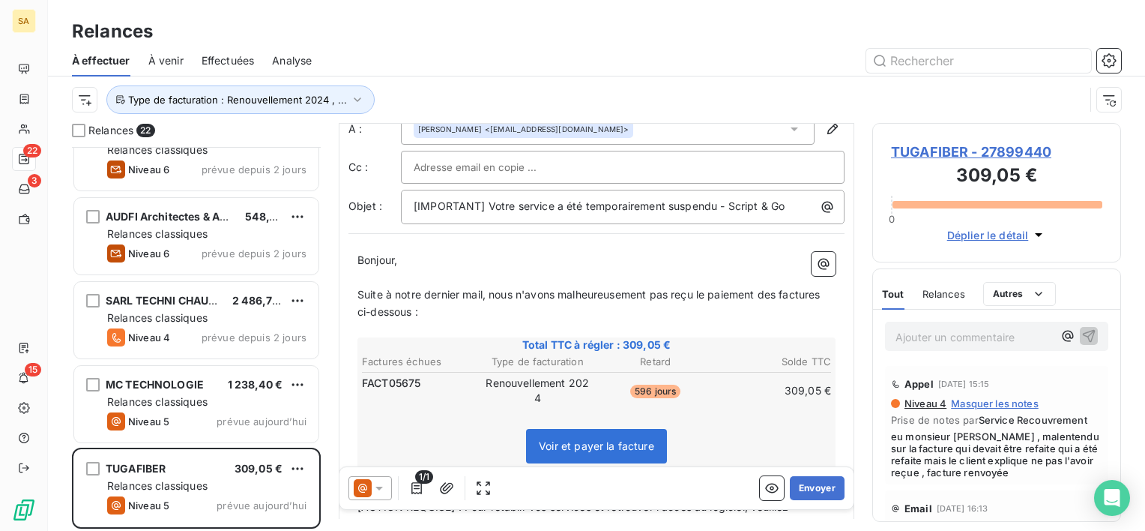
scroll to position [150, 0]
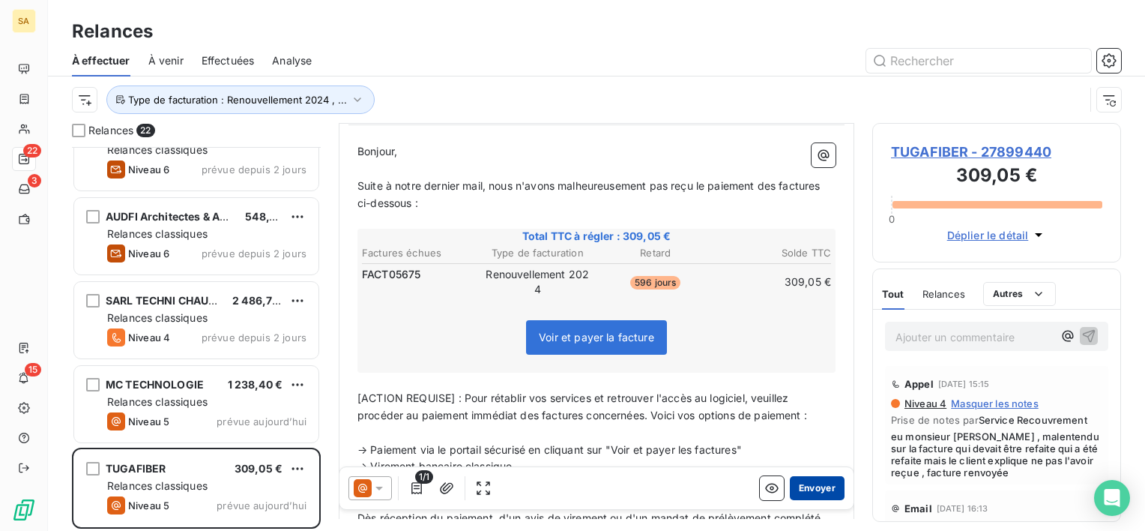
click at [823, 494] on button "Envoyer" at bounding box center [817, 488] width 55 height 24
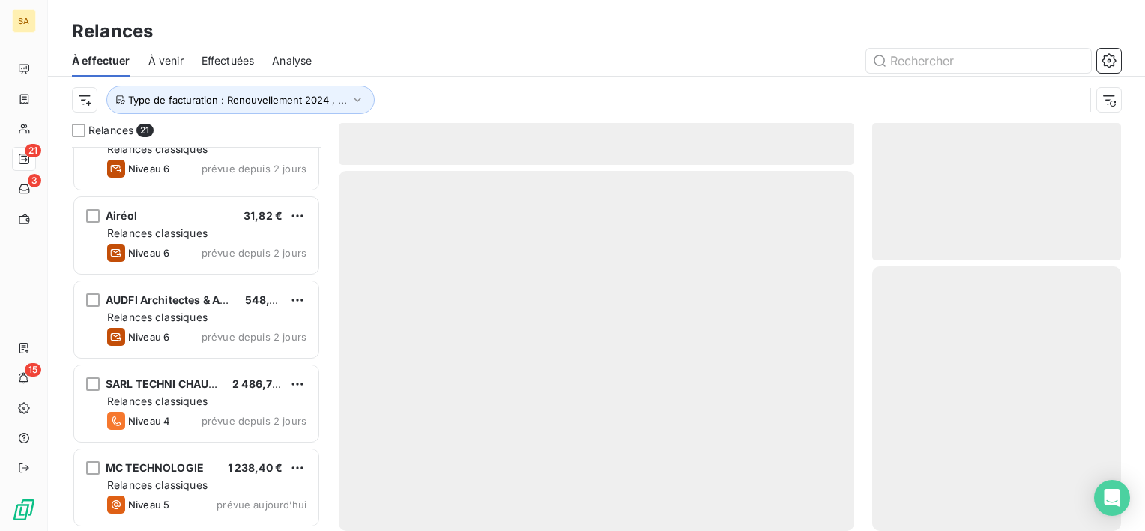
scroll to position [1379, 0]
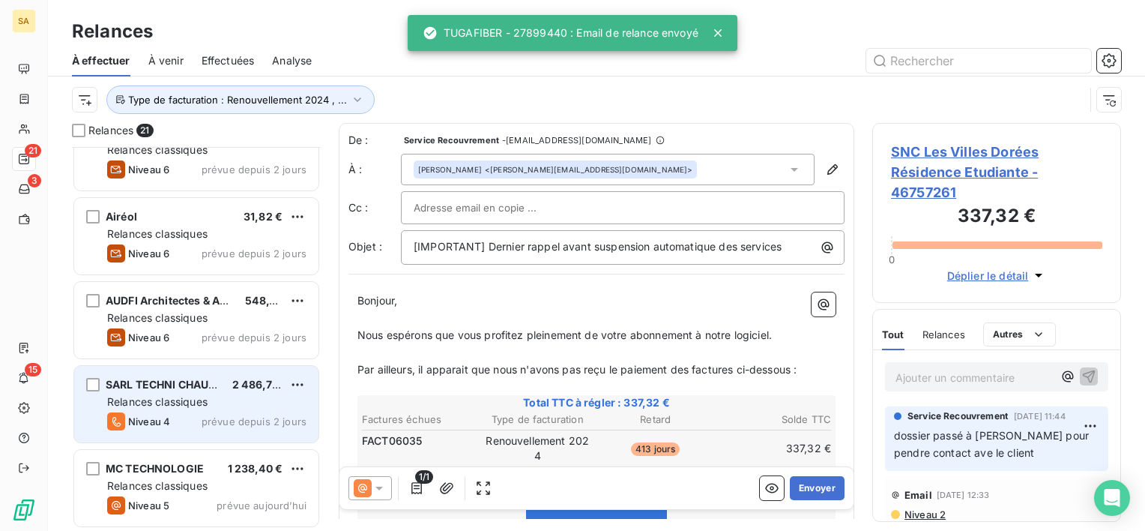
scroll to position [1379, 0]
click at [186, 413] on div "Niveau 4 prévue depuis 2 jours" at bounding box center [206, 421] width 199 height 18
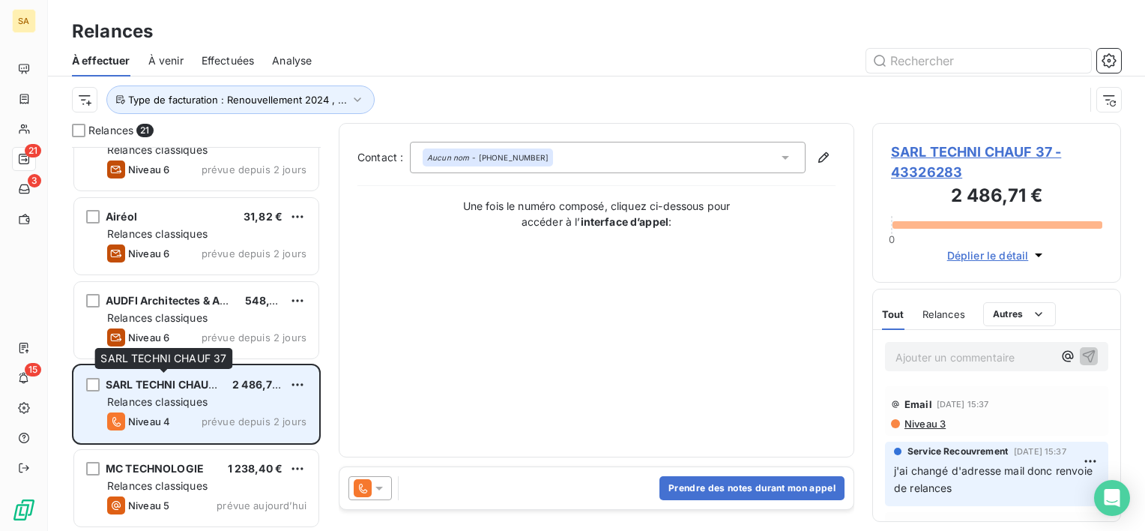
click at [145, 387] on span "SARL TECHNI CHAUF 37" at bounding box center [168, 384] width 124 height 13
click at [145, 388] on span "SARL TECHNI CHAUF 37" at bounding box center [168, 384] width 124 height 13
drag, startPoint x: 145, startPoint y: 388, endPoint x: 192, endPoint y: 416, distance: 54.7
click at [192, 416] on div "Niveau 4 prévue depuis 2 jours" at bounding box center [206, 421] width 199 height 18
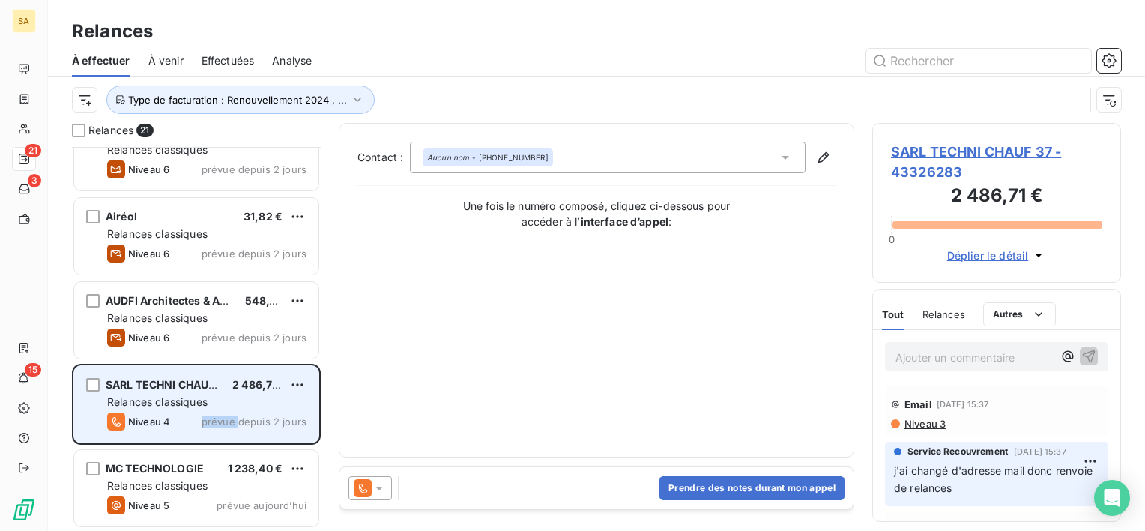
click at [192, 416] on div "Niveau 4 prévue depuis 2 jours" at bounding box center [206, 421] width 199 height 18
click at [217, 394] on div "Relances classiques" at bounding box center [206, 401] width 199 height 15
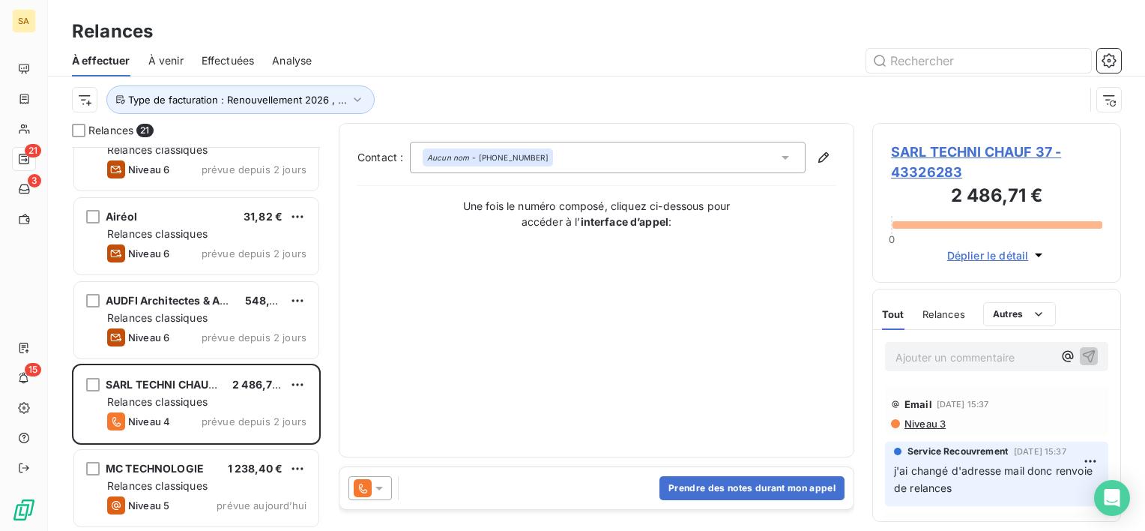
click at [917, 363] on p "Ajouter un commentaire ﻿" at bounding box center [973, 357] width 157 height 19
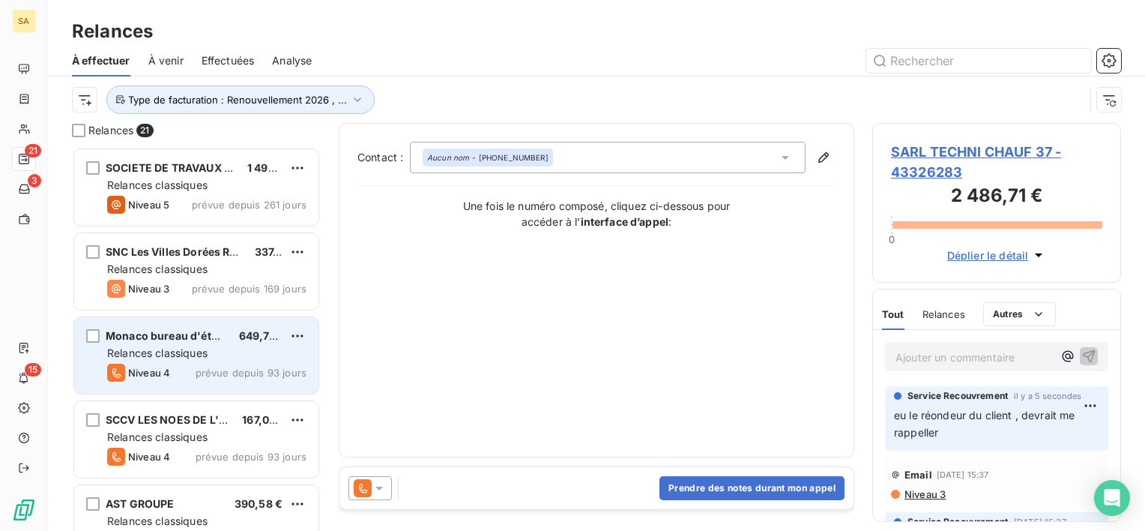
click at [170, 357] on span "Relances classiques" at bounding box center [157, 352] width 100 height 13
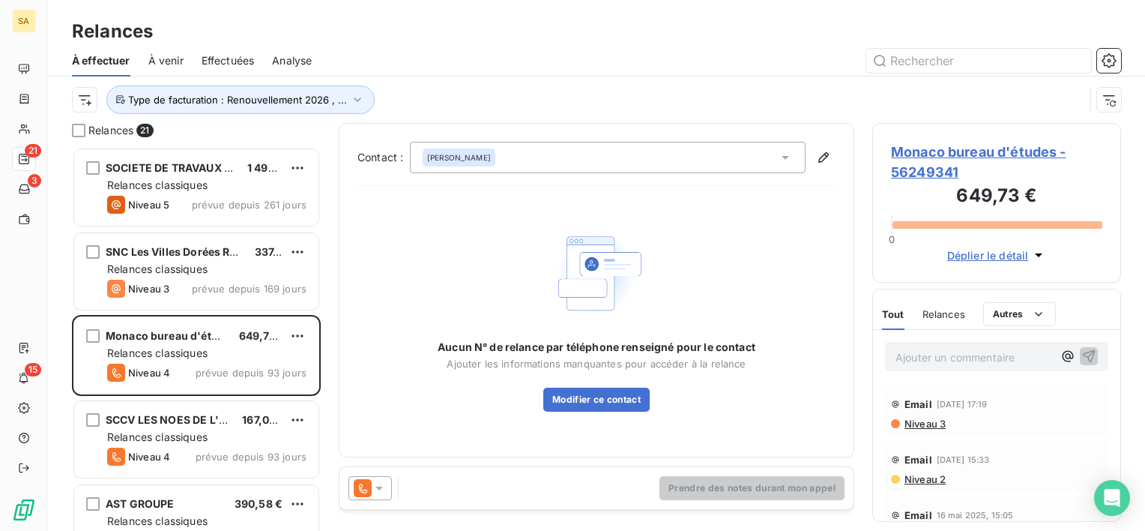
click at [969, 142] on span "Monaco bureau d'études - 56249341" at bounding box center [996, 162] width 211 height 40
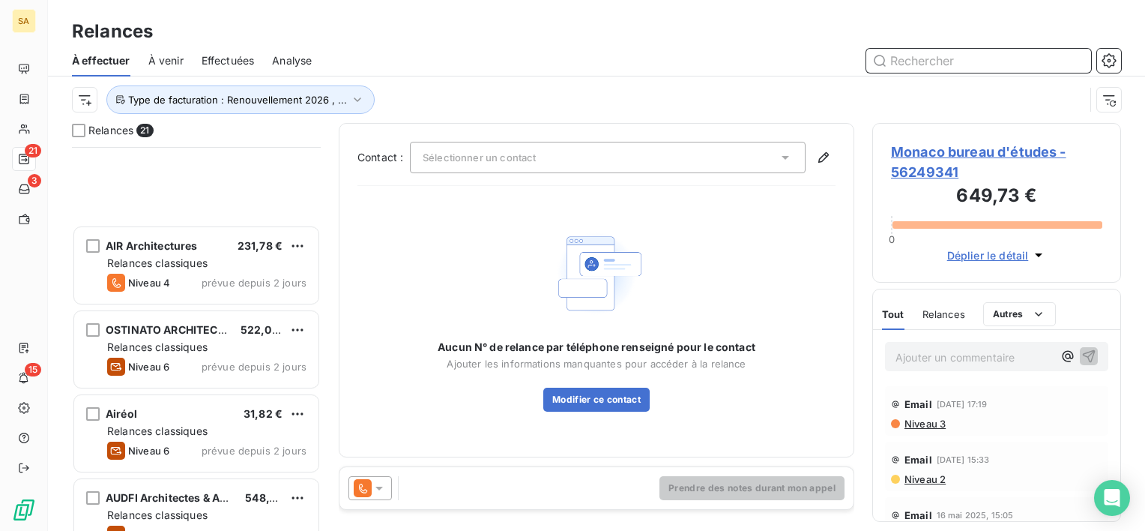
scroll to position [1379, 0]
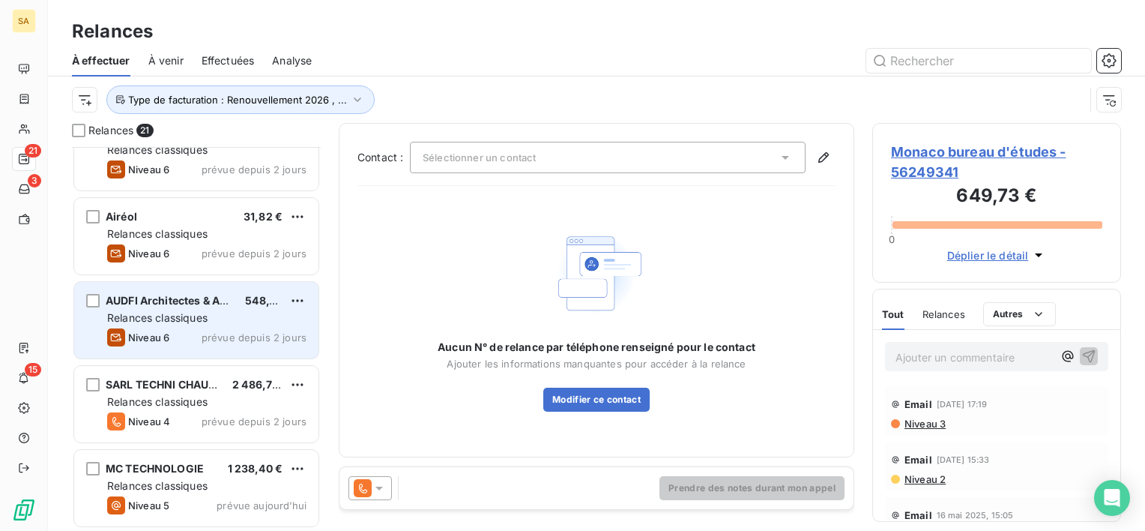
click at [198, 318] on span "Relances classiques" at bounding box center [157, 317] width 100 height 13
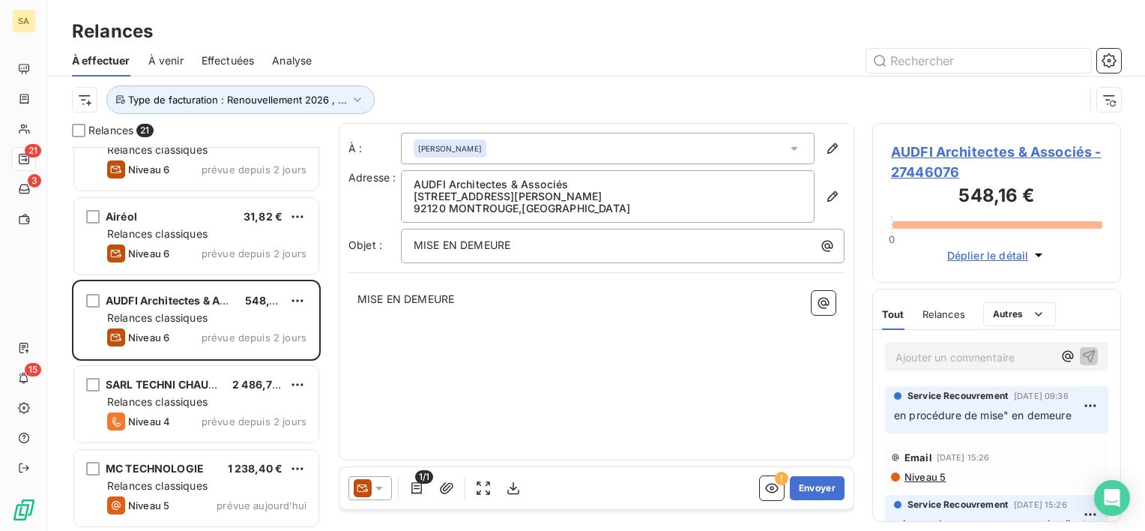
click at [947, 357] on p "Ajouter un commentaire ﻿" at bounding box center [973, 357] width 157 height 19
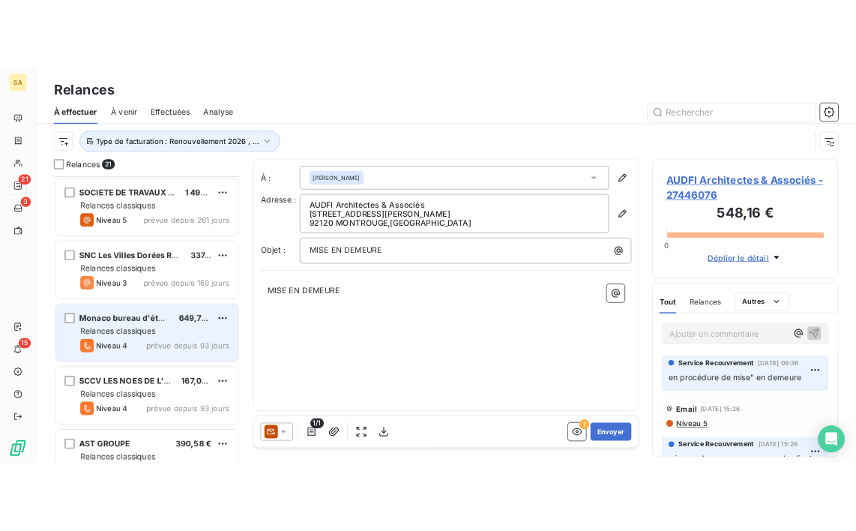
scroll to position [225, 0]
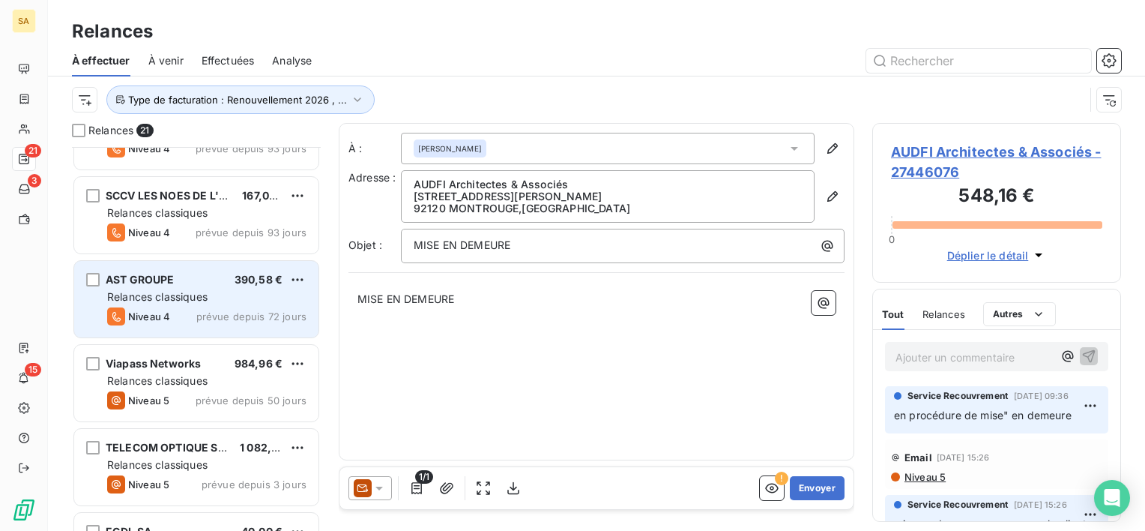
click at [226, 321] on div "Niveau 4 prévue depuis 72 jours" at bounding box center [206, 316] width 199 height 18
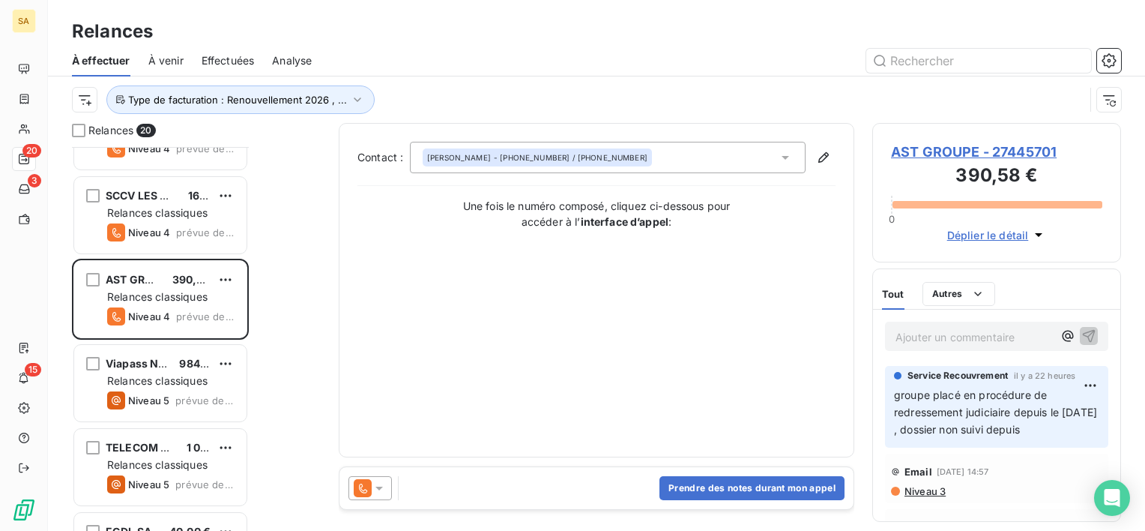
scroll to position [372, 237]
